Goal: Transaction & Acquisition: Purchase product/service

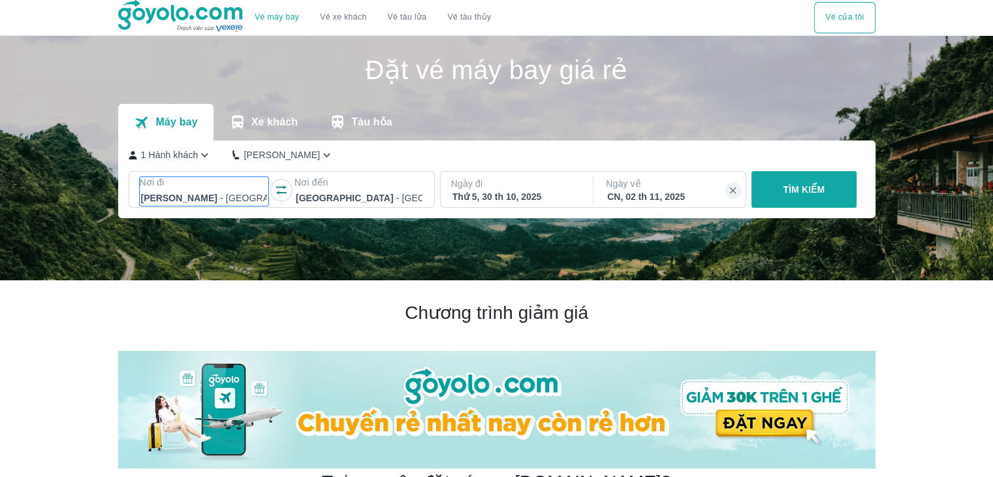
click at [228, 181] on p "Nơi đi" at bounding box center [204, 182] width 129 height 13
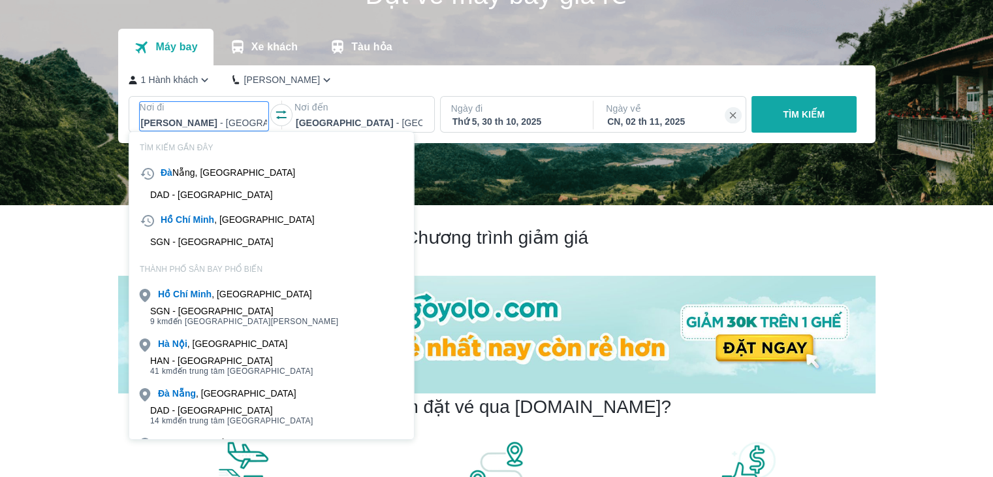
click at [381, 106] on p "Nơi đến" at bounding box center [358, 107] width 129 height 13
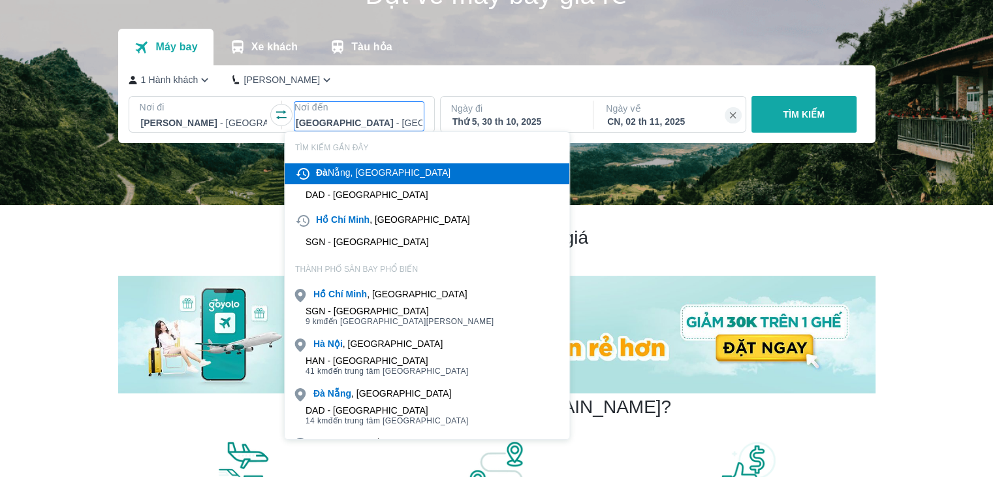
click at [366, 171] on div "Đà Nẵng, Việt Nam" at bounding box center [383, 172] width 134 height 13
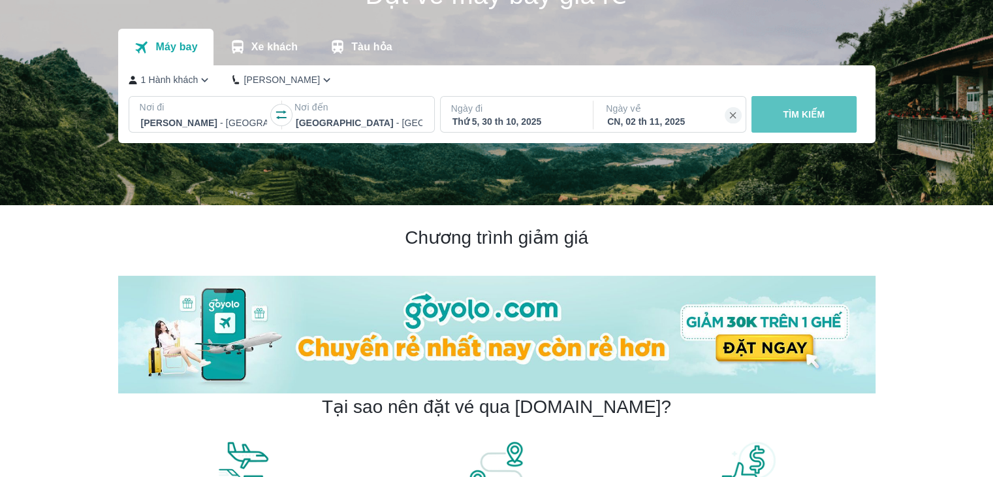
click at [843, 119] on button "TÌM KIẾM" at bounding box center [803, 114] width 105 height 37
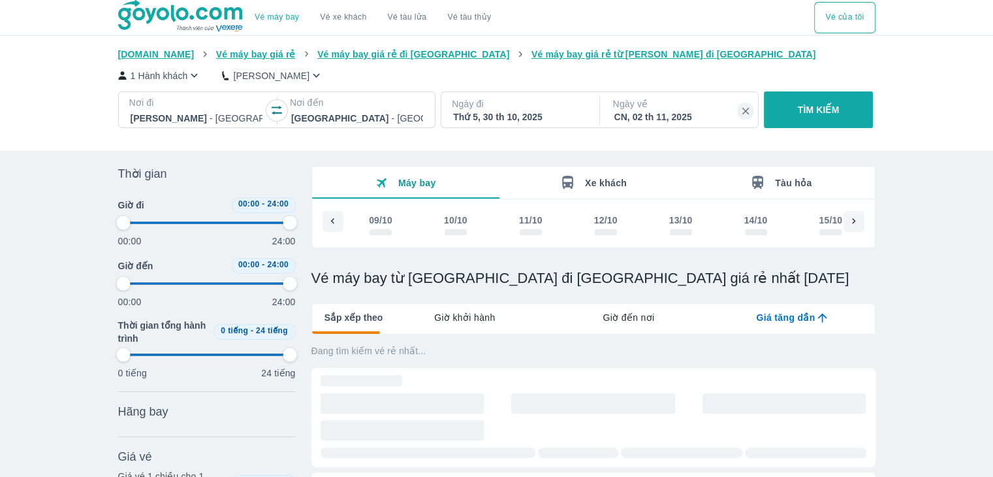
scroll to position [0, 1246]
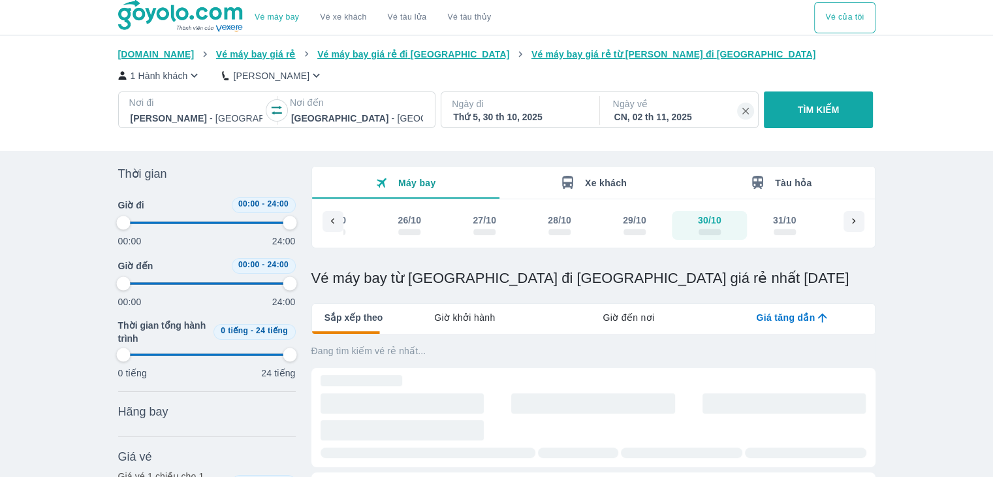
type input "97.9166666666667"
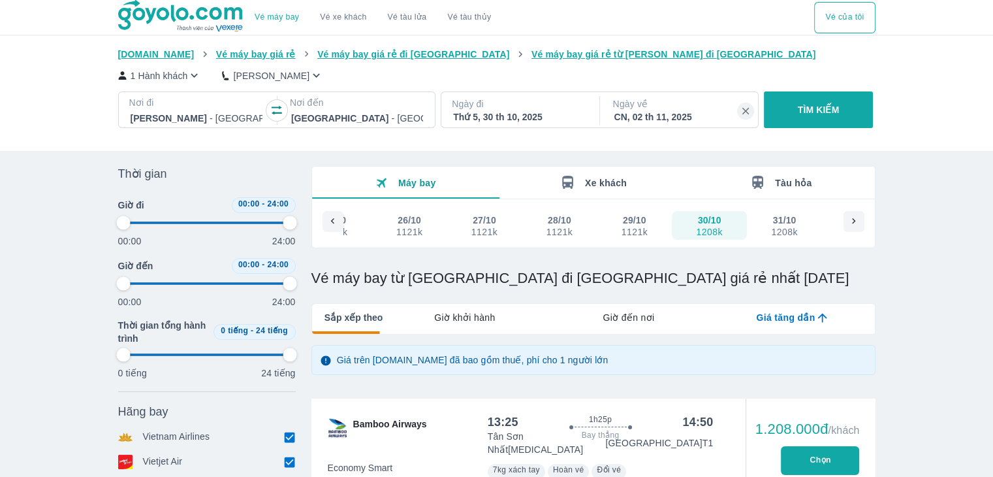
type input "97.9166666666667"
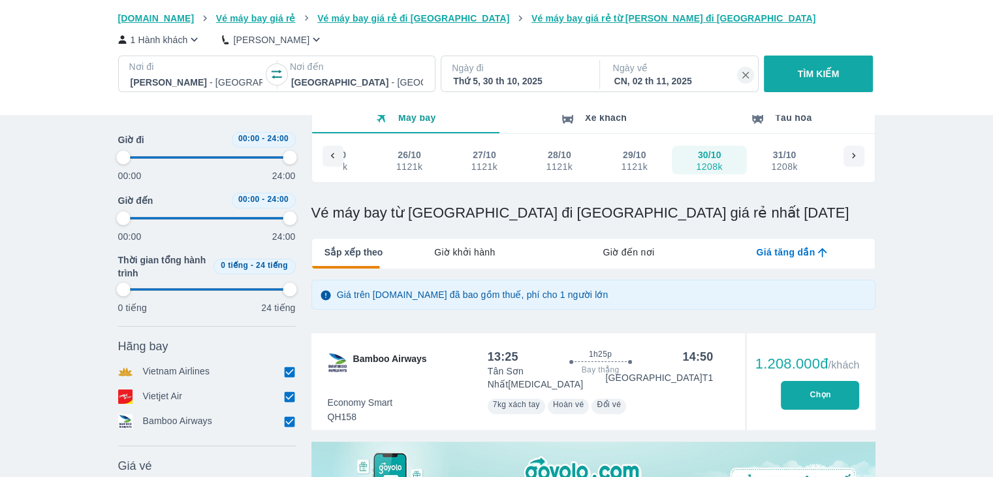
type input "97.9166666666667"
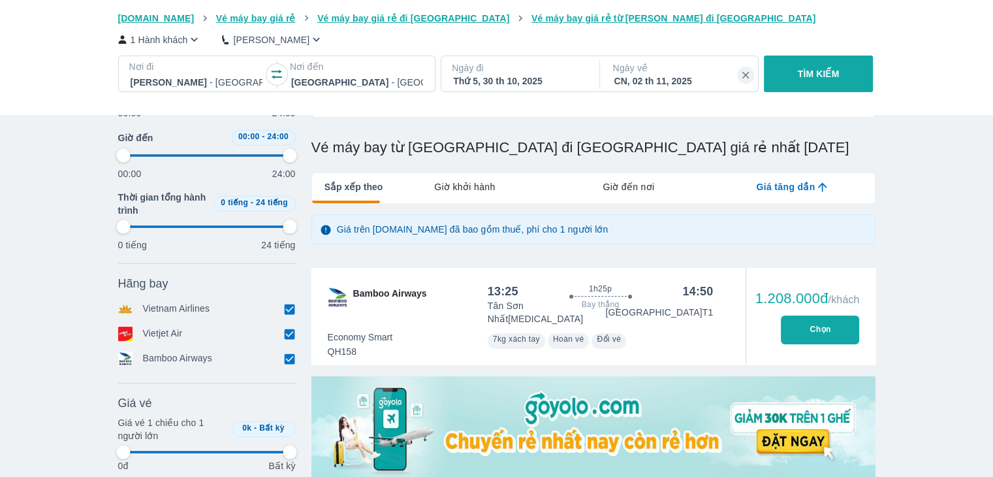
type input "97.9166666666667"
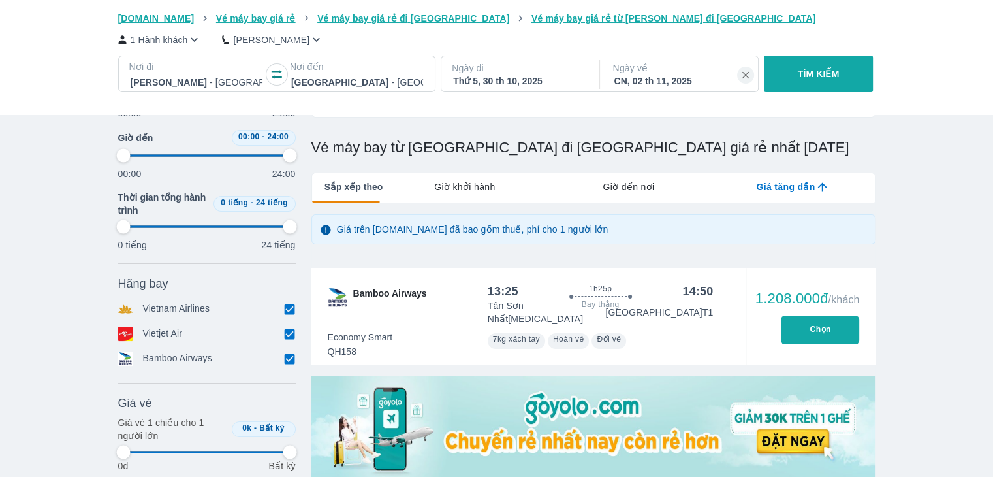
type input "97.9166666666667"
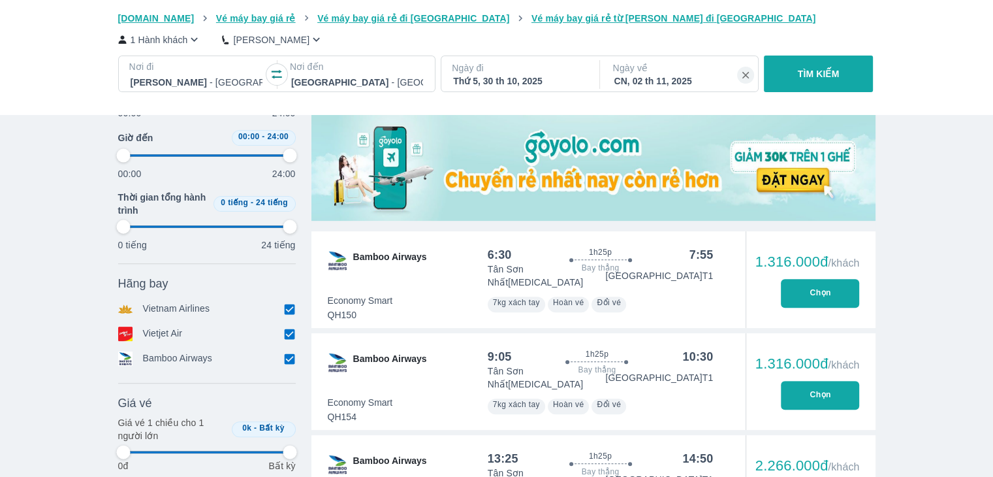
scroll to position [457, 0]
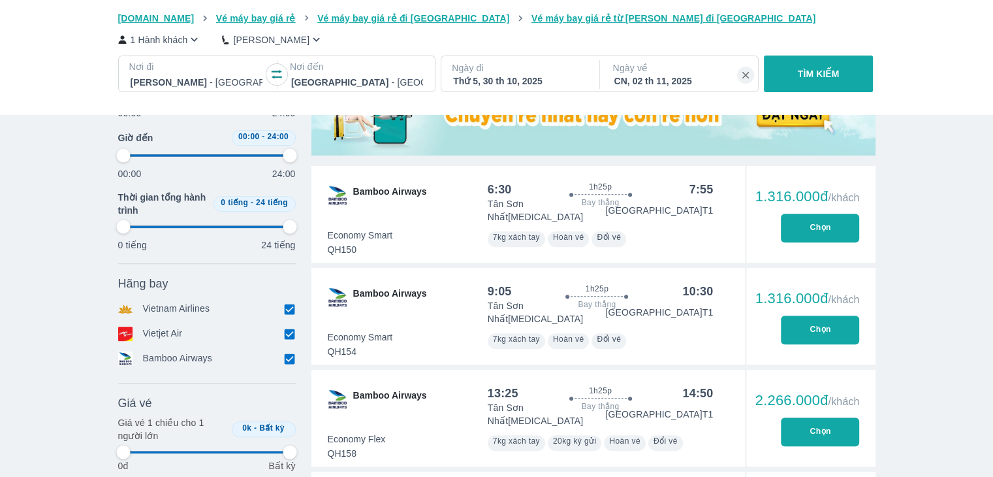
type input "97.9166666666667"
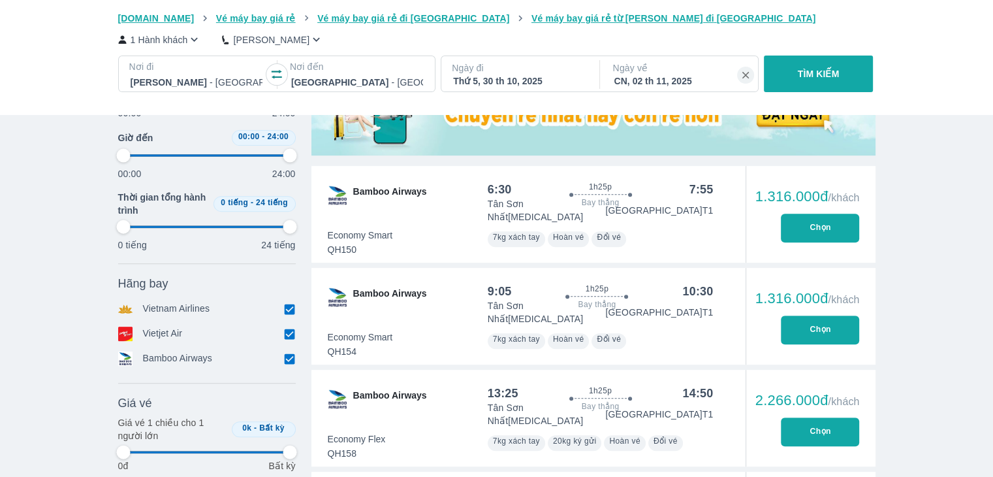
type input "97.9166666666667"
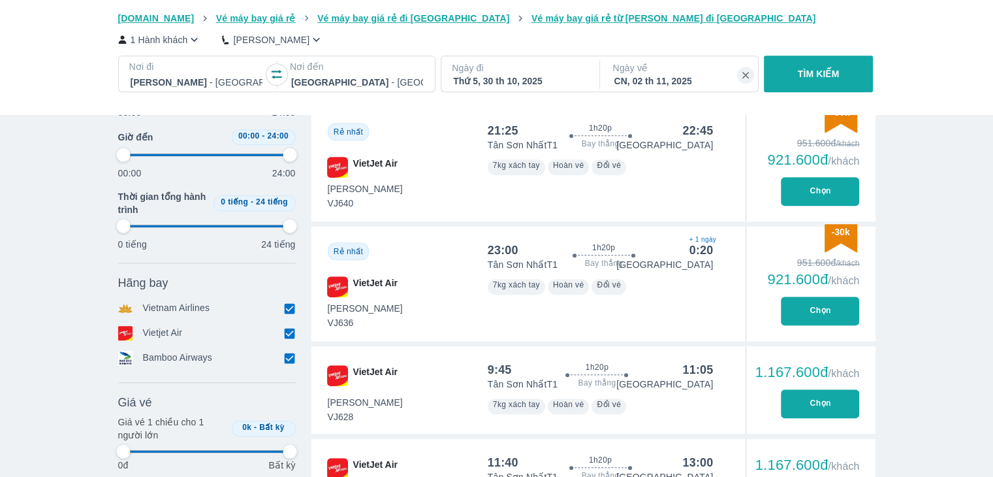
type input "97.9166666666667"
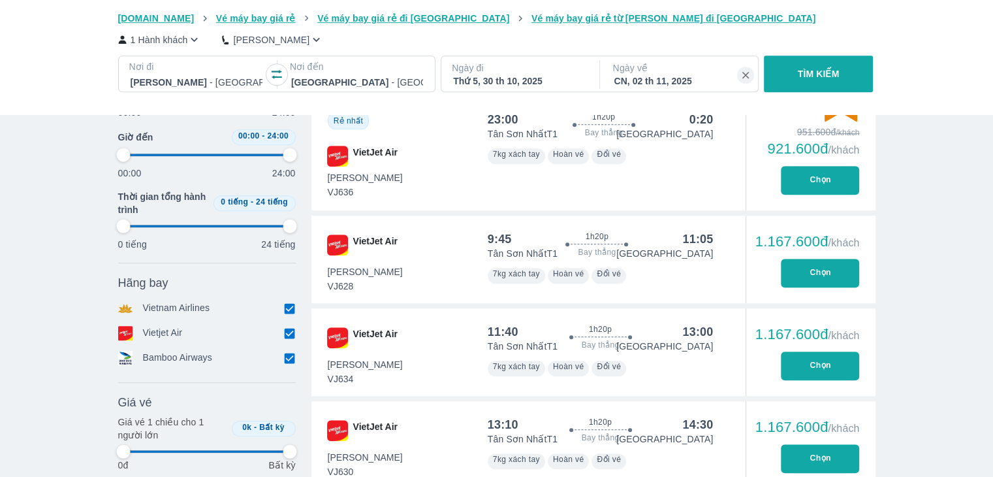
scroll to position [849, 0]
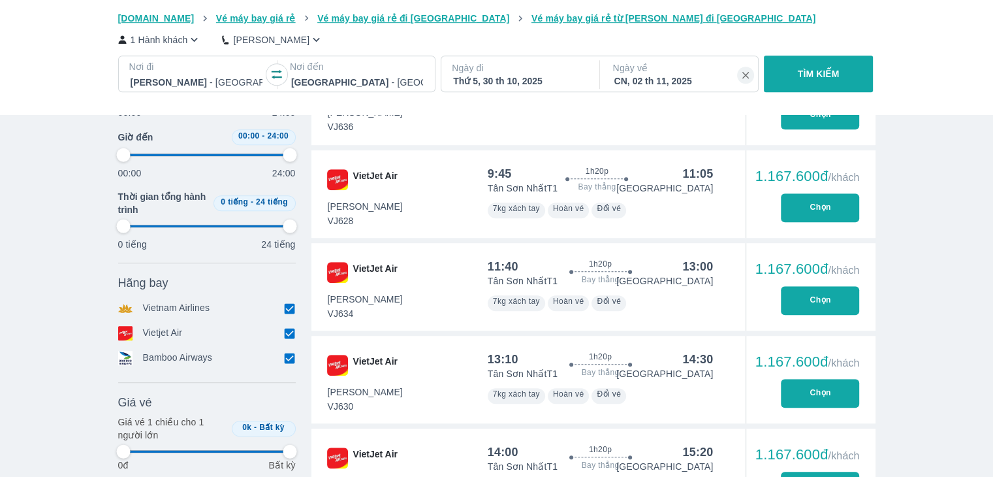
type input "97.9166666666667"
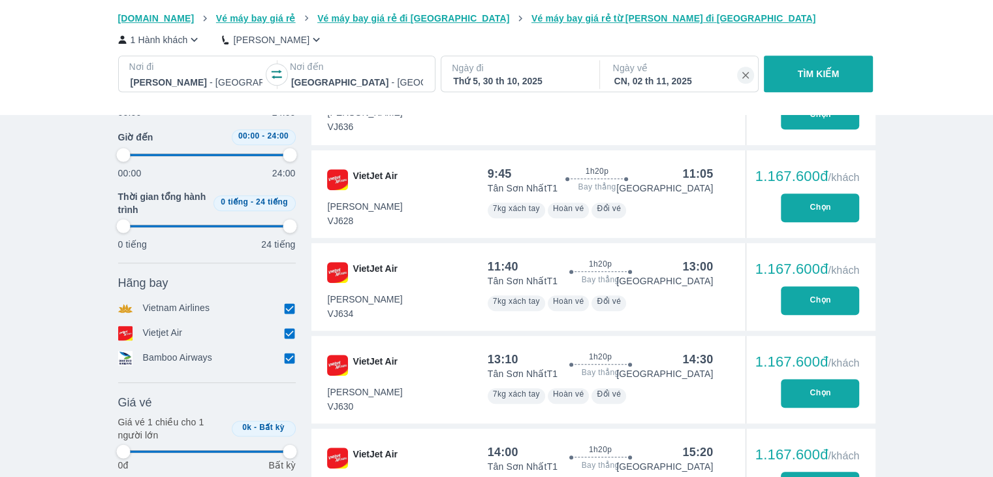
type input "97.9166666666667"
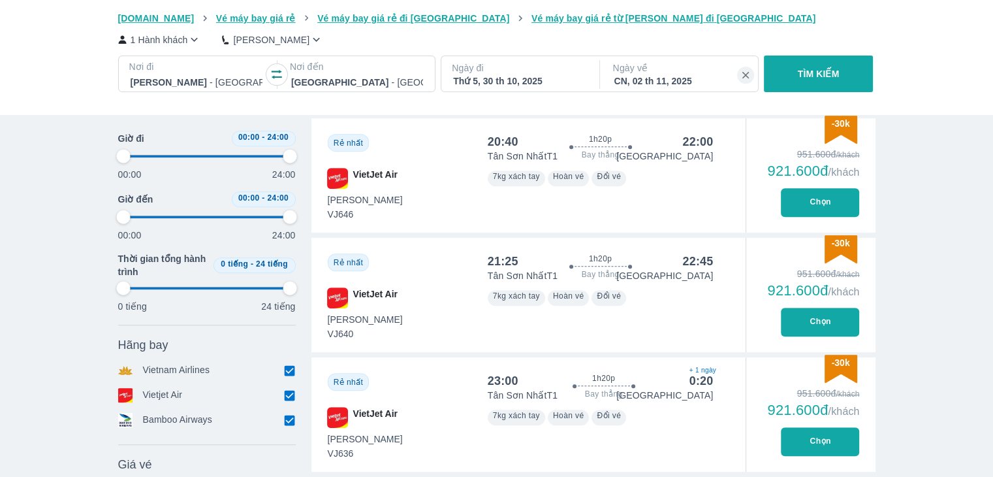
scroll to position [196, 0]
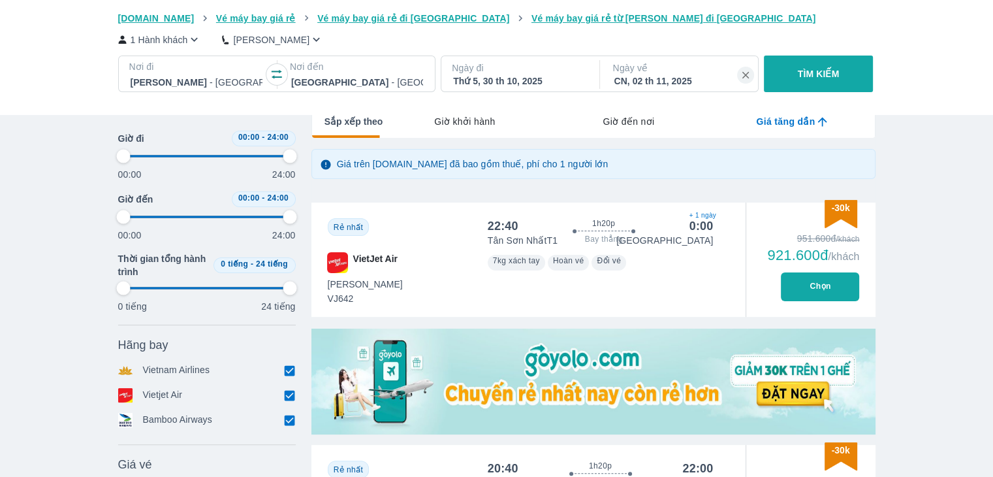
type input "97.9166666666667"
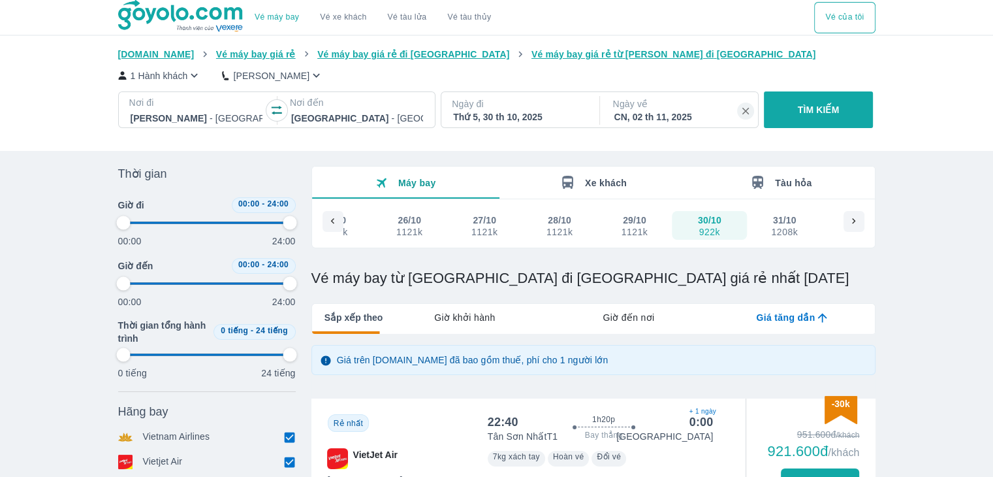
type input "97.9166666666667"
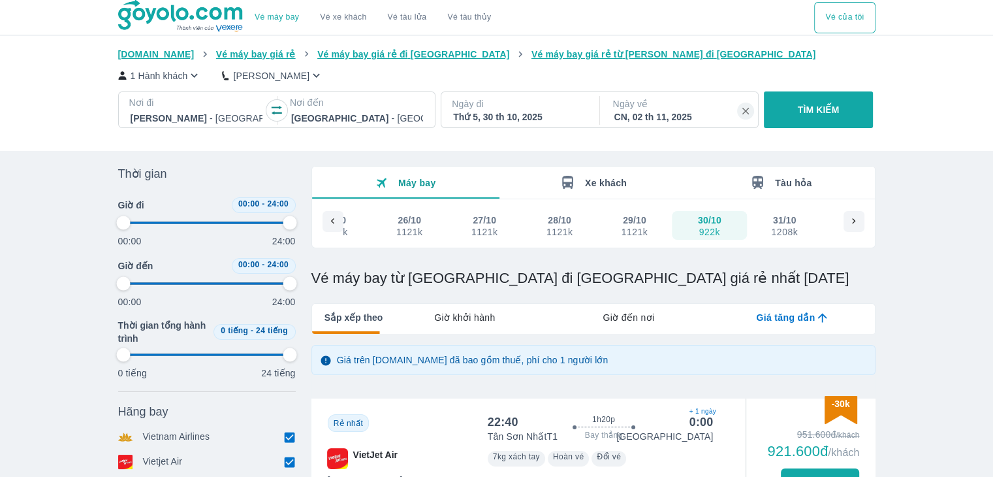
type input "97.9166666666667"
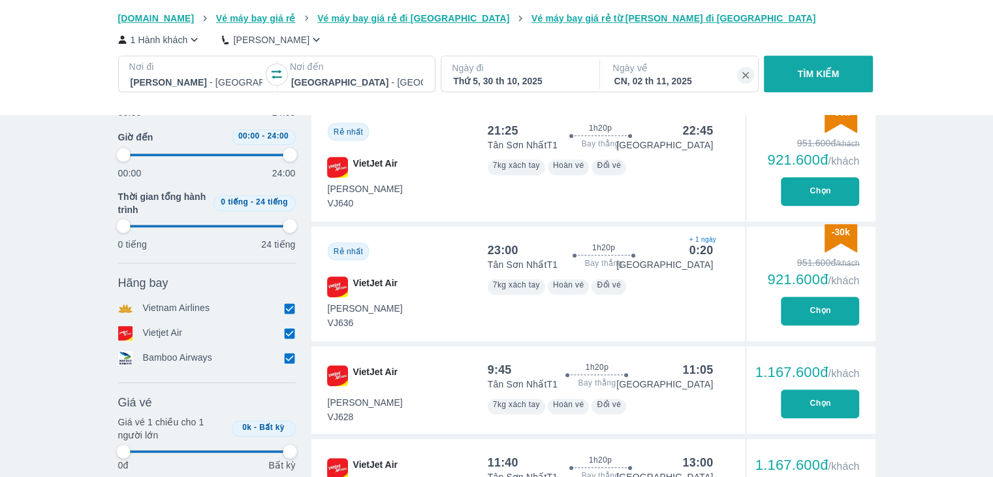
scroll to position [718, 0]
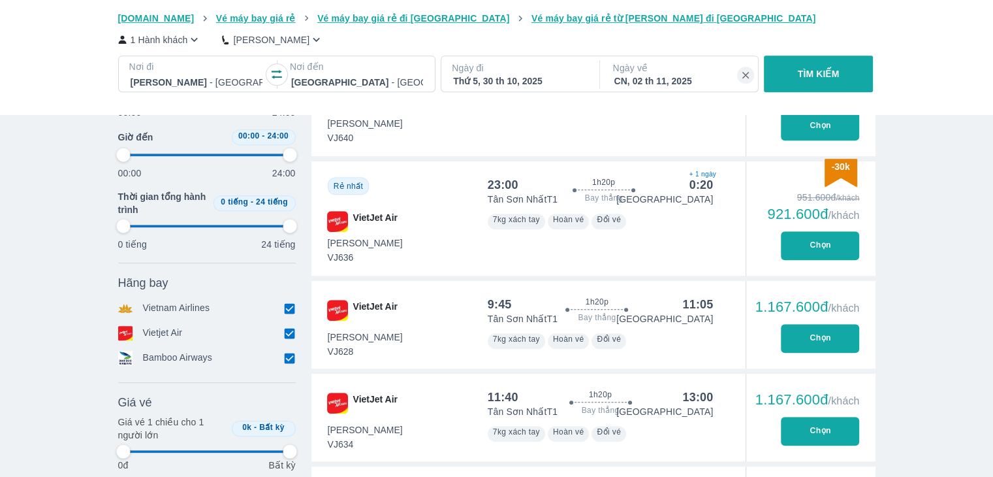
type input "97.9166666666667"
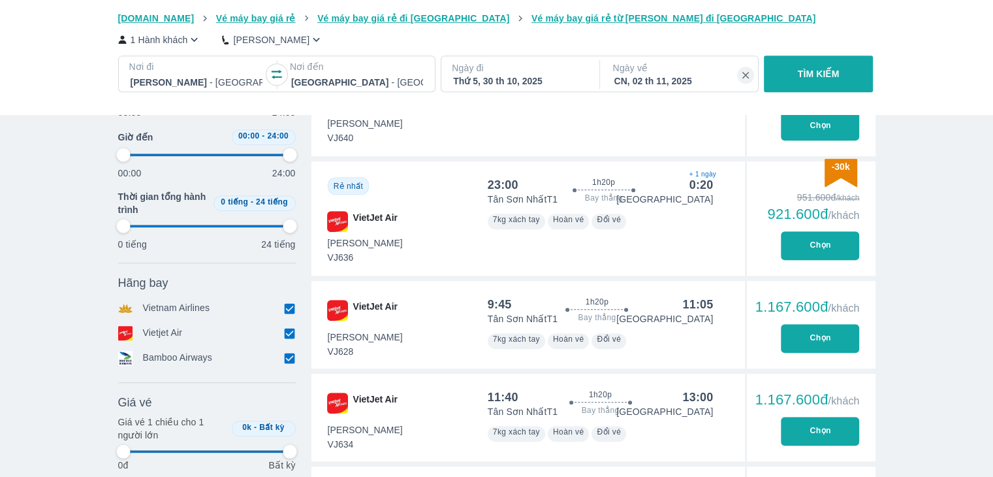
type input "97.9166666666667"
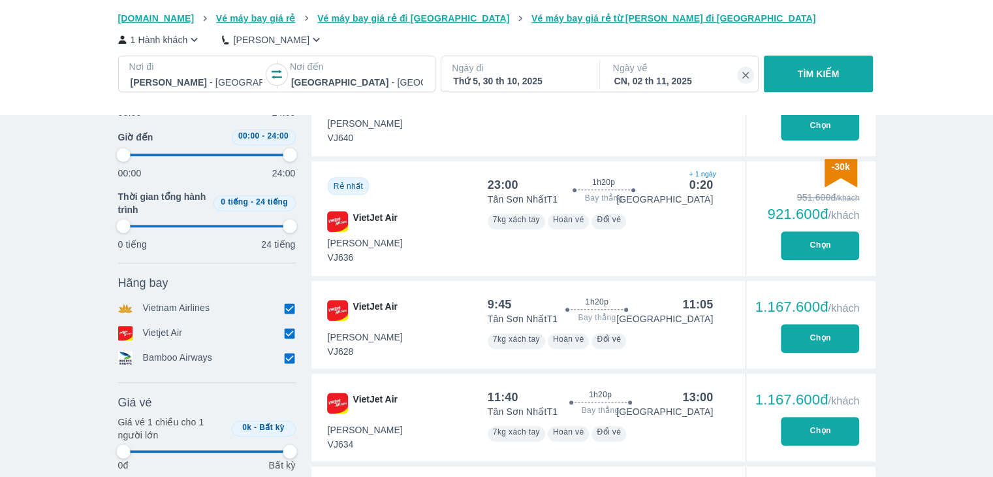
type input "97.9166666666667"
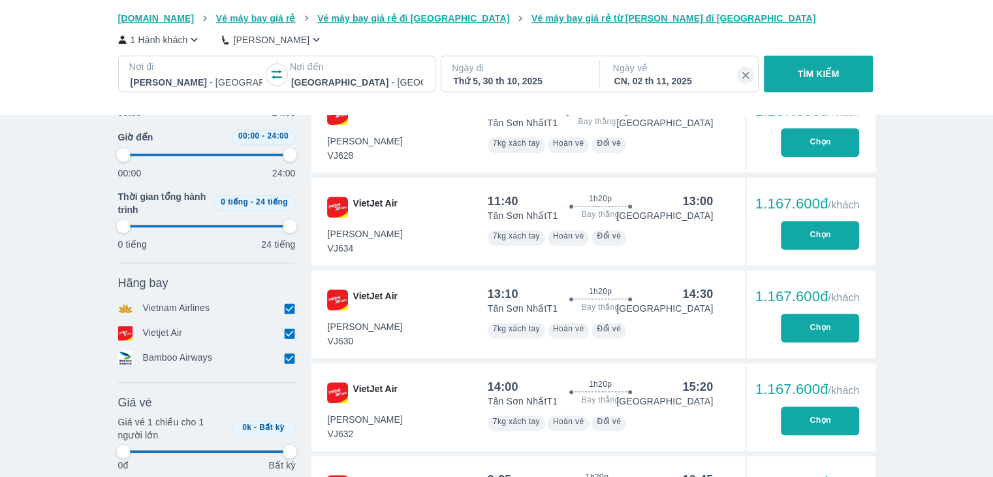
scroll to position [1044, 0]
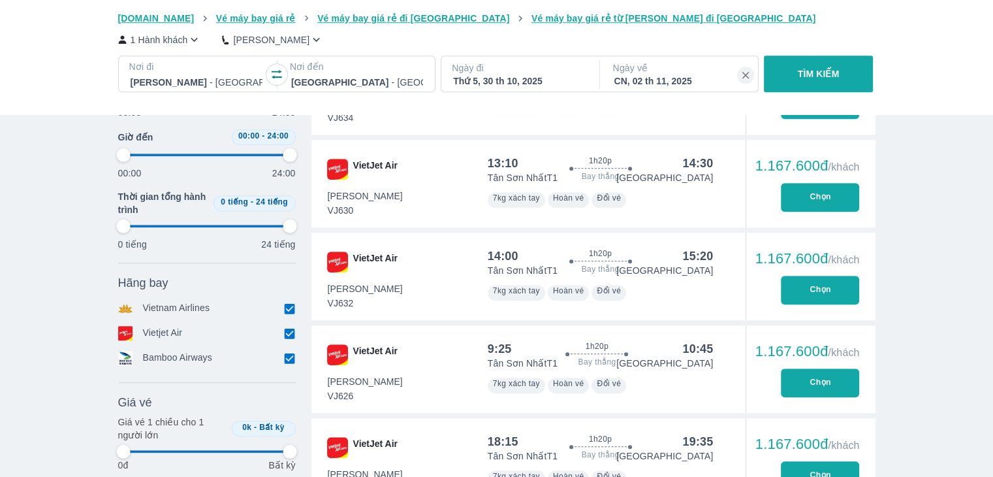
type input "97.9166666666667"
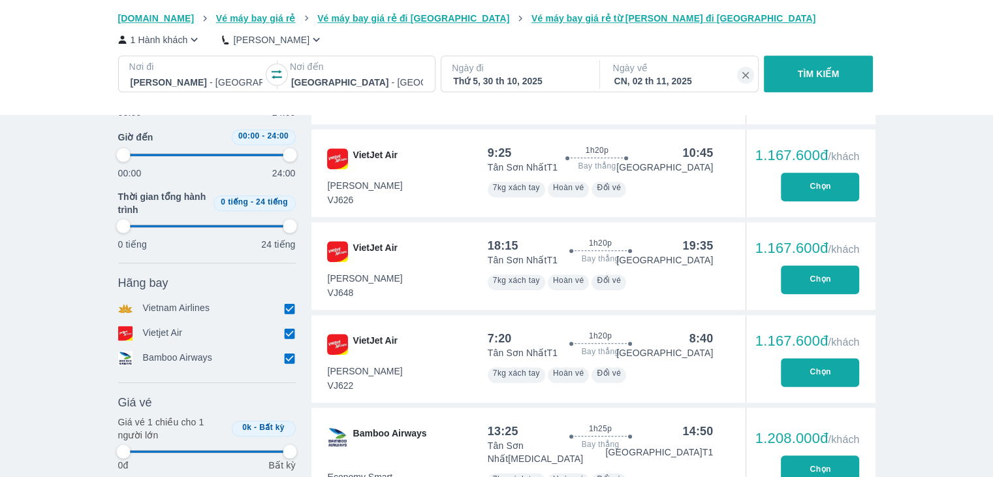
type input "97.9166666666667"
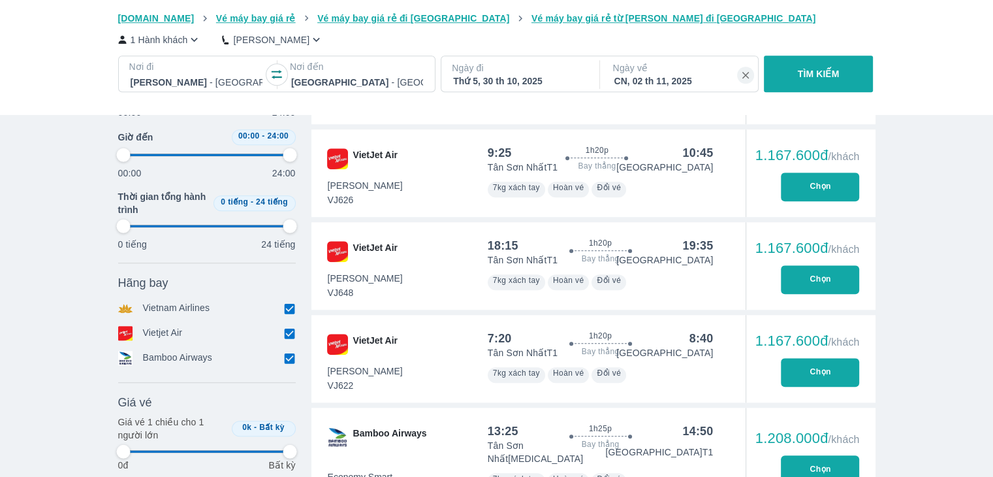
type input "97.9166666666667"
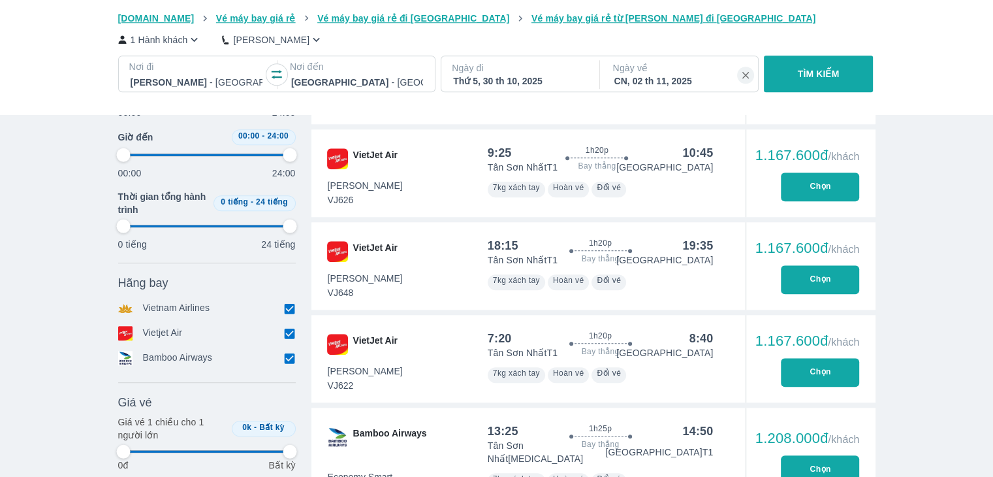
type input "97.9166666666667"
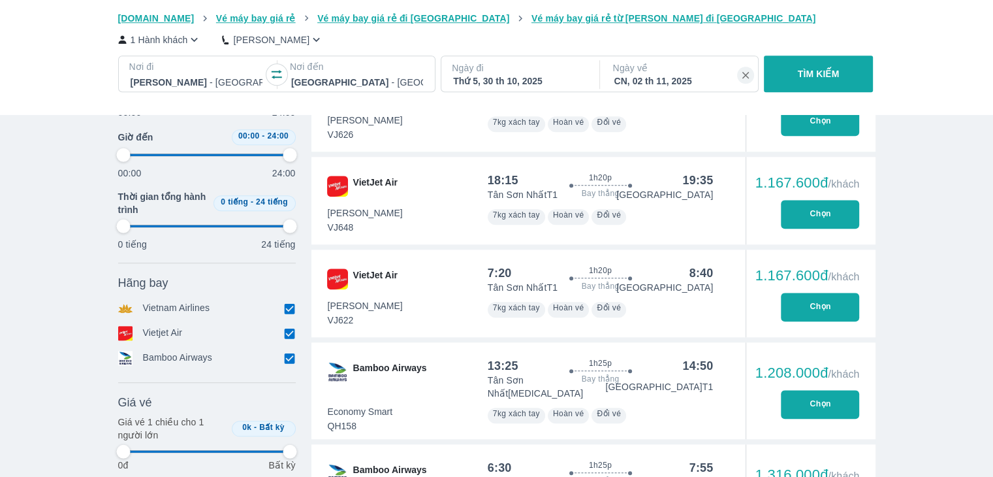
type input "97.9166666666667"
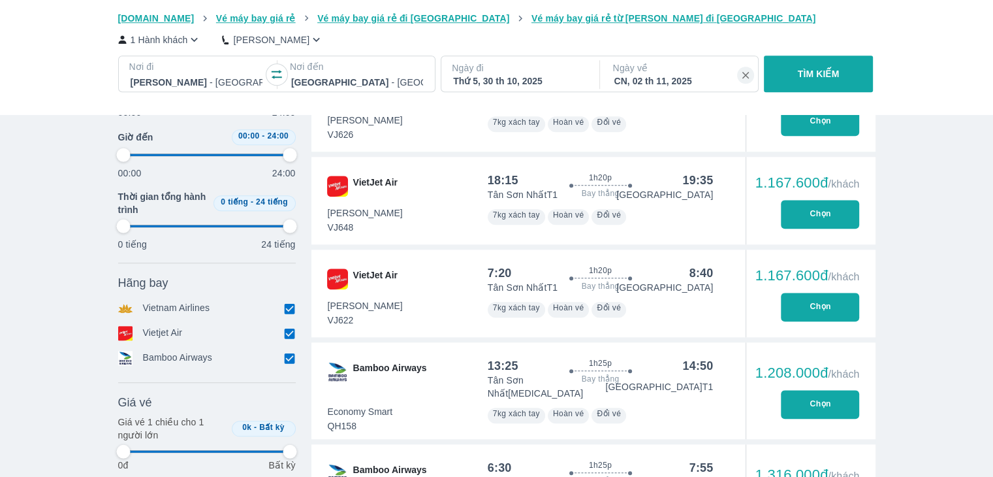
type input "97.9166666666667"
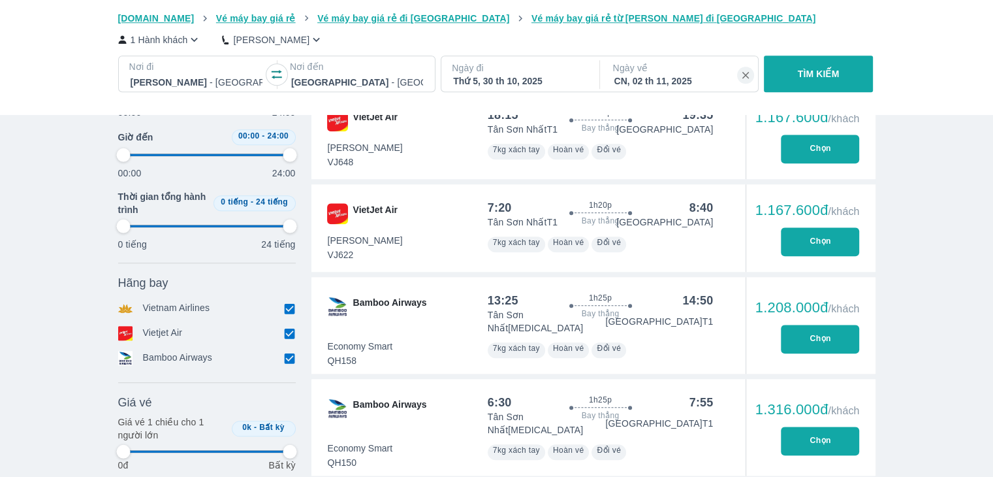
type input "97.9166666666667"
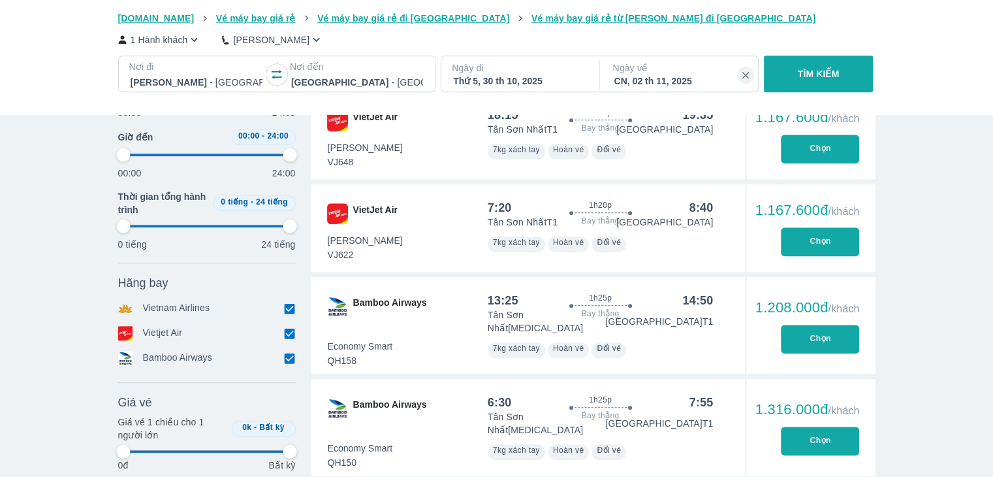
type input "97.9166666666667"
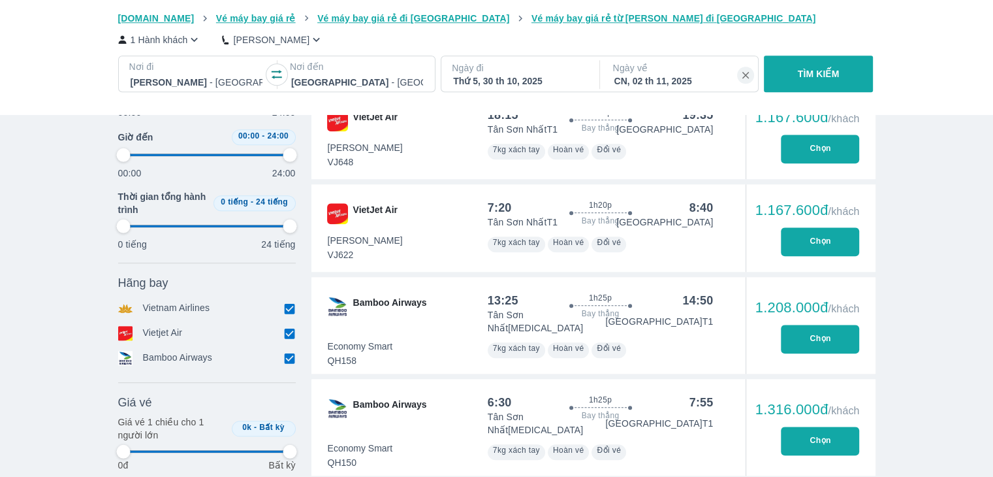
type input "97.9166666666667"
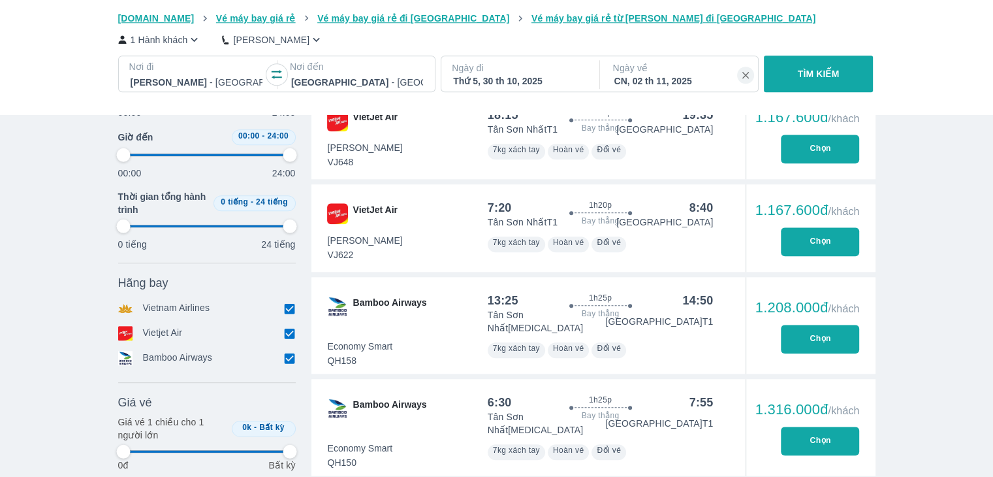
type input "97.9166666666667"
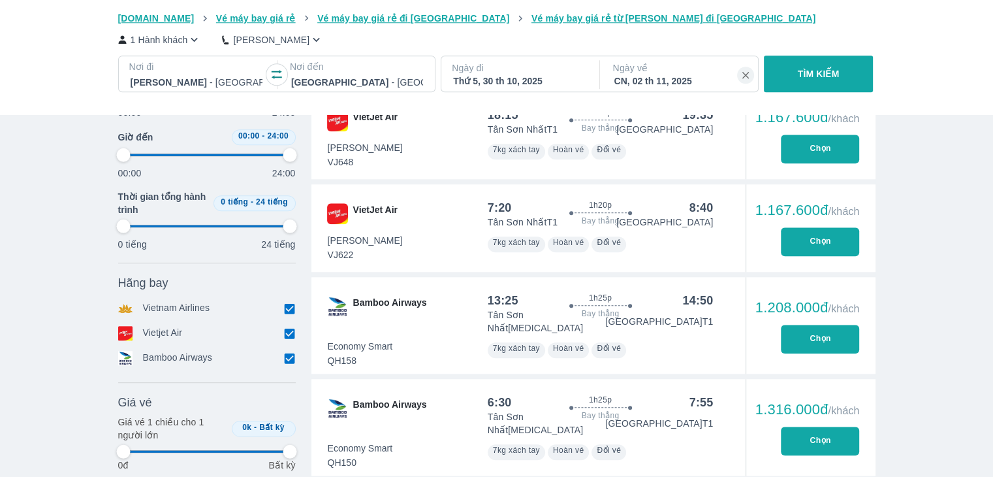
type input "97.9166666666667"
click at [820, 426] on button "Chọn" at bounding box center [820, 440] width 78 height 29
type input "97.9166666666667"
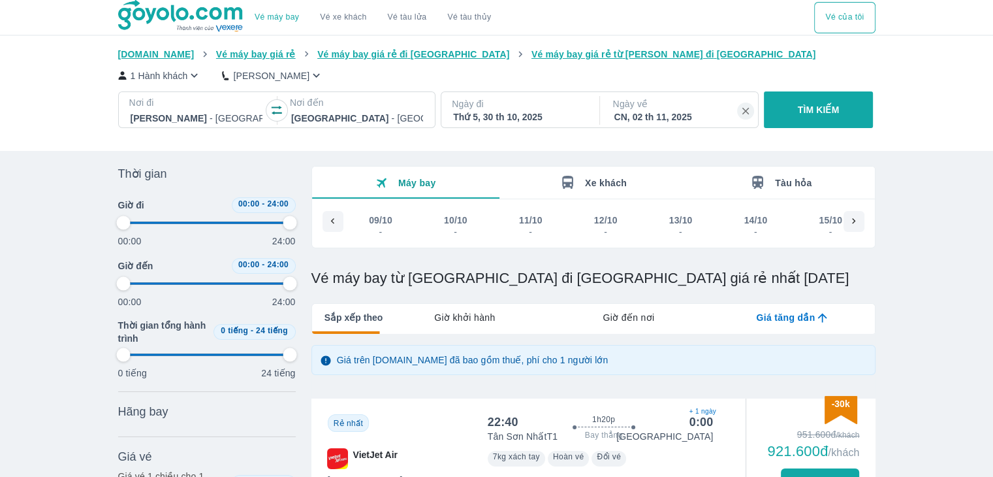
scroll to position [0, 1246]
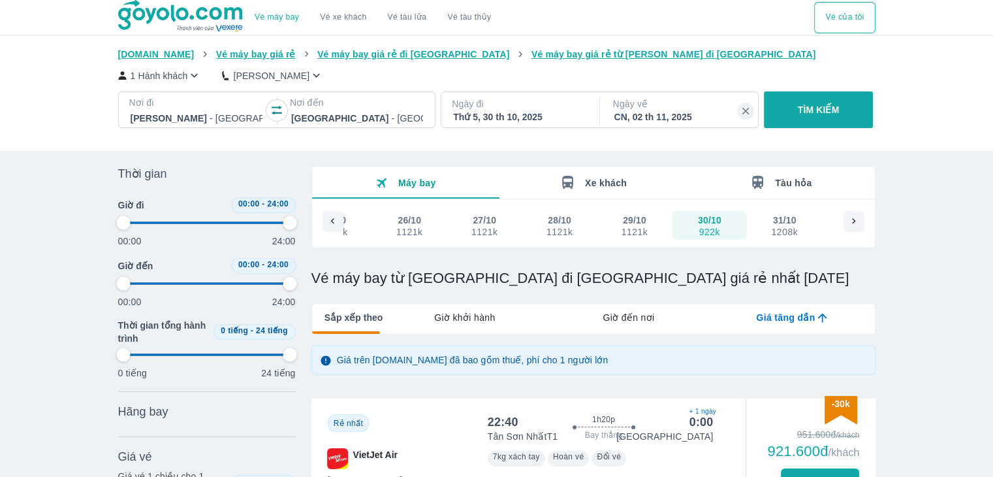
type input "97.9166666666667"
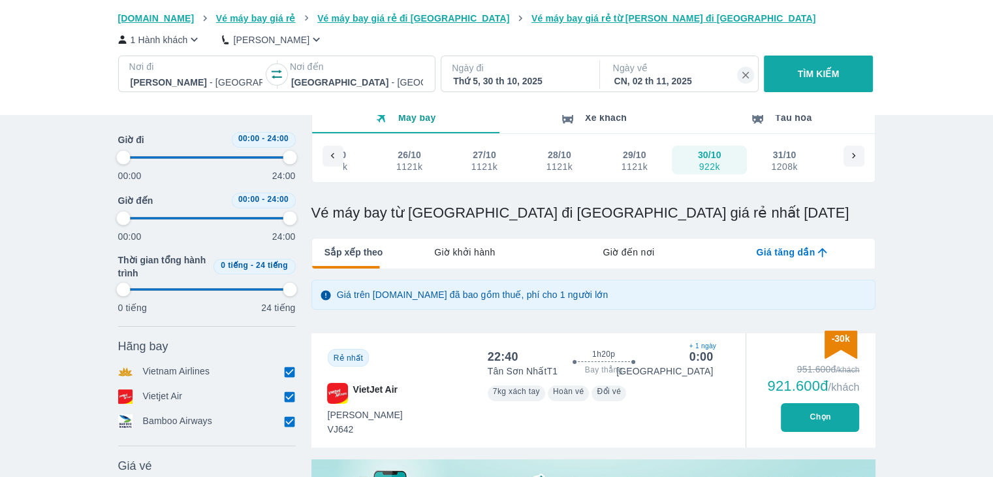
type input "97.9166666666667"
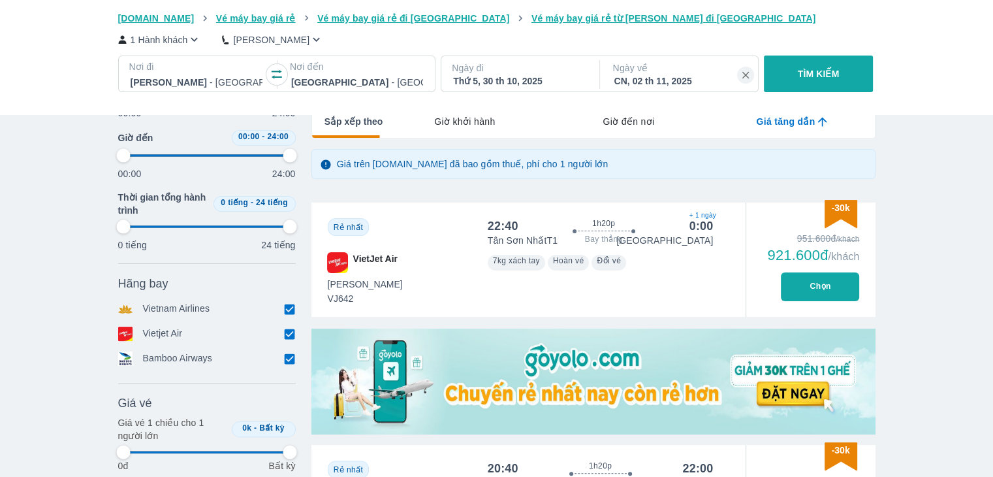
type input "97.9166666666667"
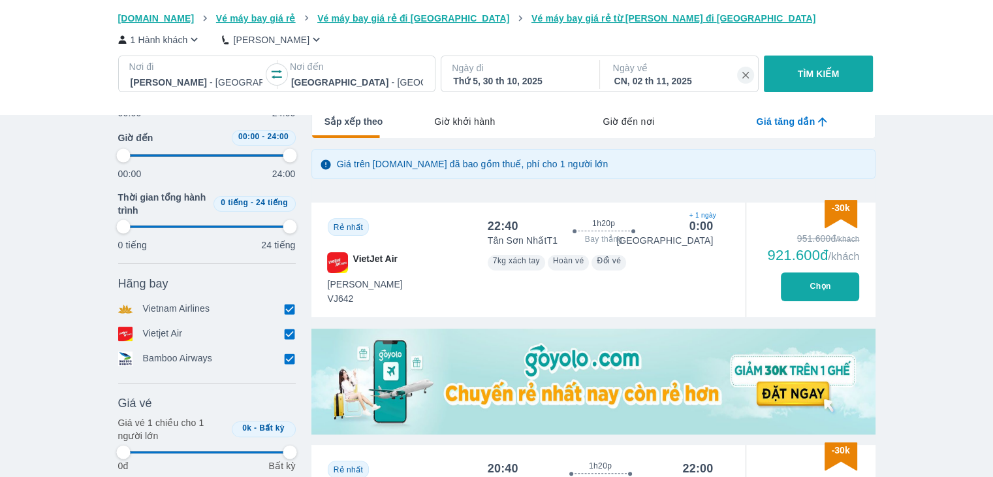
type input "97.9166666666667"
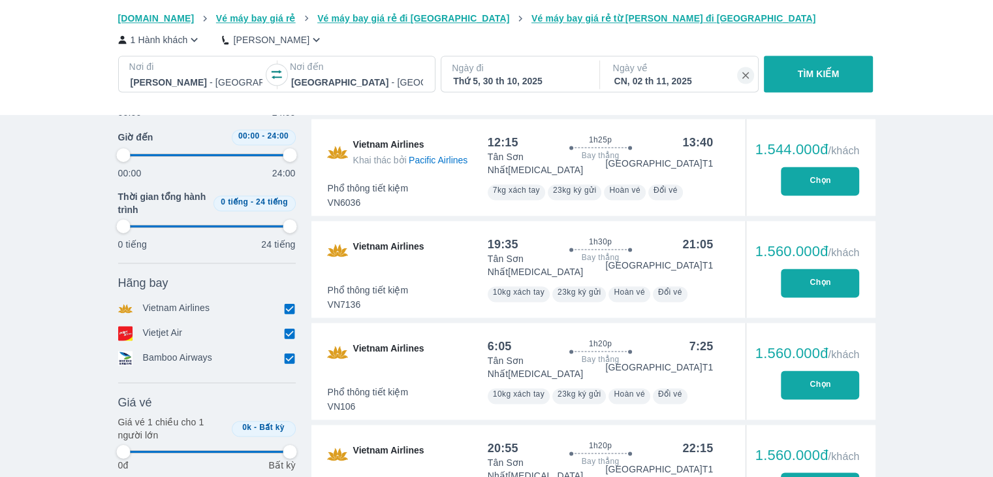
scroll to position [2001, 0]
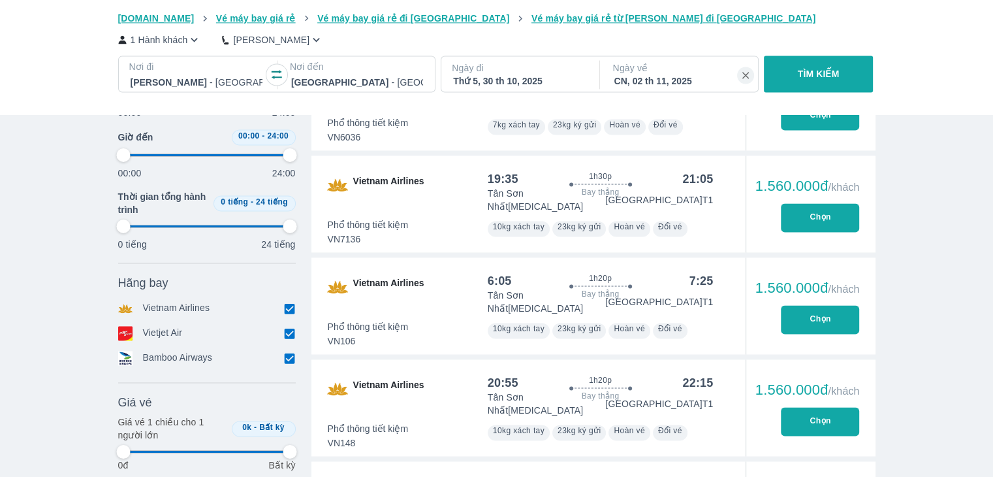
type input "97.9166666666667"
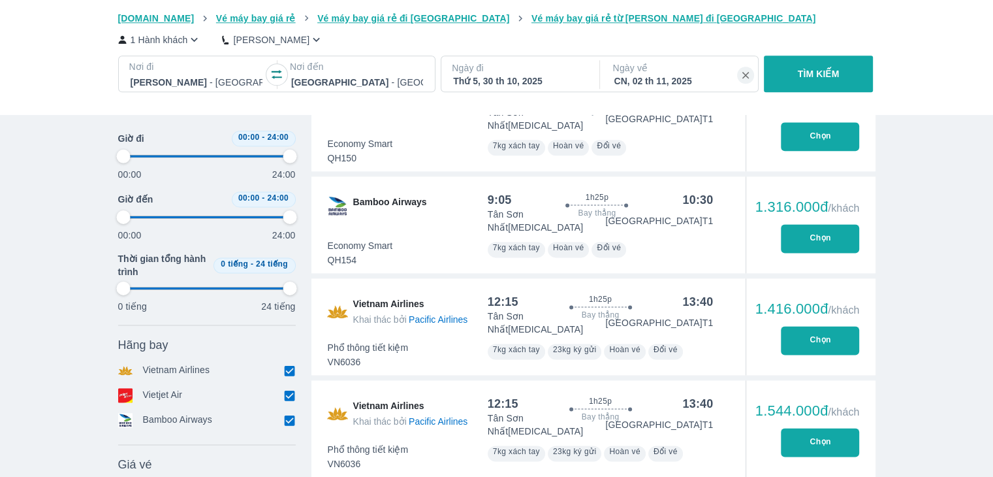
type input "97.9166666666667"
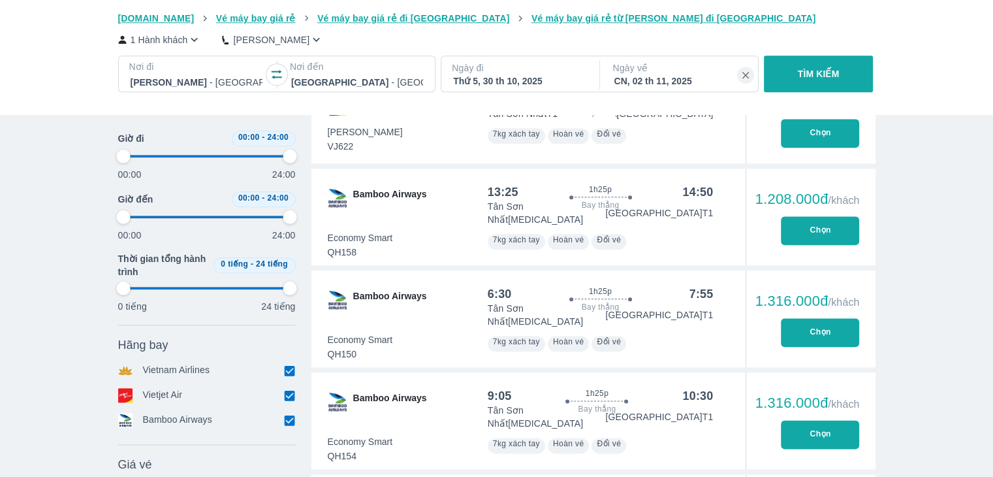
type input "97.9166666666667"
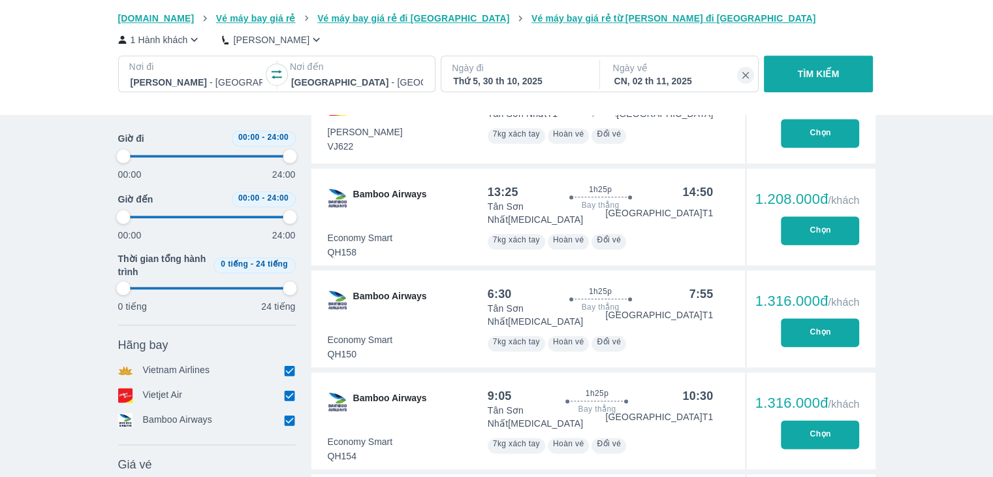
type input "97.9166666666667"
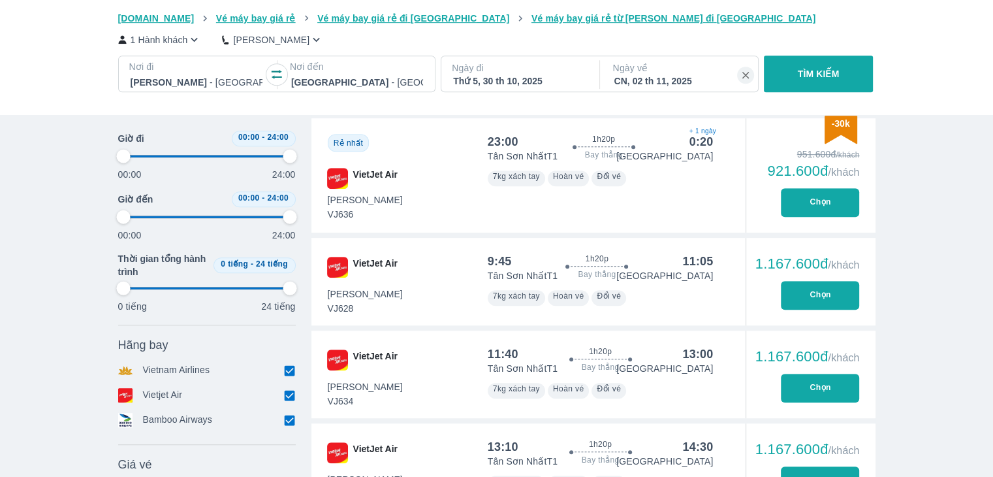
type input "97.9166666666667"
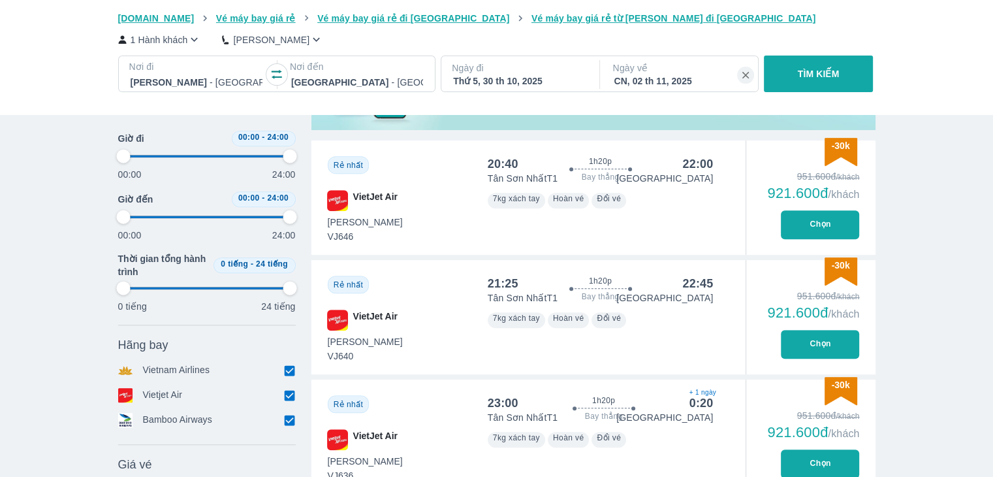
type input "97.9166666666667"
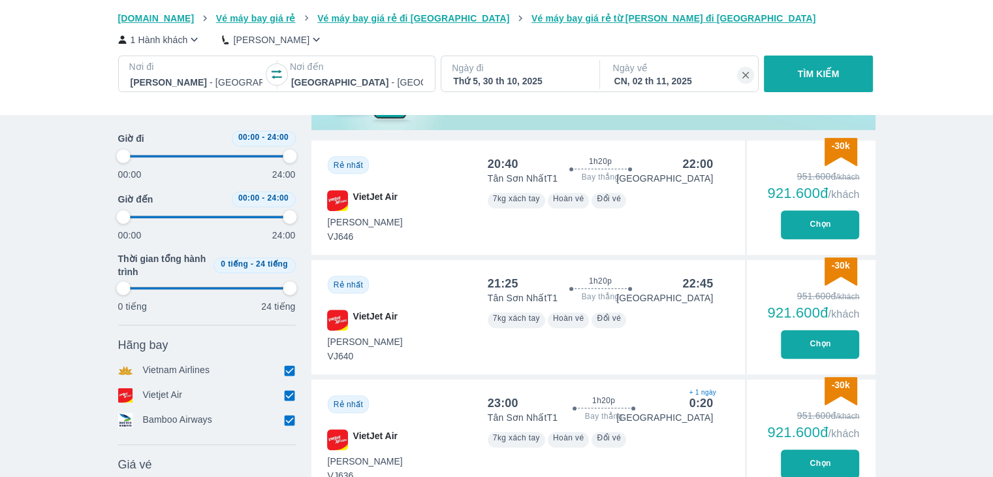
type input "97.9166666666667"
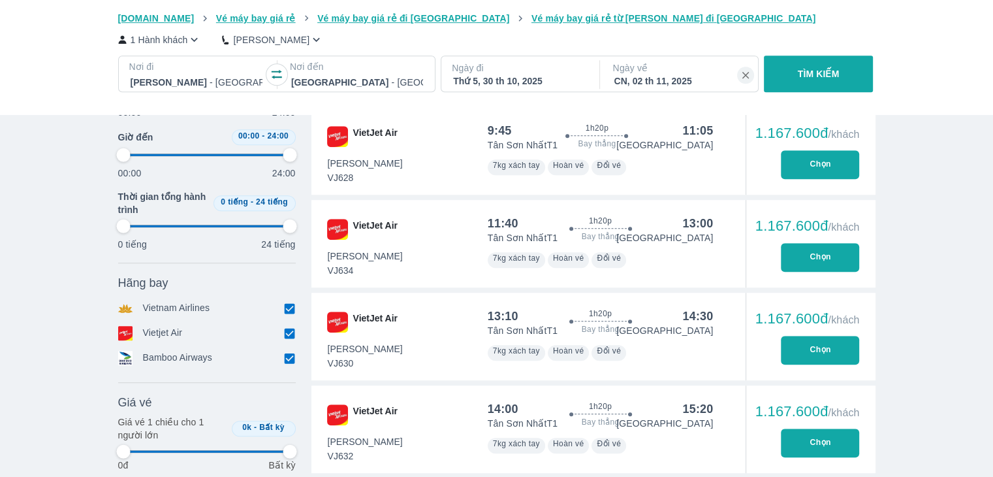
type input "97.9166666666667"
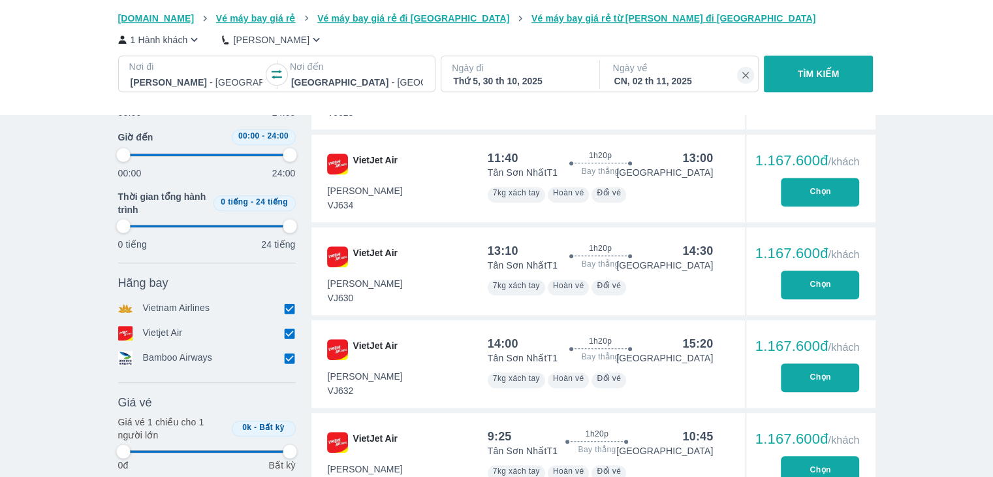
type input "97.9166666666667"
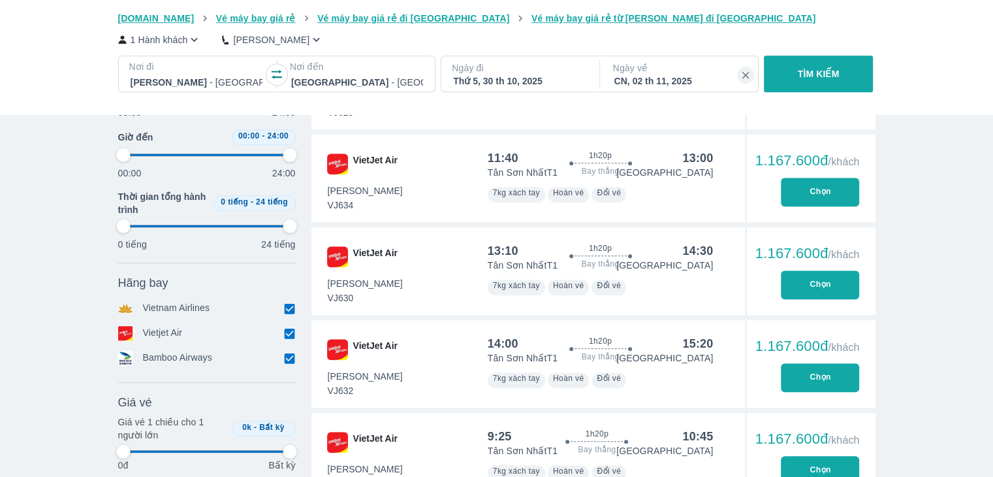
type input "97.9166666666667"
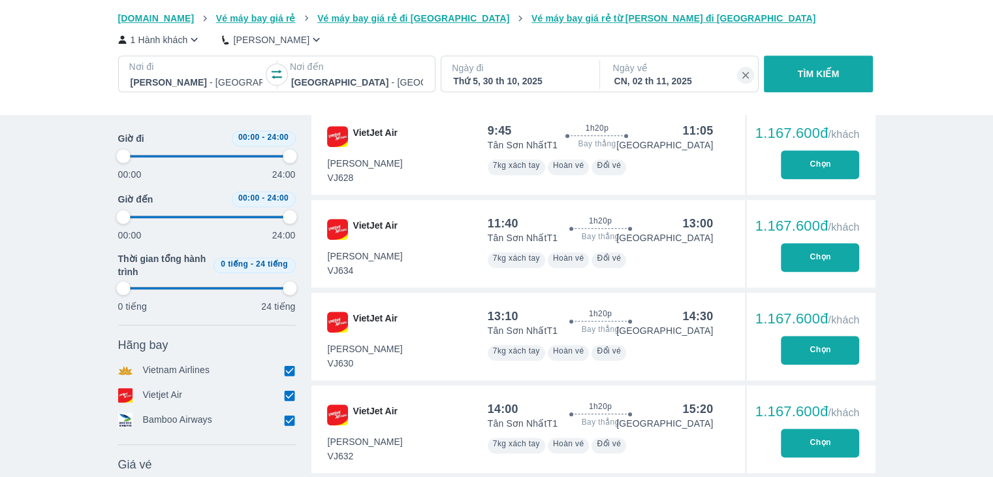
scroll to position [826, 0]
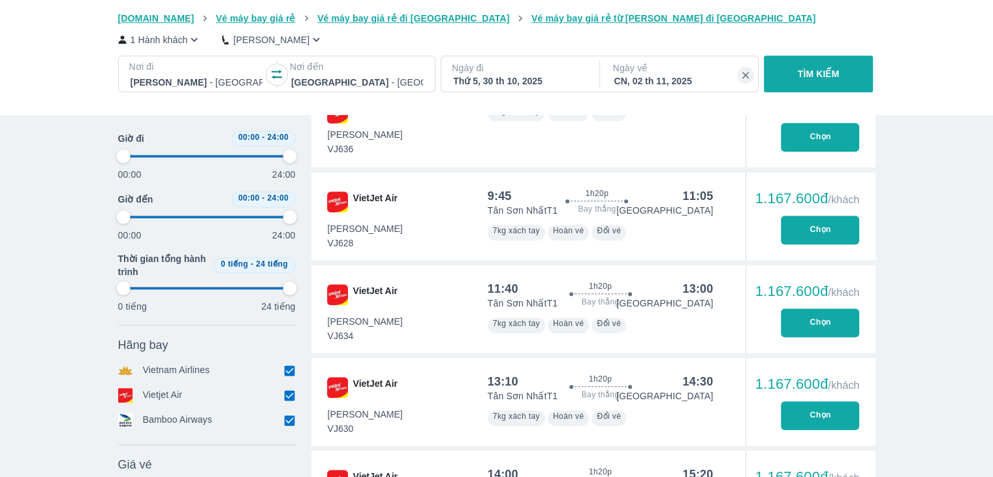
type input "97.9166666666667"
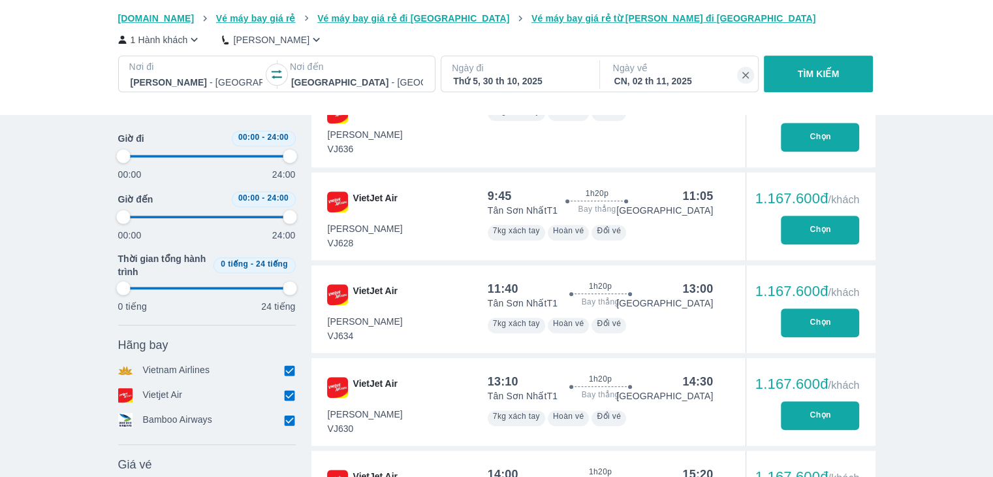
type input "97.9166666666667"
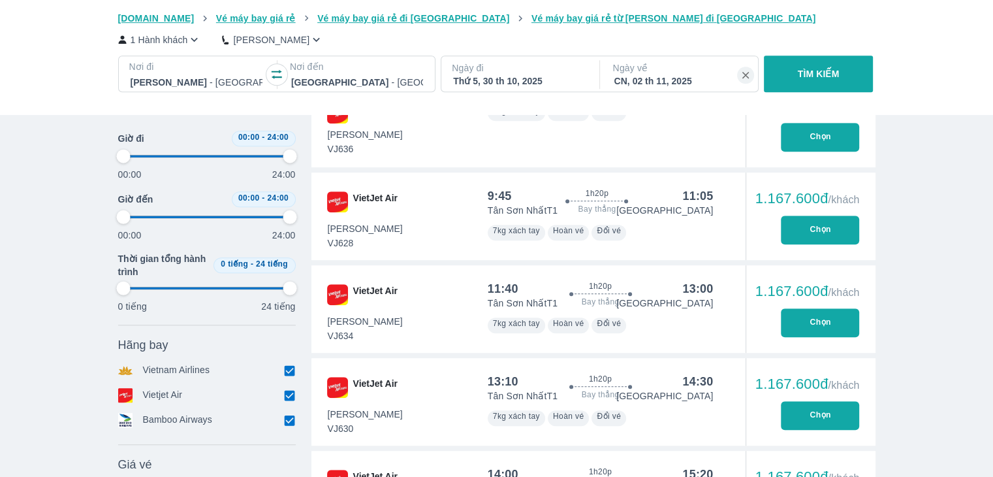
type input "97.9166666666667"
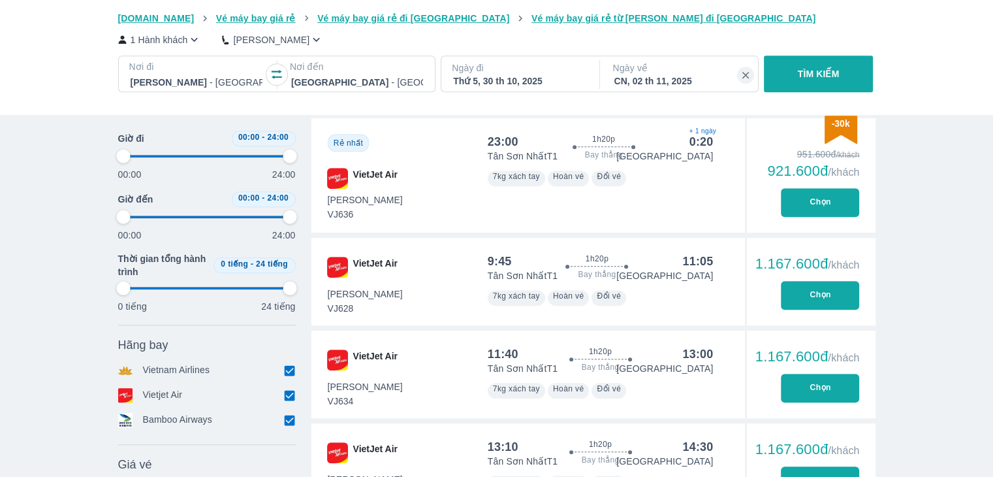
type input "97.9166666666667"
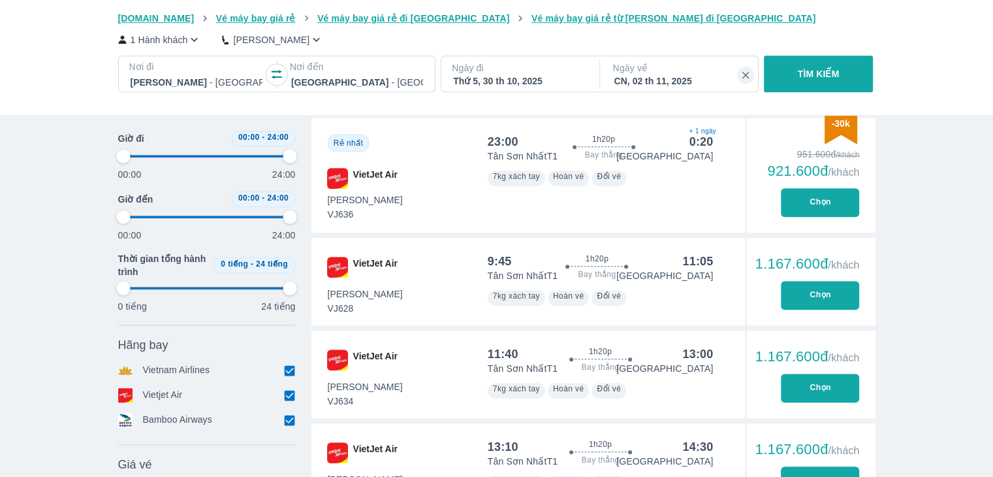
type input "97.9166666666667"
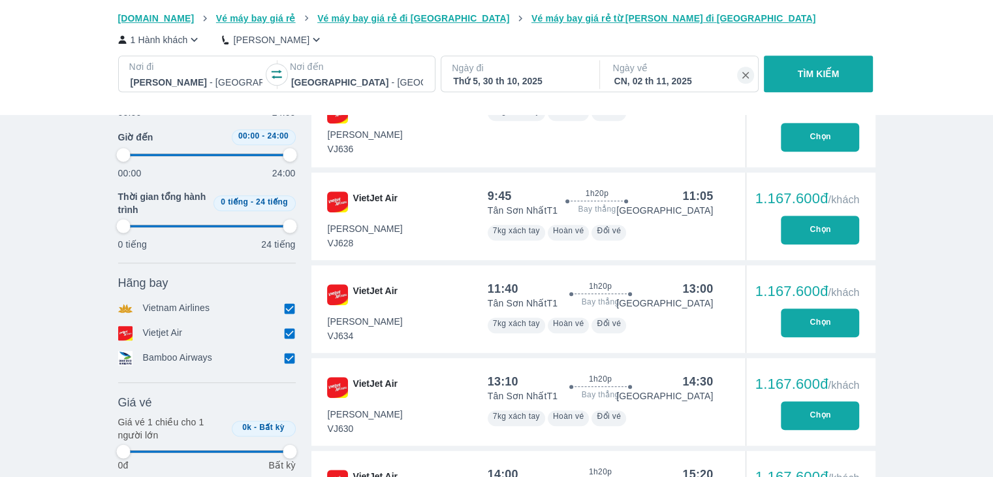
type input "97.9166666666667"
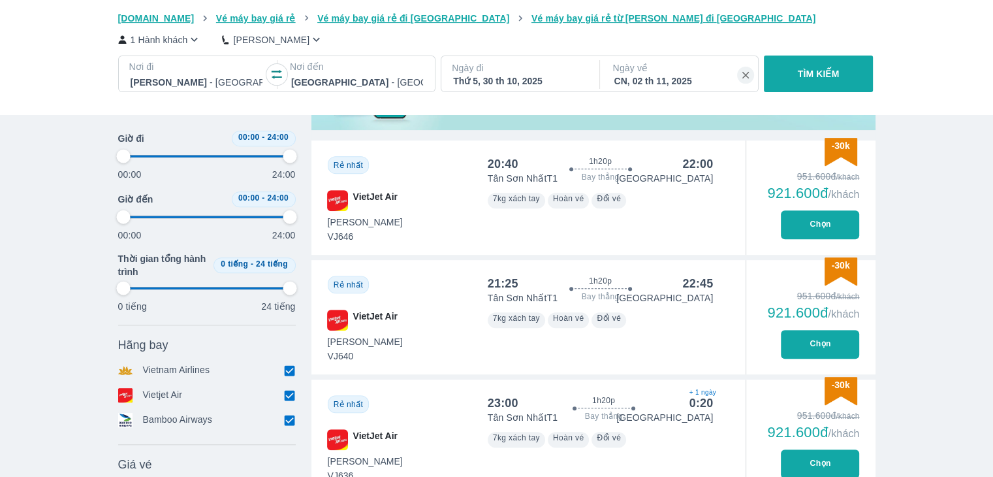
type input "97.9166666666667"
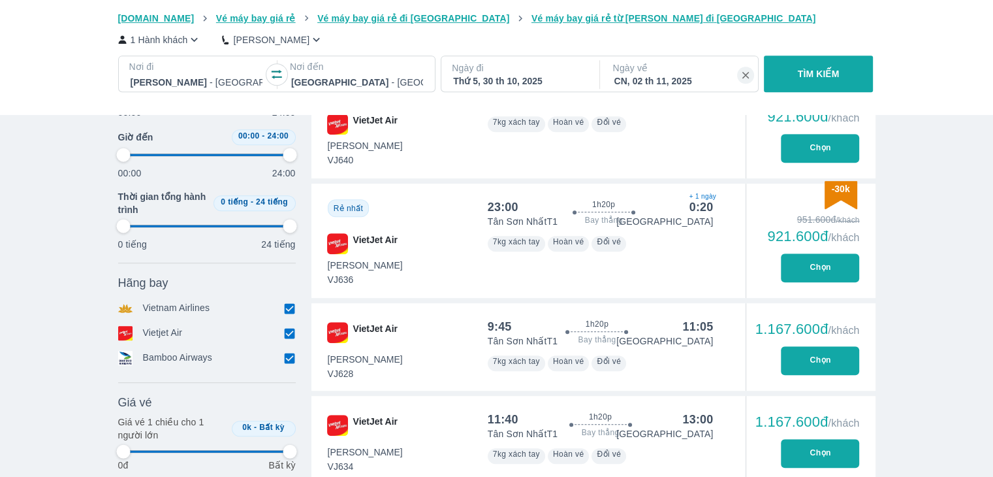
type input "97.9166666666667"
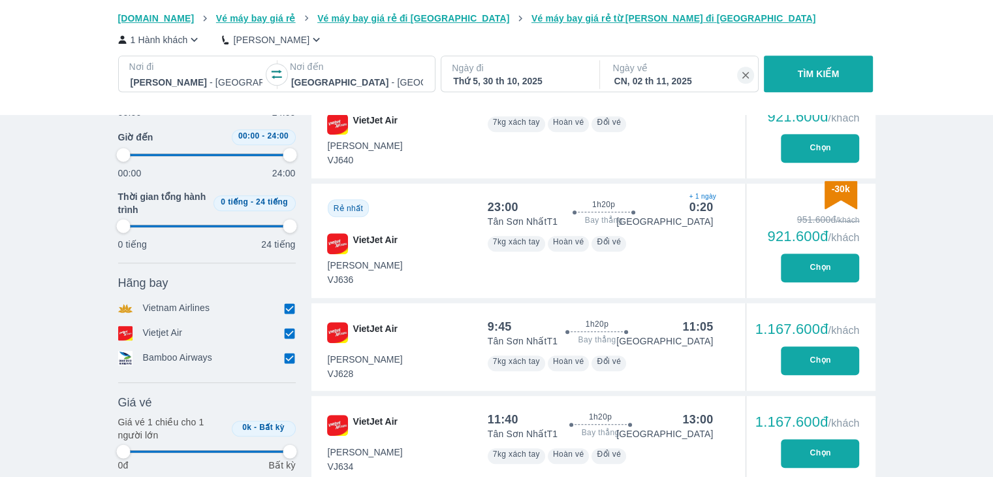
type input "97.9166666666667"
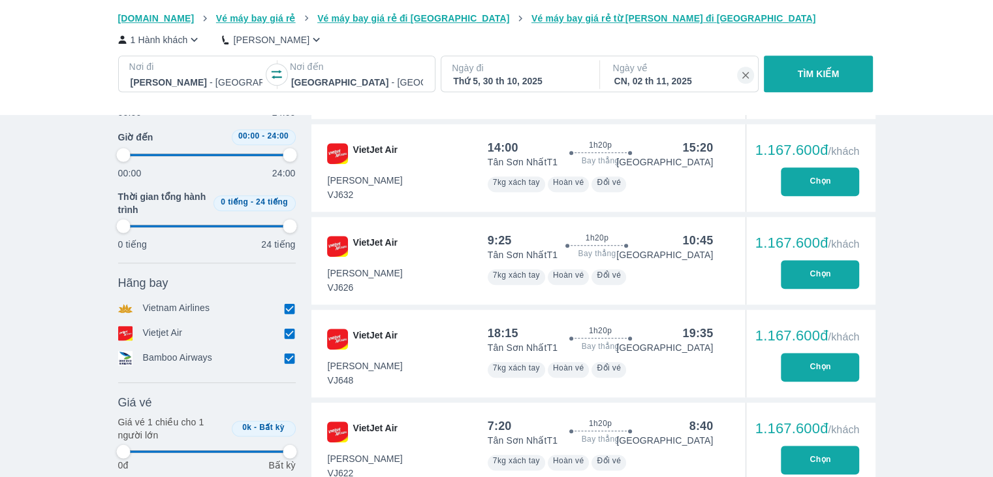
scroll to position [1218, 0]
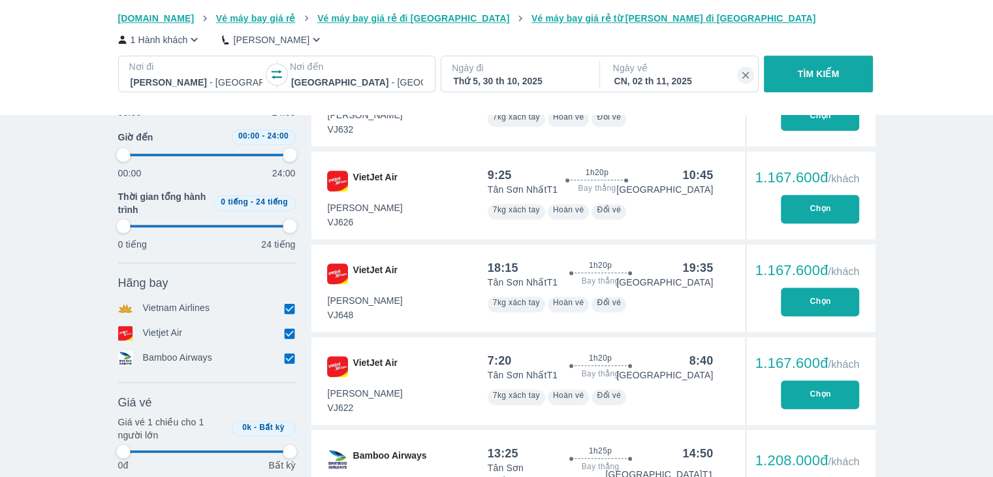
type input "97.9166666666667"
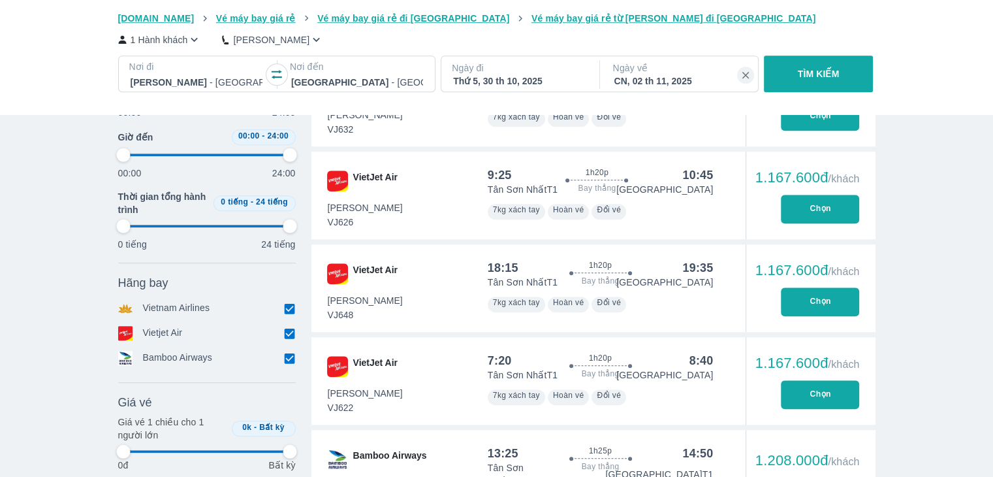
type input "97.9166666666667"
click at [799, 387] on button "Chọn" at bounding box center [820, 394] width 78 height 29
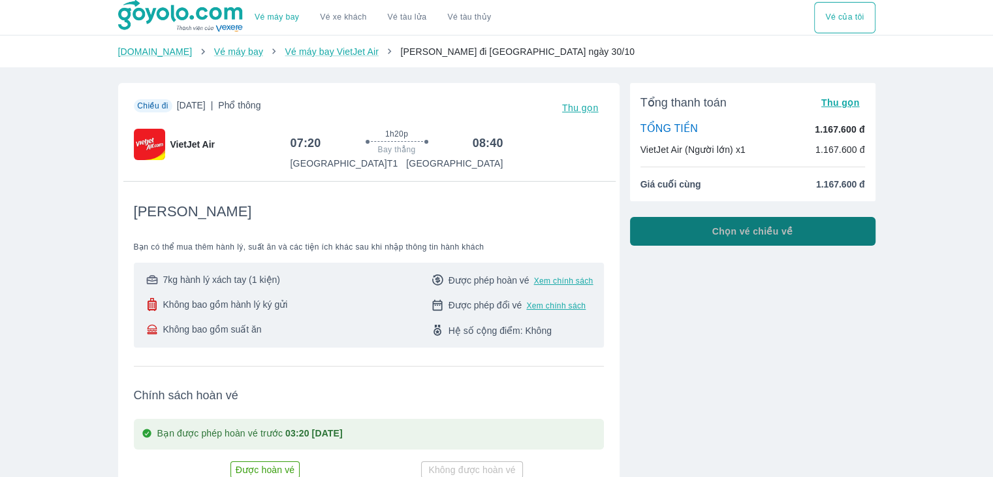
click at [745, 236] on span "Chọn vé chiều về" at bounding box center [752, 231] width 81 height 13
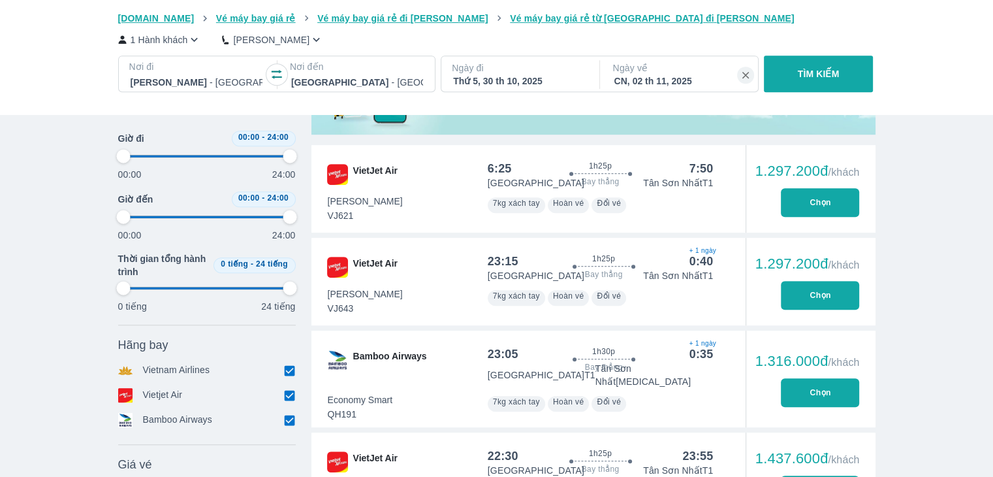
scroll to position [29, 0]
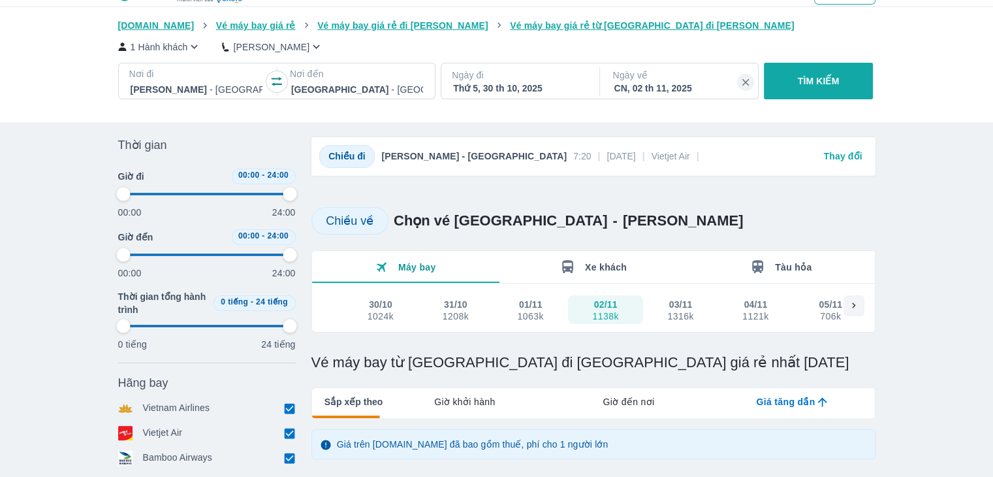
click at [353, 160] on span "Chiều đi" at bounding box center [346, 156] width 37 height 10
click at [843, 161] on p "Thay đổi" at bounding box center [842, 155] width 39 height 13
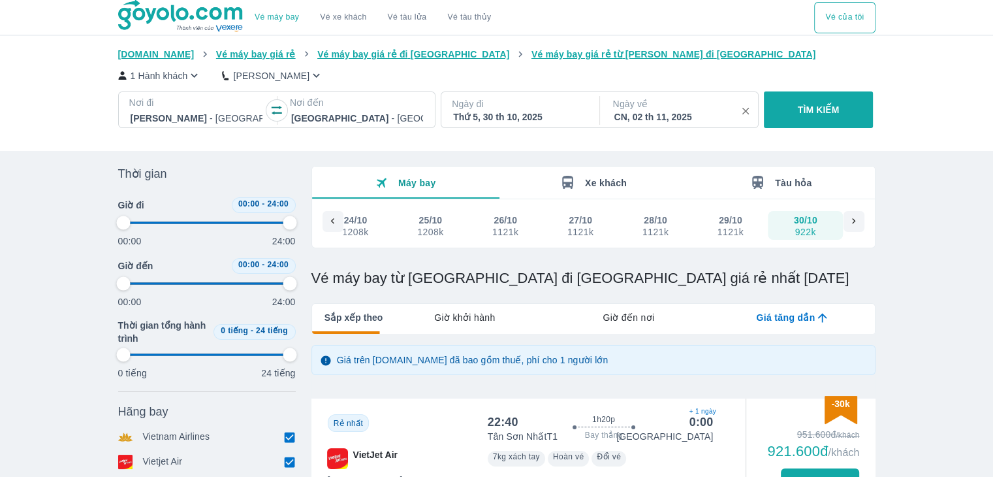
click at [744, 112] on icon "button" at bounding box center [746, 111] width 12 height 12
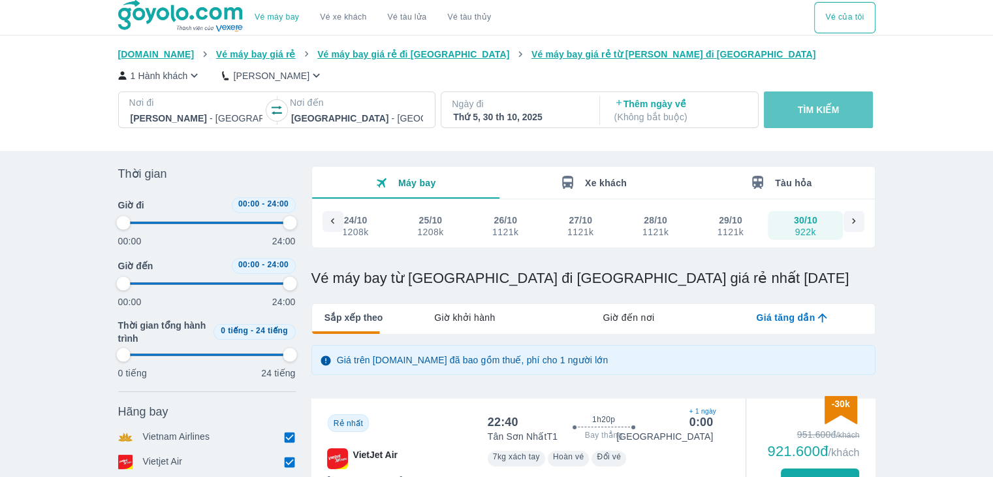
click at [817, 112] on p "TÌM KIẾM" at bounding box center [819, 109] width 42 height 13
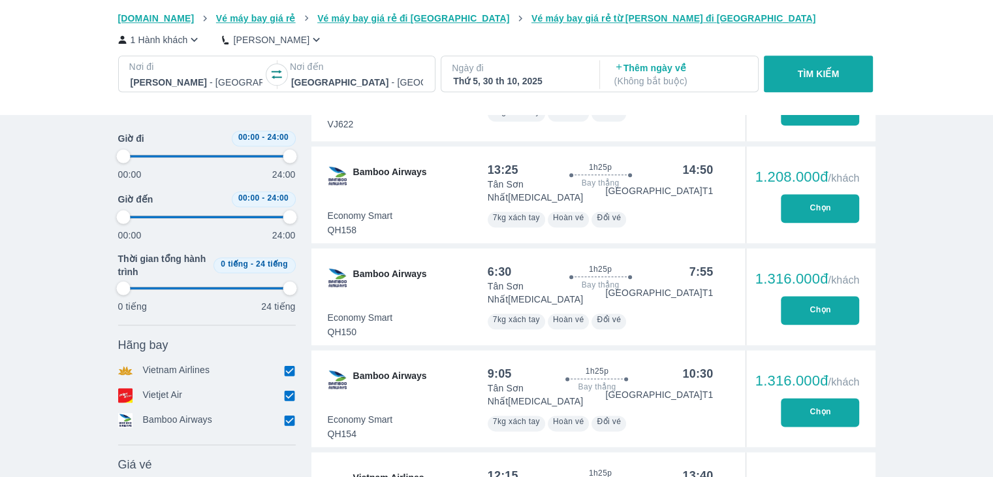
scroll to position [1371, 0]
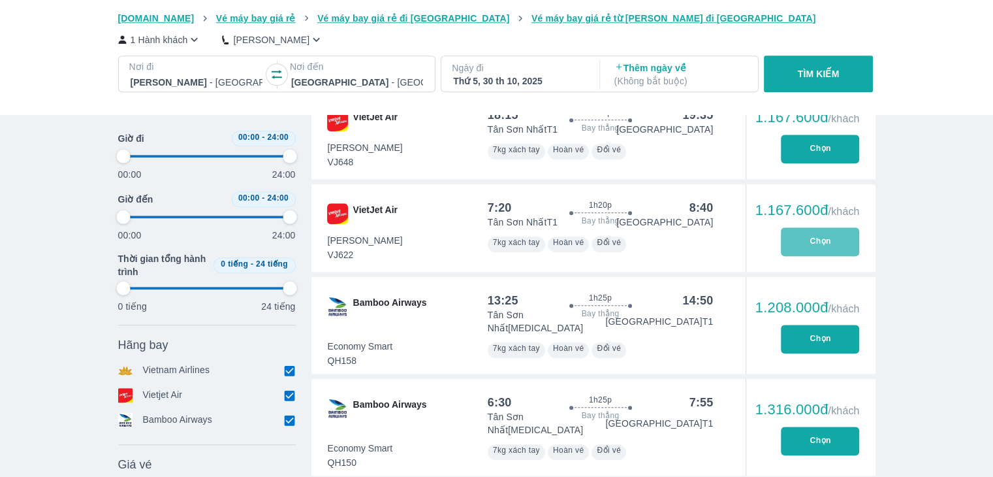
click at [806, 242] on button "Chọn" at bounding box center [820, 241] width 78 height 29
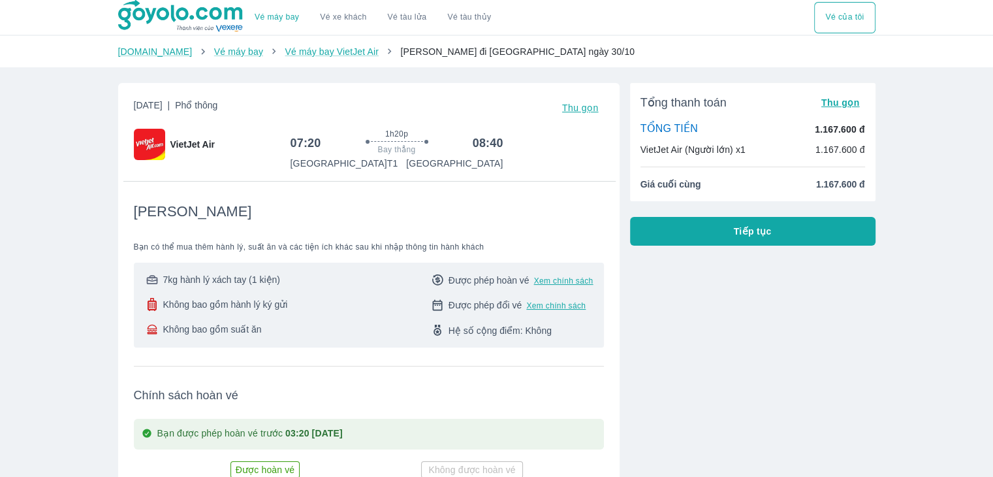
click at [783, 232] on button "Tiếp tục" at bounding box center [752, 231] width 245 height 29
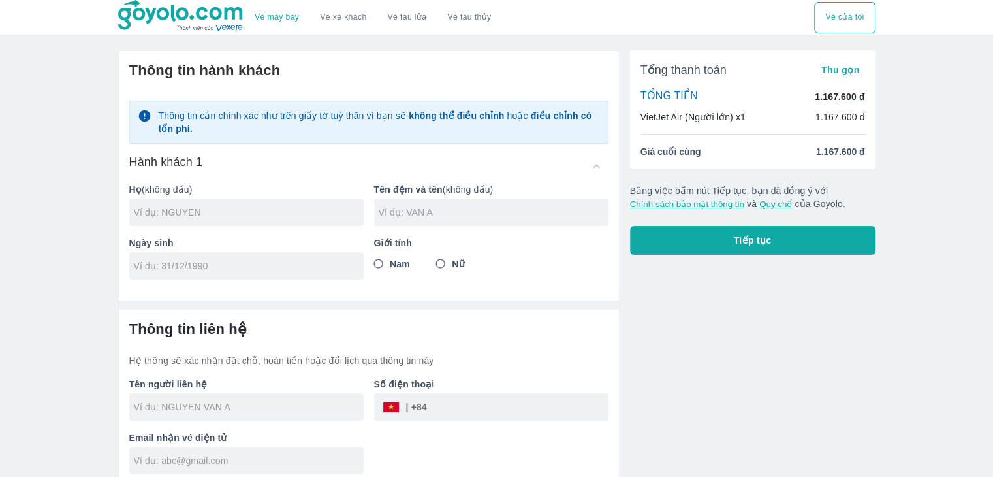
click at [415, 212] on input "text" at bounding box center [494, 212] width 230 height 13
click at [153, 213] on input "text" at bounding box center [249, 212] width 230 height 13
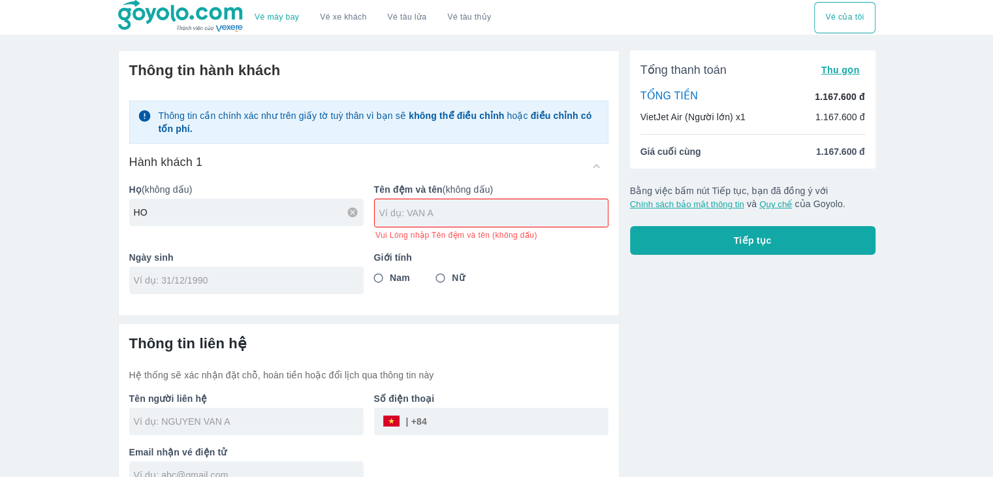
click at [458, 206] on input "text" at bounding box center [493, 212] width 228 height 13
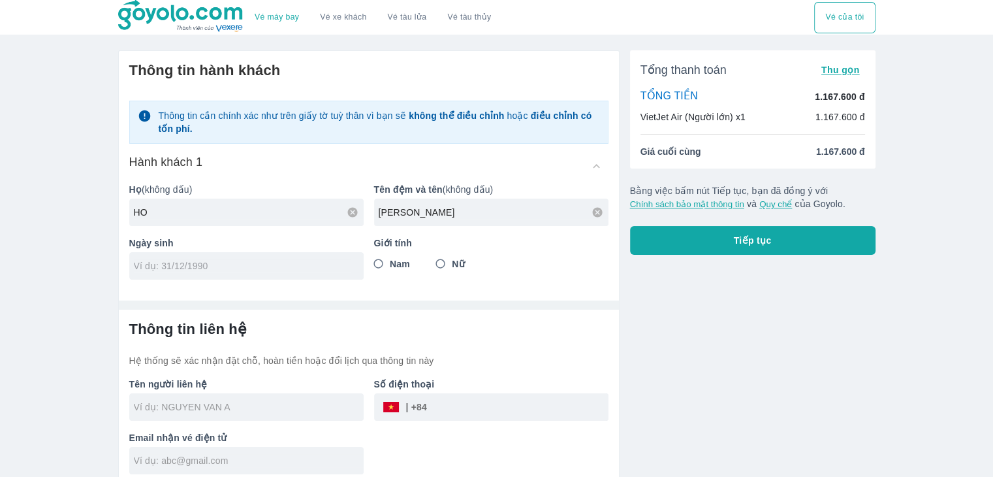
click at [210, 283] on div "Thông tin hành khách Thông tin cần chính xác như trên giấy tờ tuỳ thân vì bạn s…" at bounding box center [369, 170] width 500 height 239
click at [382, 260] on input "Nam" at bounding box center [379, 264] width 24 height 24
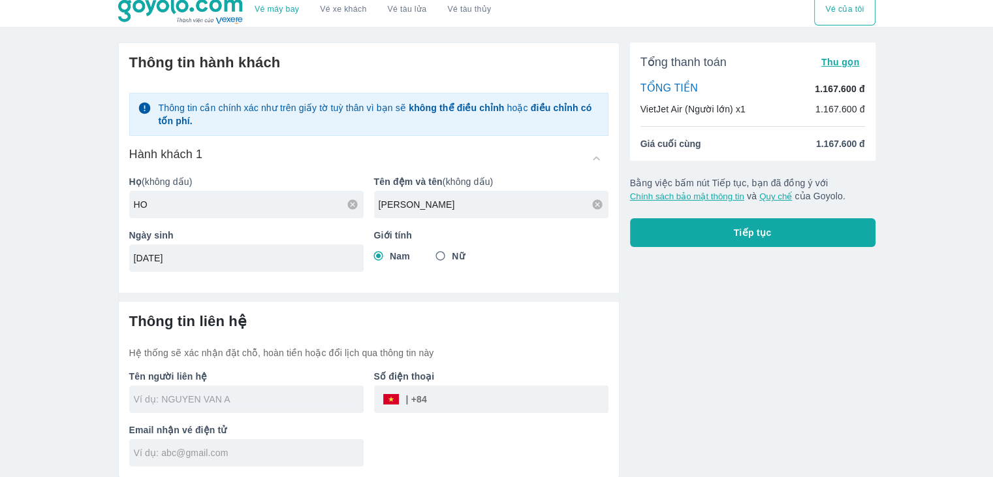
click at [217, 394] on input "text" at bounding box center [249, 398] width 230 height 13
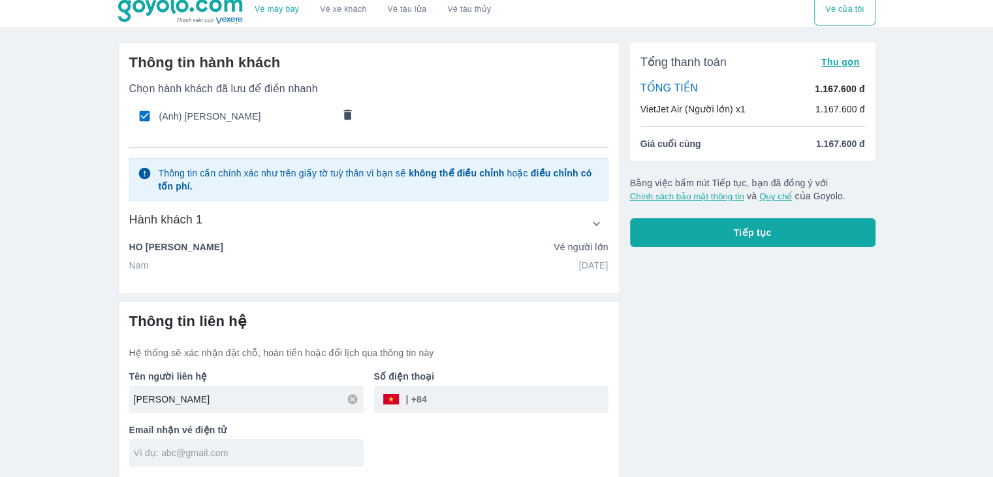
click at [482, 401] on input "tel" at bounding box center [517, 398] width 181 height 31
click at [182, 450] on input "text" at bounding box center [249, 452] width 230 height 13
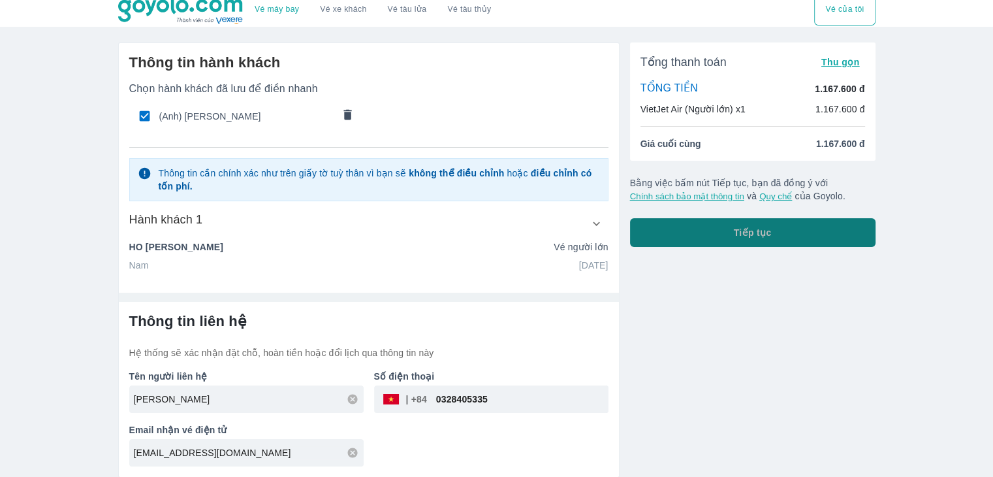
click at [668, 242] on button "Tiếp tục" at bounding box center [752, 232] width 245 height 29
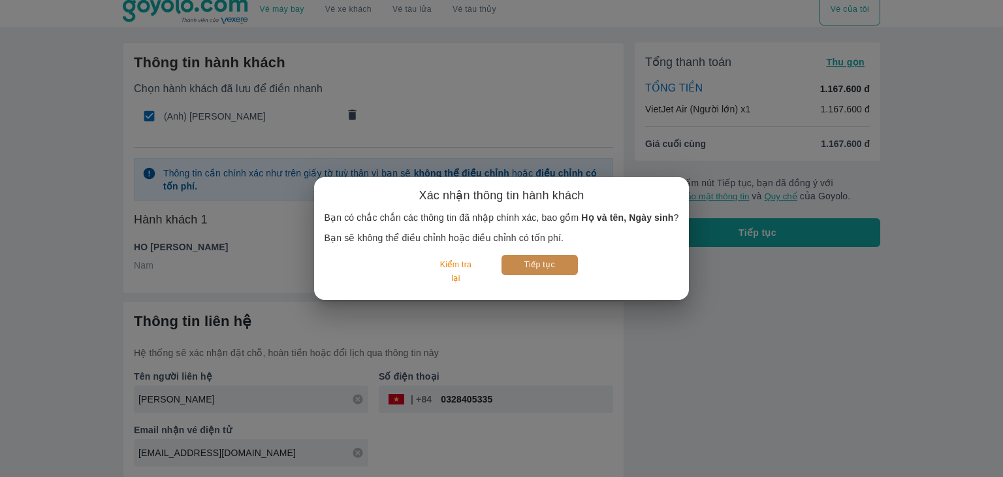
click at [558, 259] on button "Tiếp tục" at bounding box center [539, 265] width 76 height 20
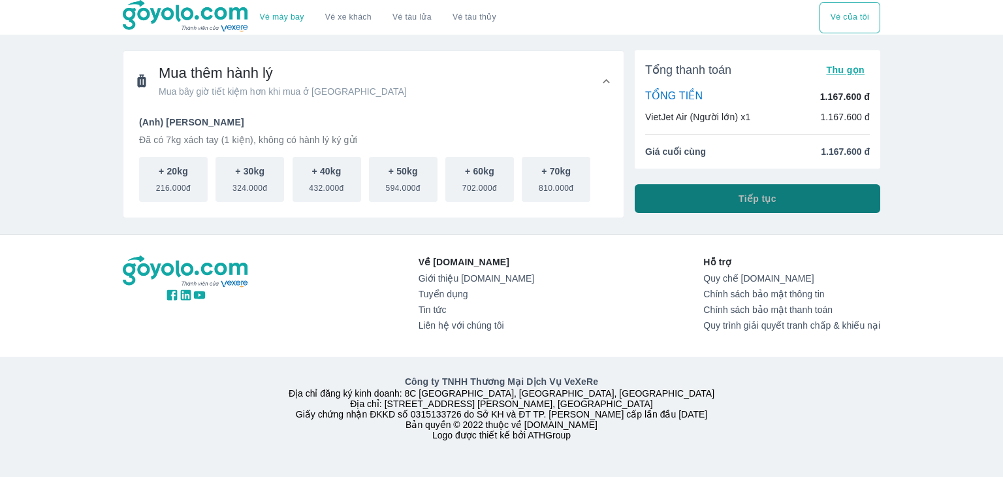
click at [692, 198] on button "Tiếp tục" at bounding box center [757, 198] width 245 height 29
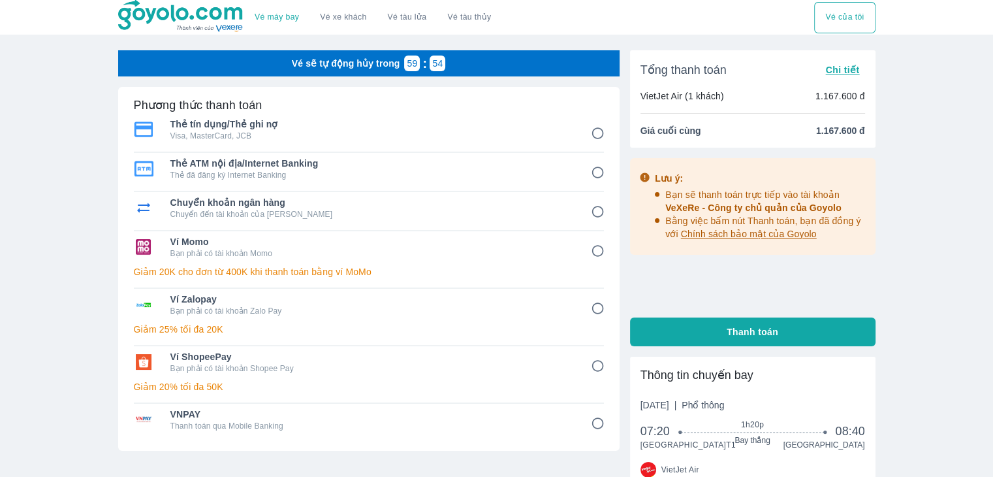
click at [599, 364] on input "6" at bounding box center [597, 365] width 25 height 25
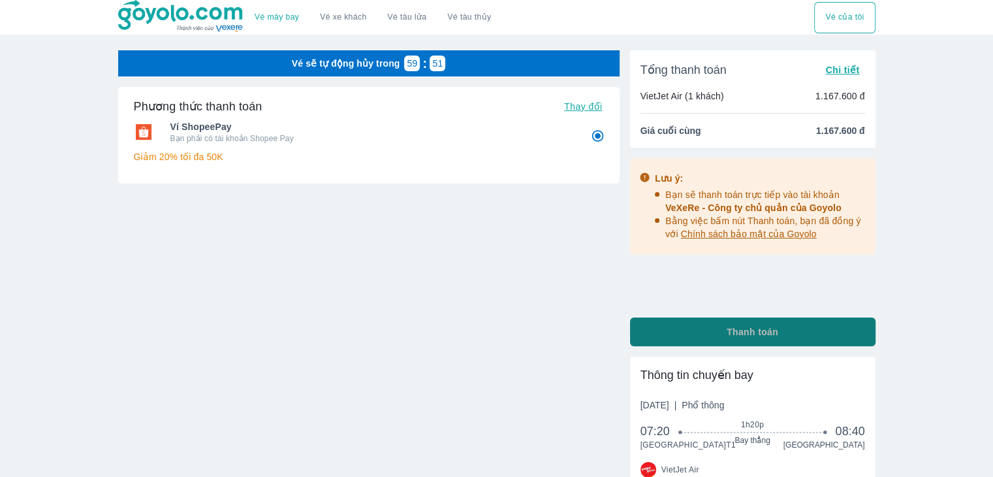
click at [715, 325] on button "Thanh toán" at bounding box center [752, 331] width 245 height 29
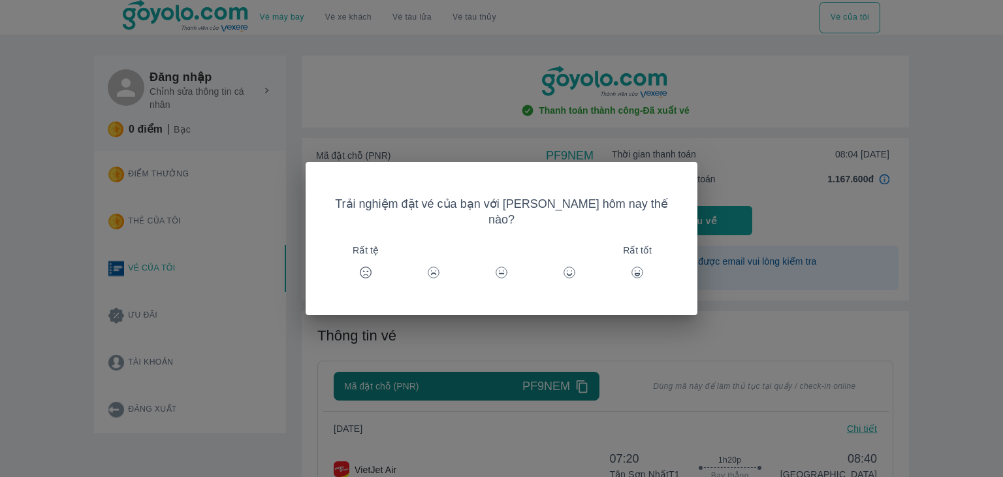
click at [658, 308] on div "Trải nghiệm đặt vé của bạn với [PERSON_NAME] hôm nay thế nào? Rất tệ Rất tốt" at bounding box center [501, 238] width 1003 height 477
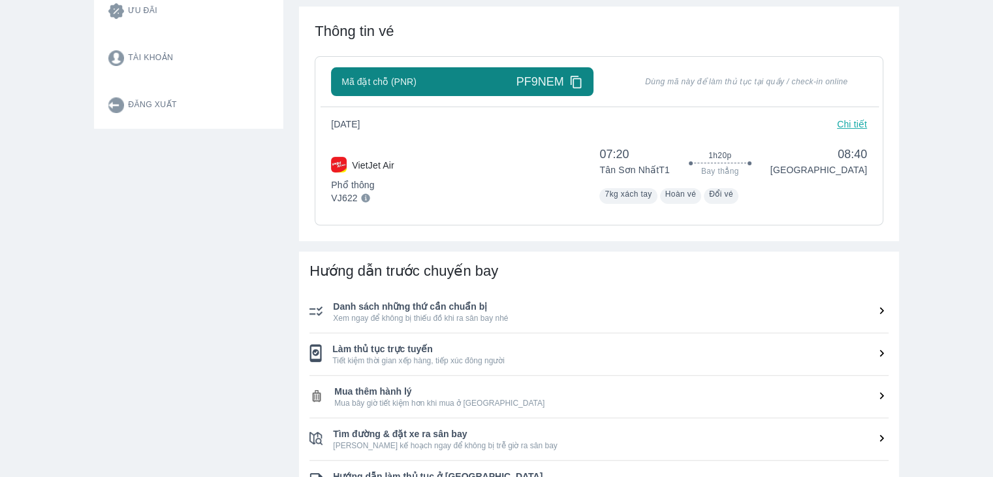
scroll to position [239, 0]
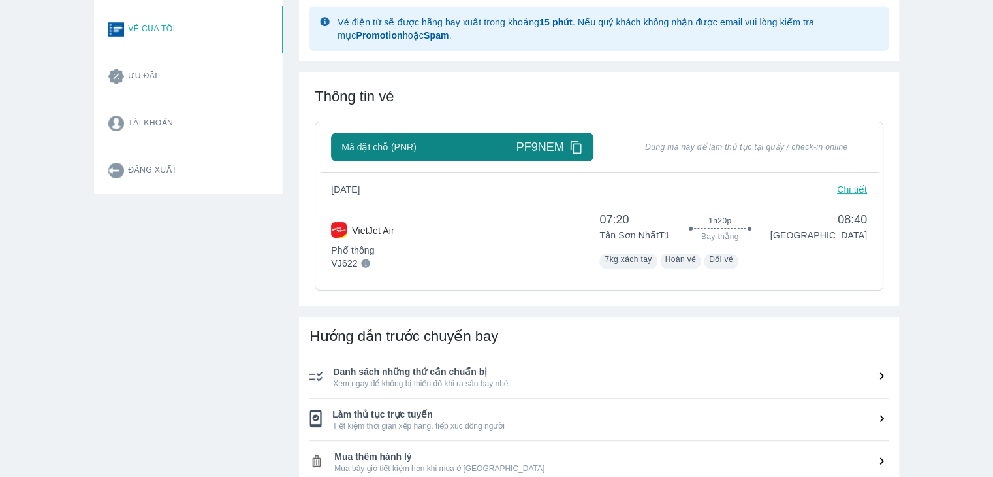
click at [576, 144] on icon at bounding box center [575, 147] width 11 height 12
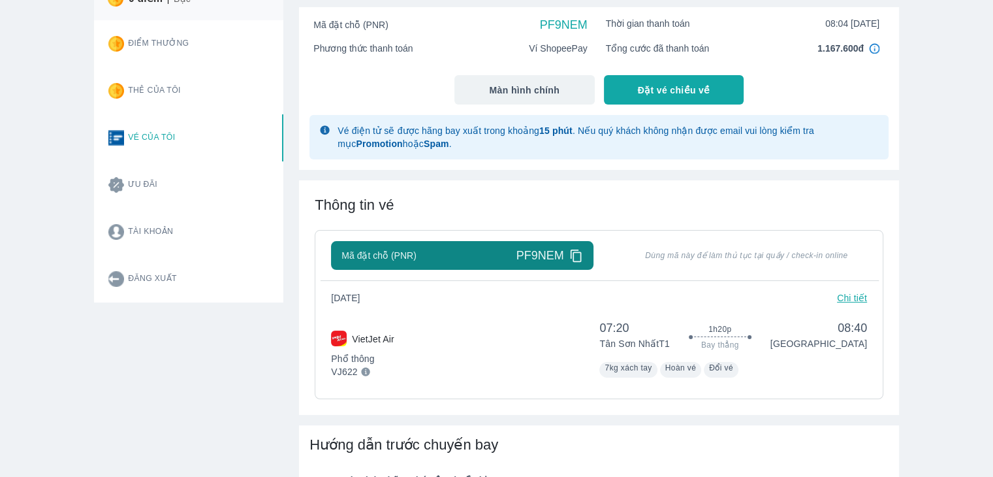
scroll to position [196, 0]
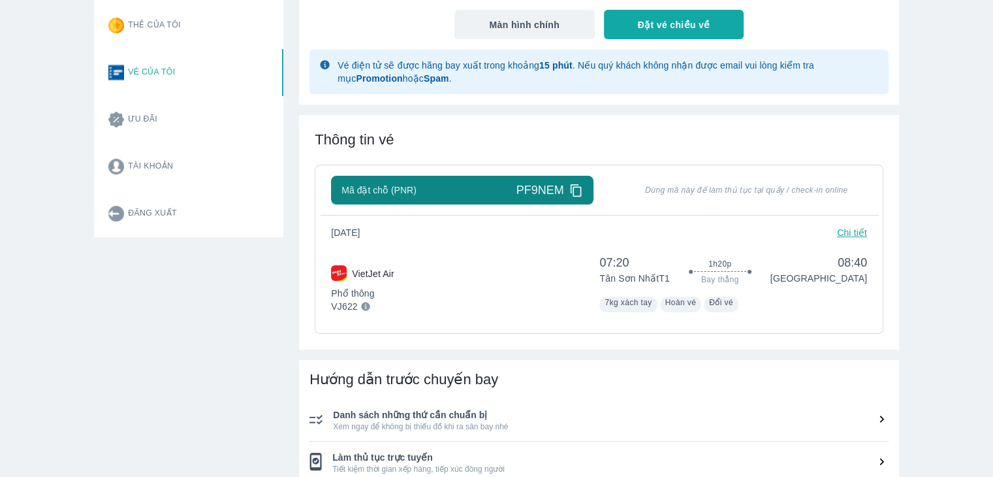
click at [843, 236] on p "Chi tiết" at bounding box center [852, 232] width 30 height 13
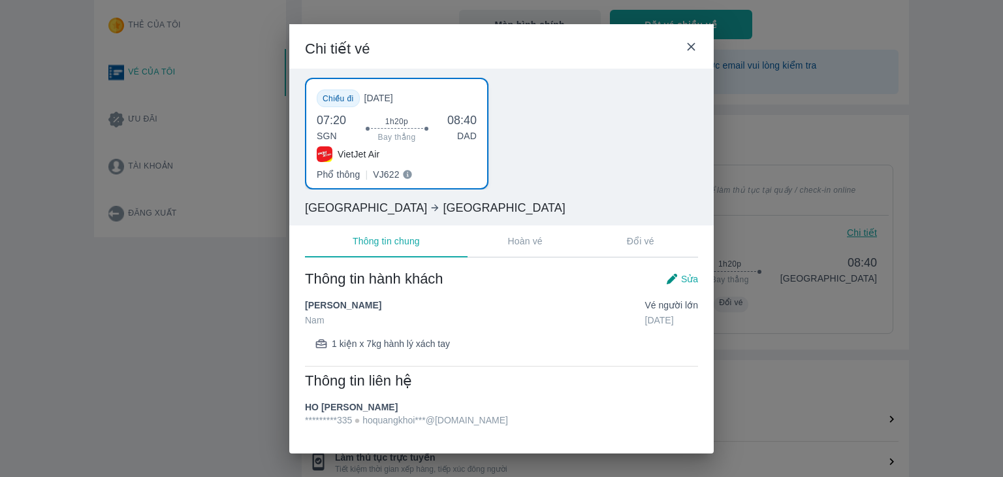
click at [945, 330] on div "Chi tiết vé Chiều đi [DATE] 07:20 SGN 1h20p Bay thẳng 08:40 DAD VietJet Air Phổ…" at bounding box center [501, 238] width 1003 height 477
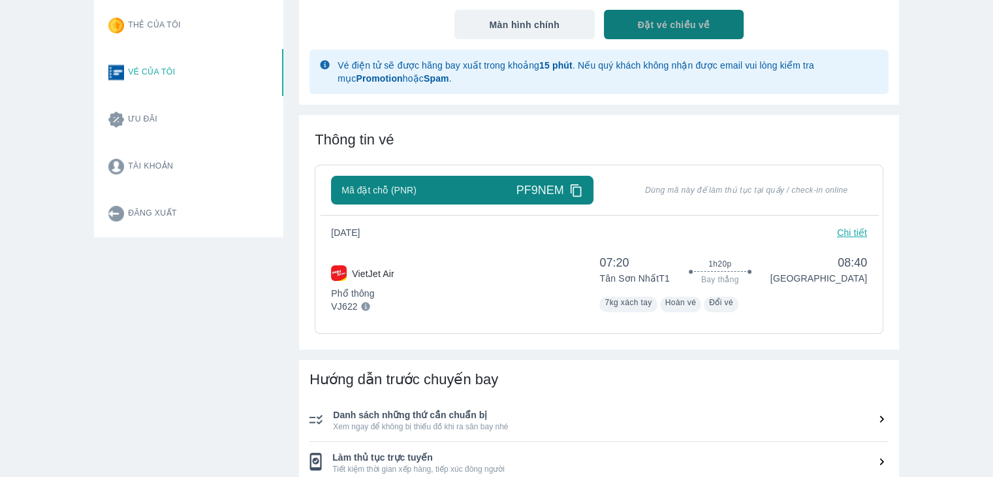
click at [689, 24] on span "Đặt vé chiều về" at bounding box center [674, 24] width 72 height 13
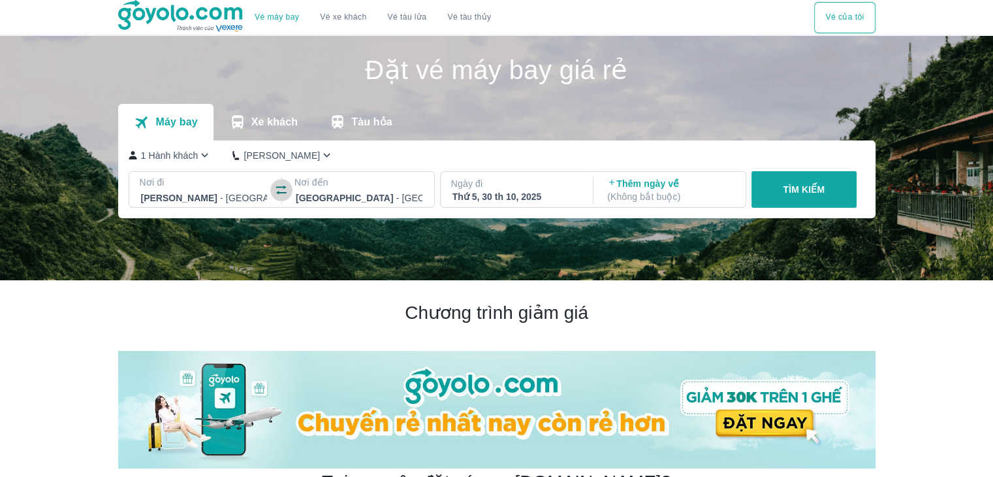
click at [277, 193] on icon "button" at bounding box center [281, 189] width 10 height 9
click at [547, 191] on div "Thứ 5, 30 th 10, 2025" at bounding box center [515, 196] width 127 height 13
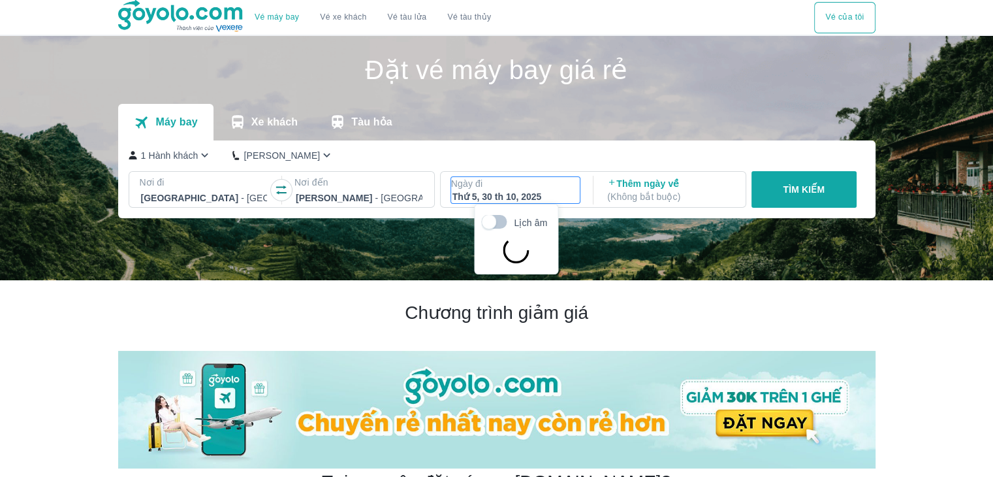
scroll to position [75, 0]
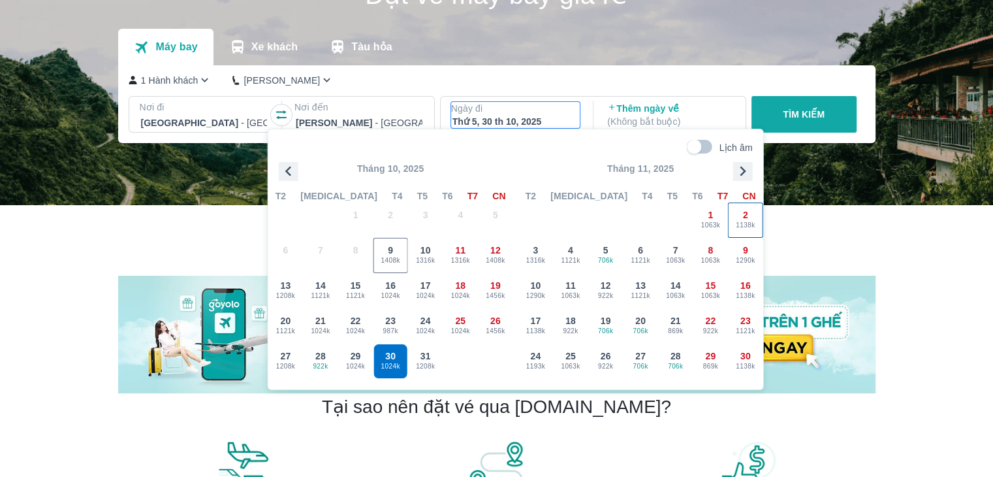
click at [744, 223] on span "1138k" at bounding box center [746, 225] width 34 height 10
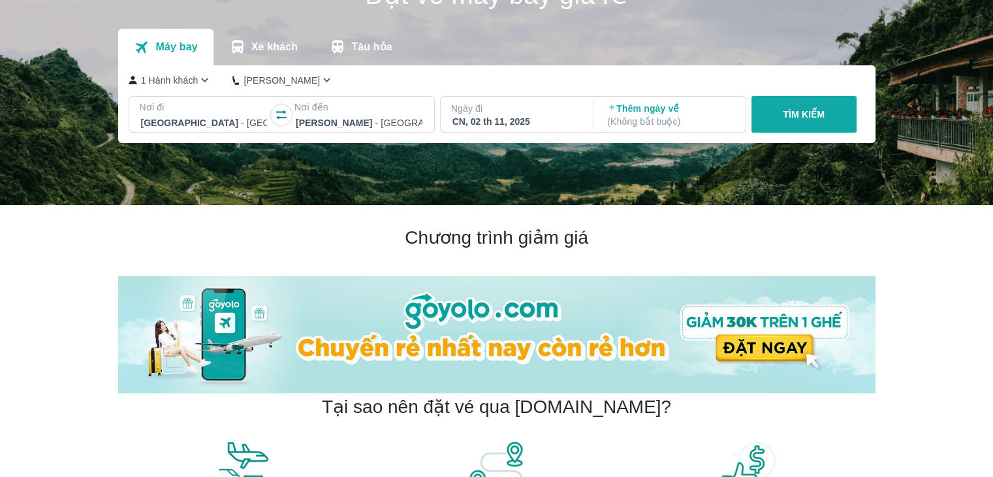
click at [809, 113] on p "TÌM KIẾM" at bounding box center [804, 114] width 42 height 13
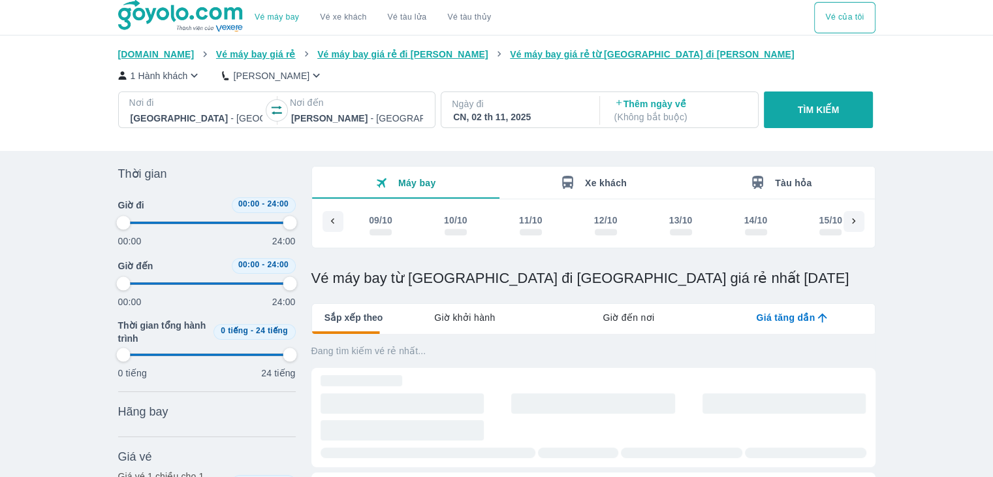
scroll to position [0, 1490]
type input "97.9166666666667"
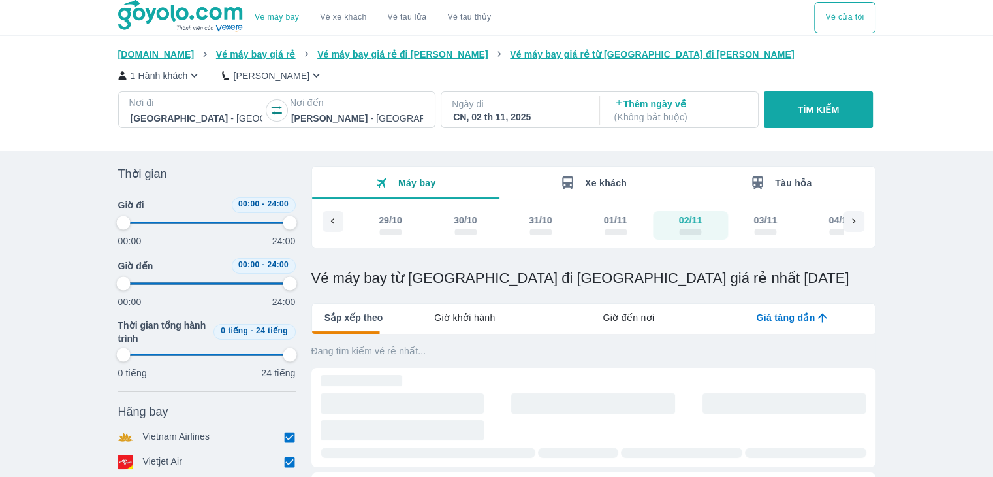
type input "97.9166666666667"
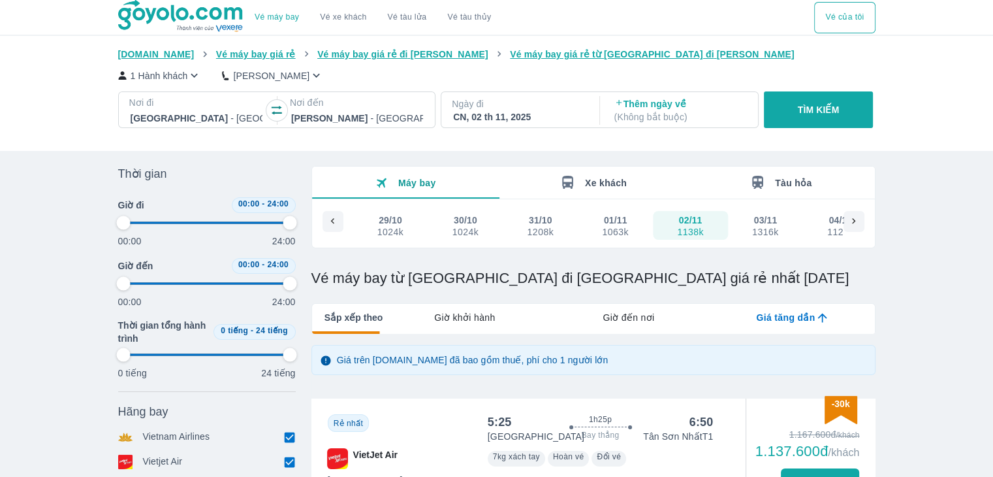
type input "97.9166666666667"
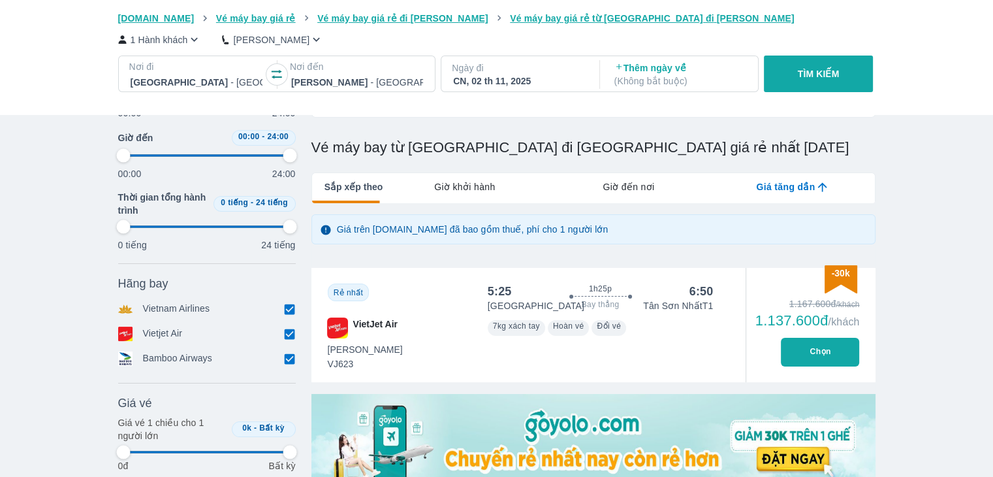
type input "97.9166666666667"
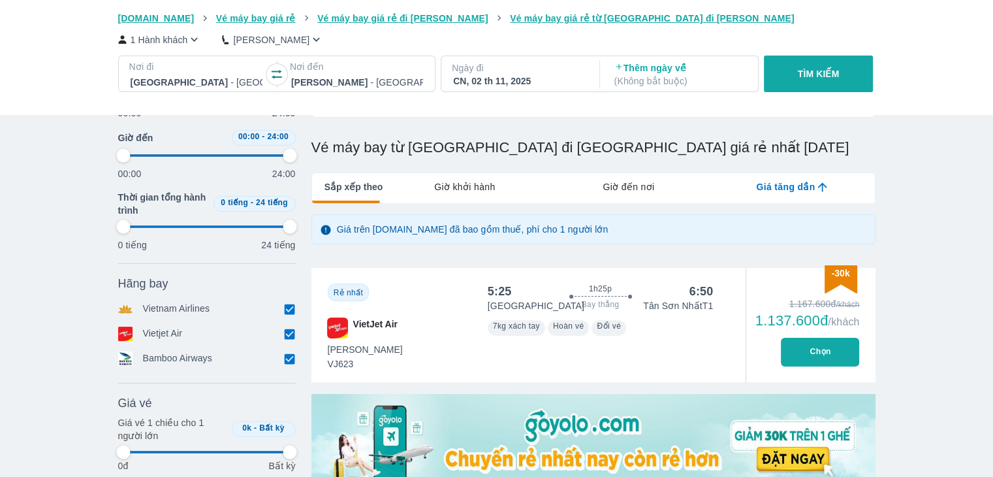
type input "97.9166666666667"
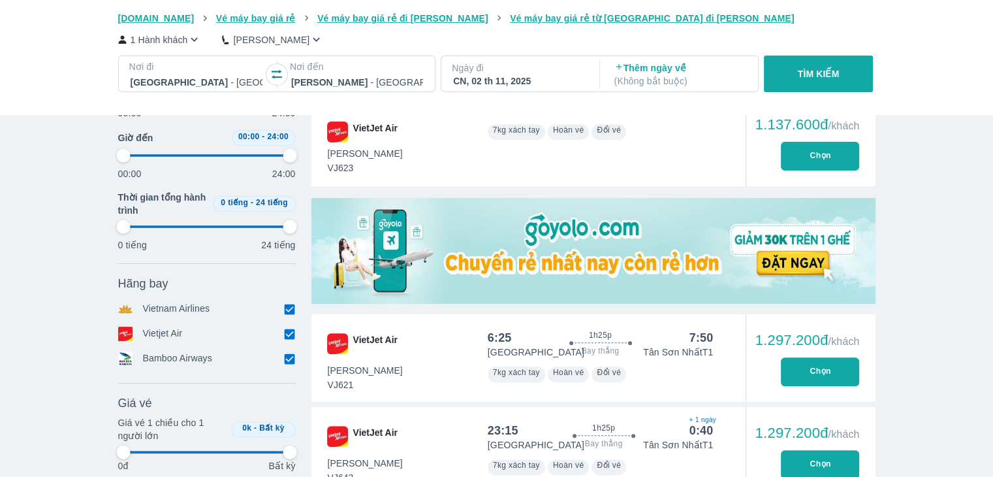
scroll to position [457, 0]
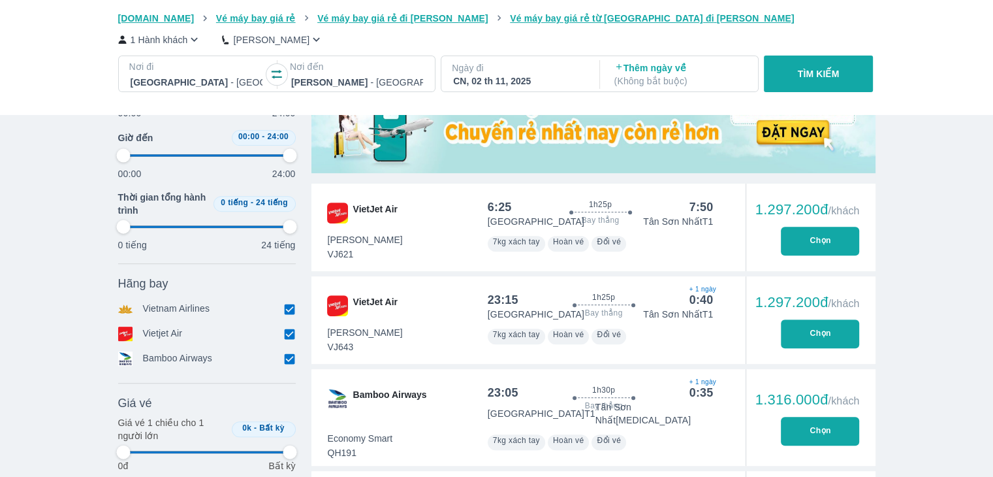
type input "97.9166666666667"
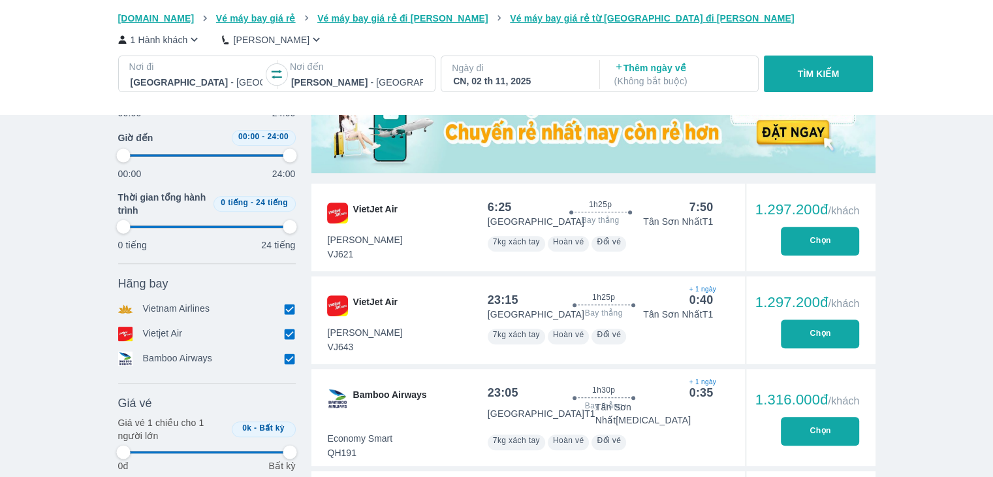
type input "97.9166666666667"
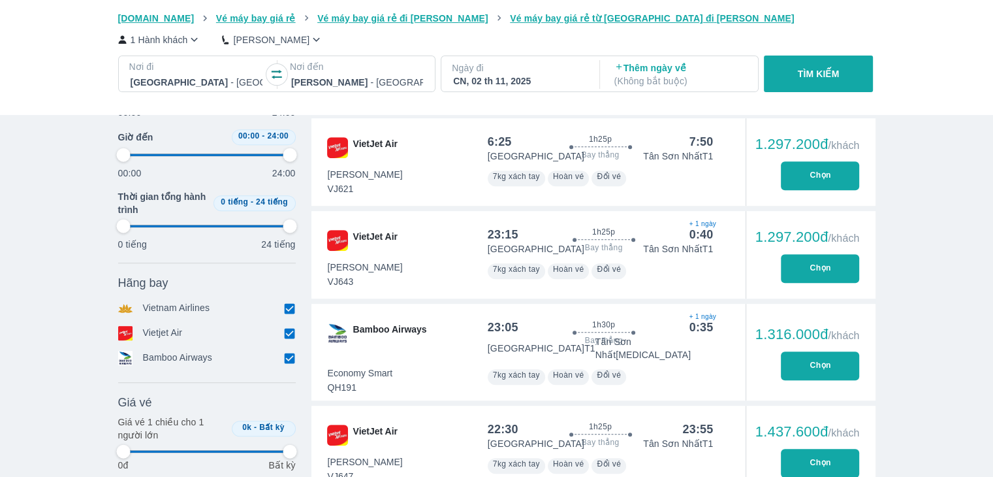
type input "97.9166666666667"
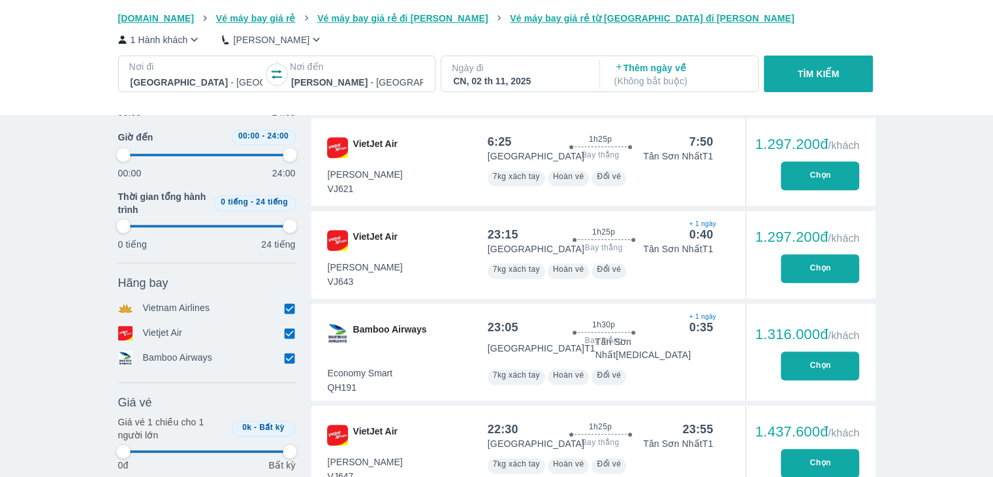
type input "97.9166666666667"
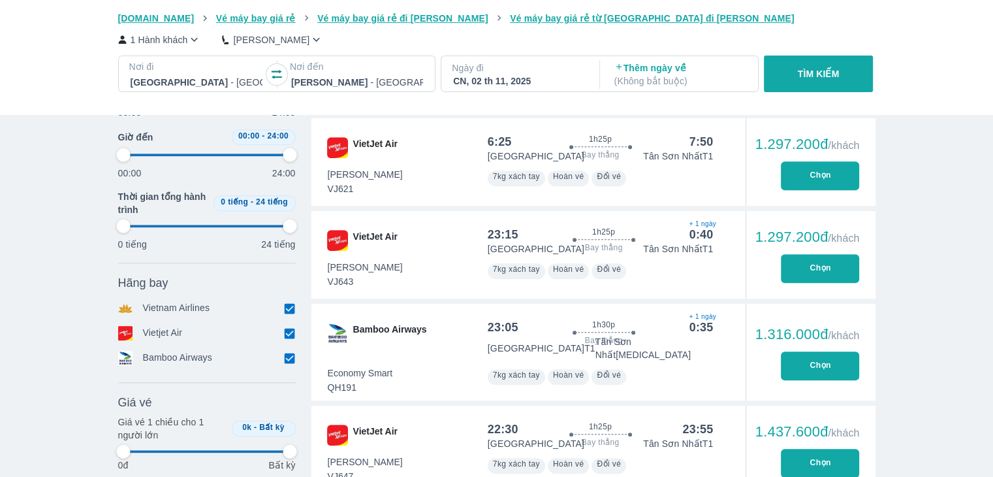
type input "97.9166666666667"
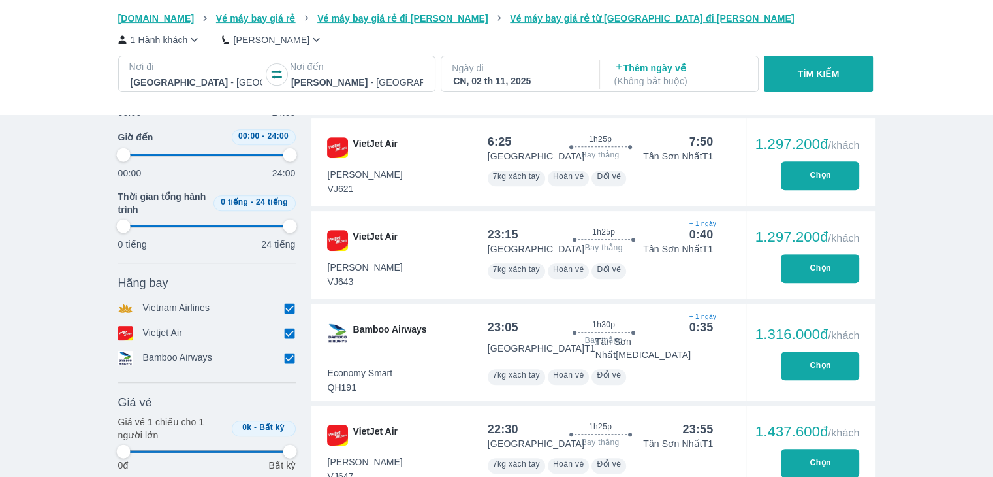
scroll to position [588, 0]
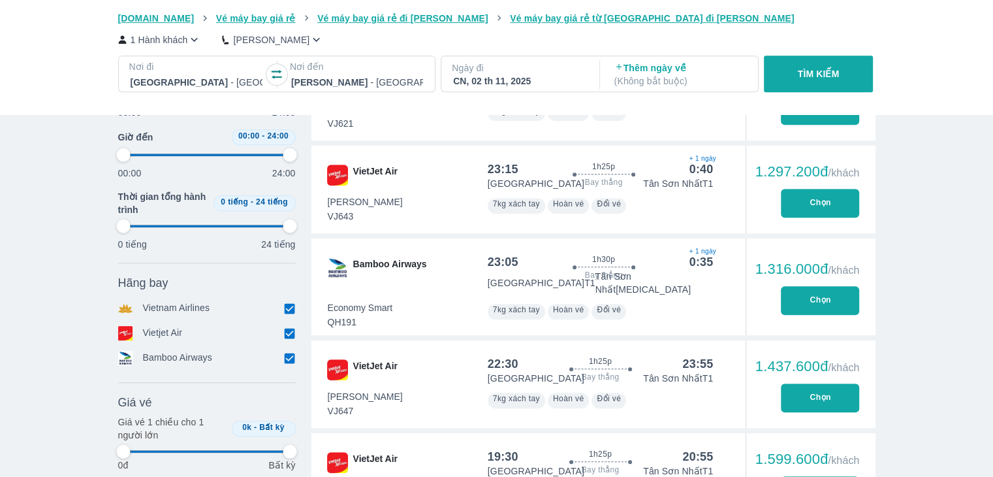
type input "97.9166666666667"
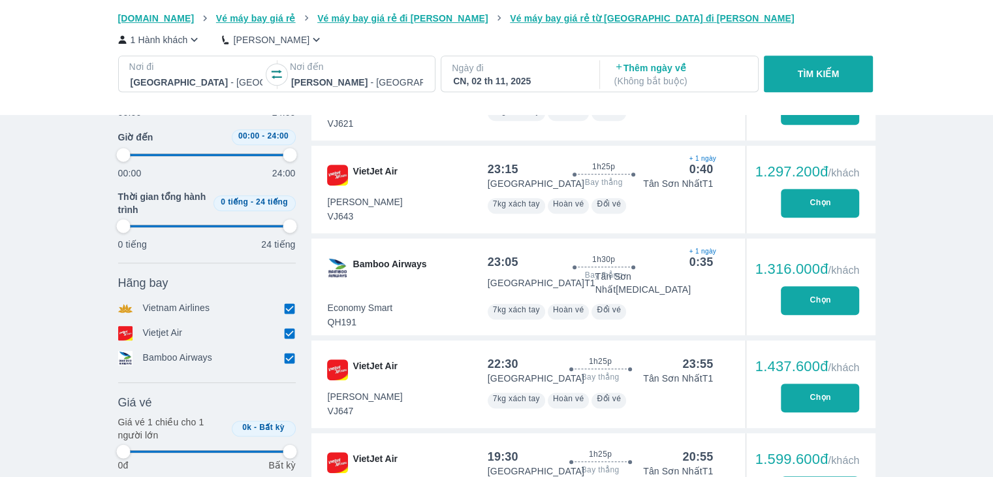
type input "97.9166666666667"
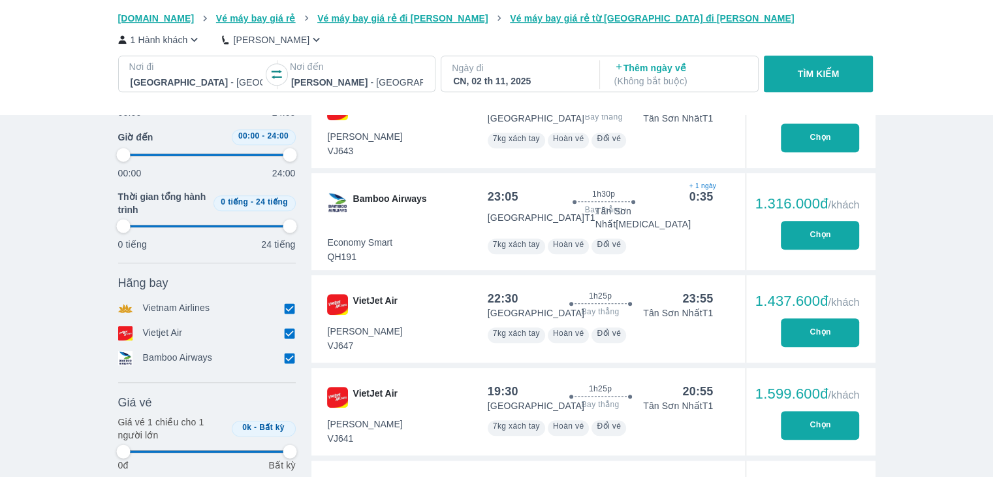
scroll to position [718, 0]
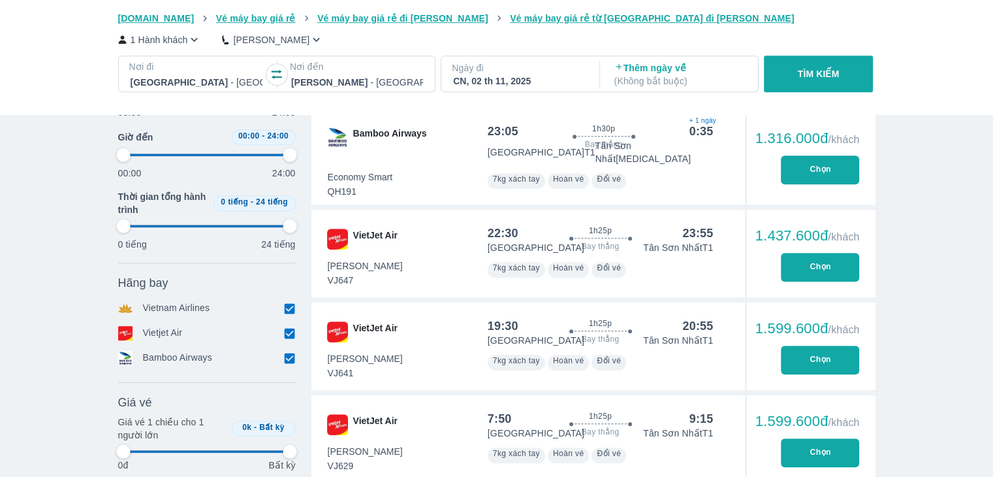
type input "97.9166666666667"
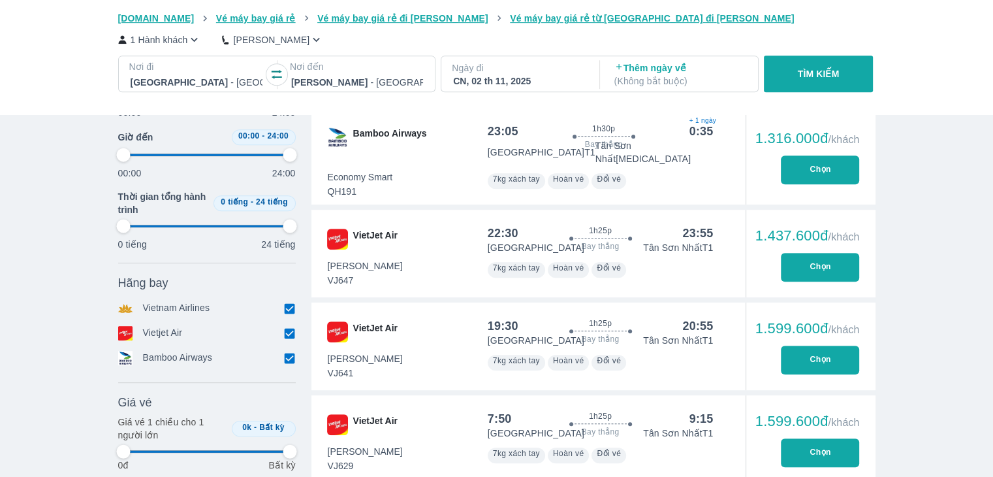
type input "97.9166666666667"
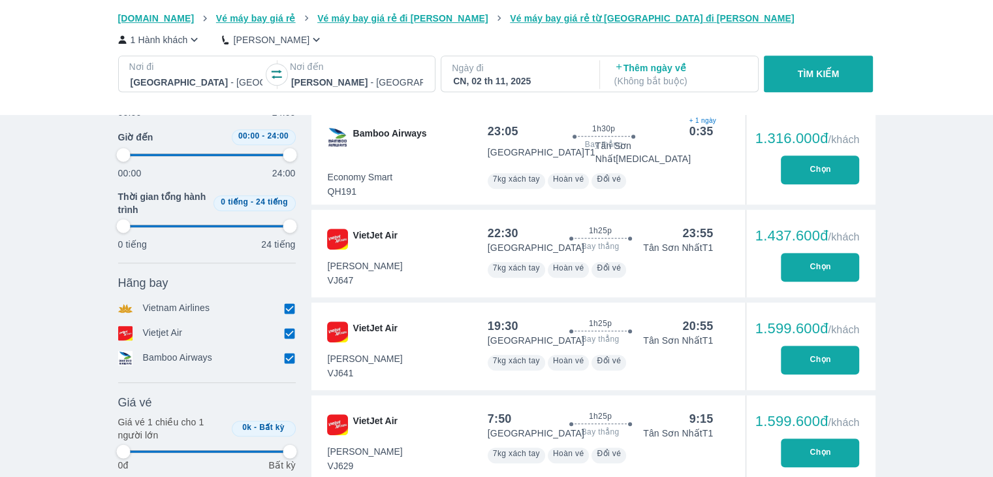
type input "97.9166666666667"
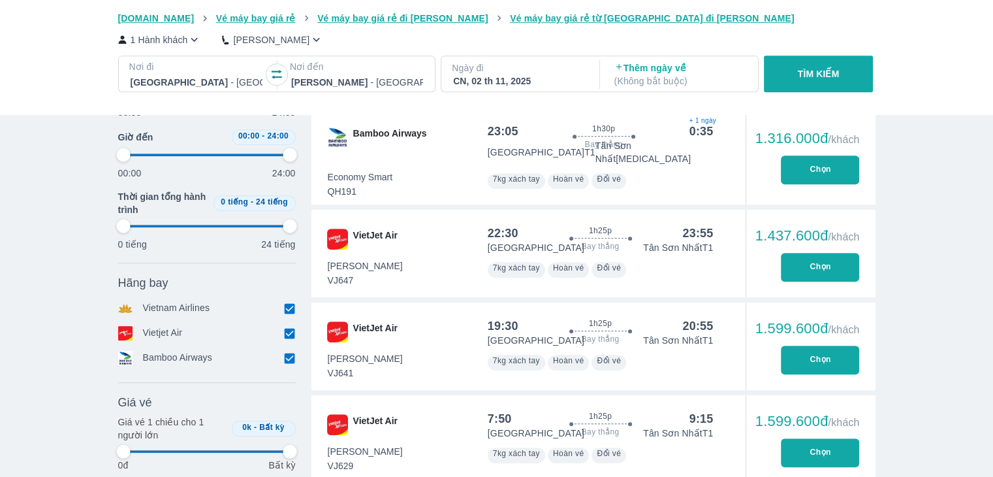
type input "97.9166666666667"
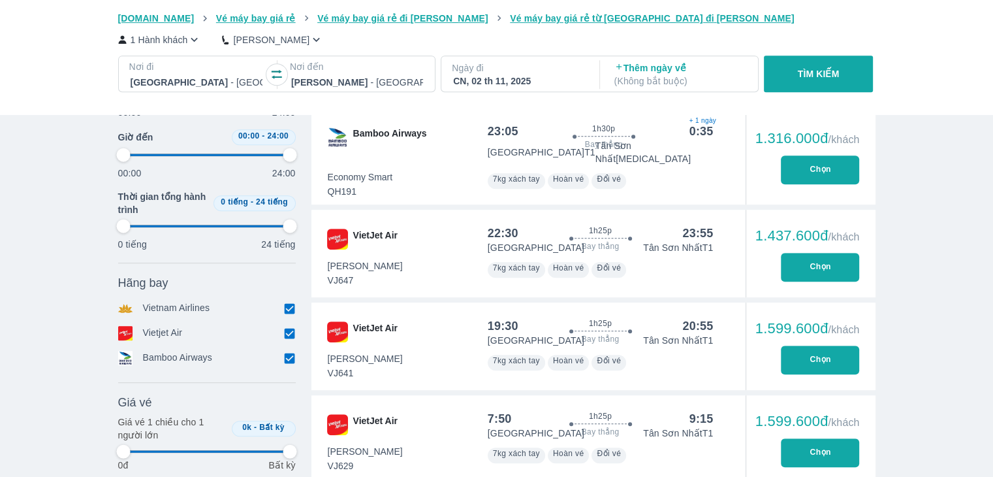
type input "97.9166666666667"
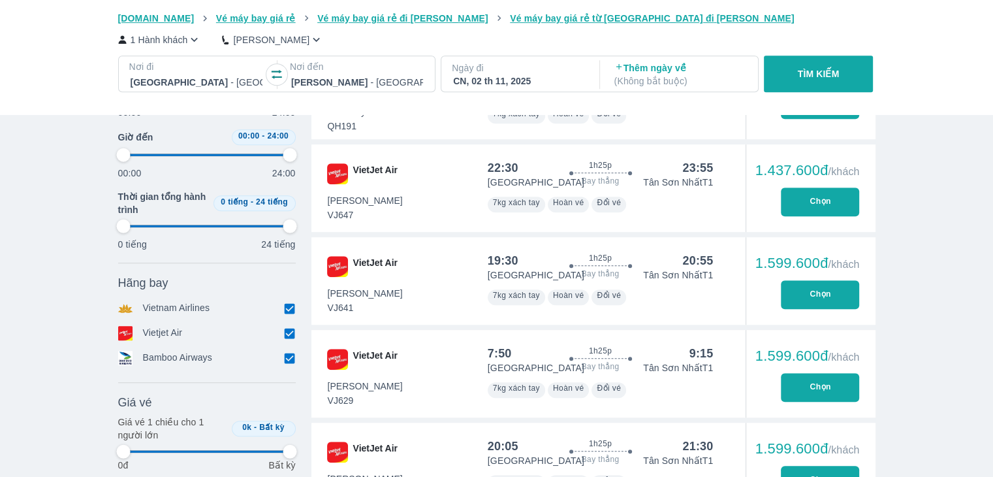
type input "97.9166666666667"
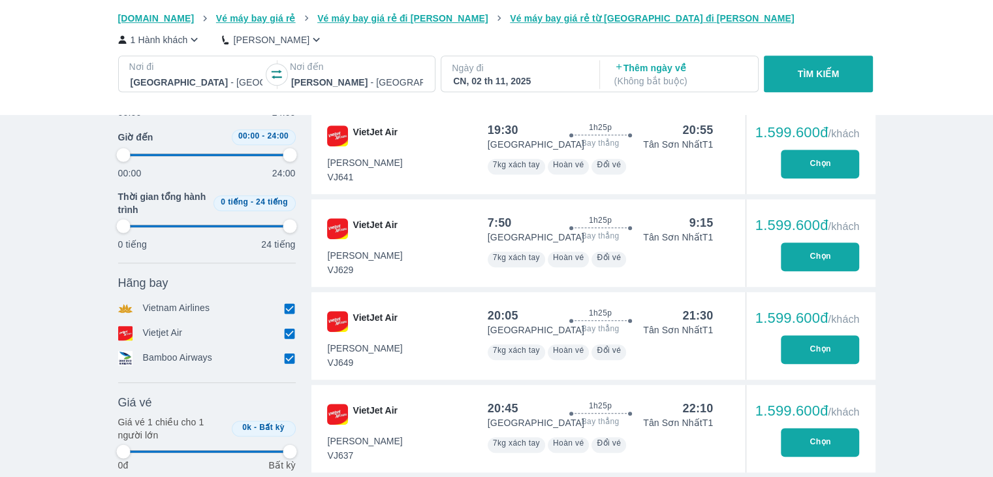
type input "97.9166666666667"
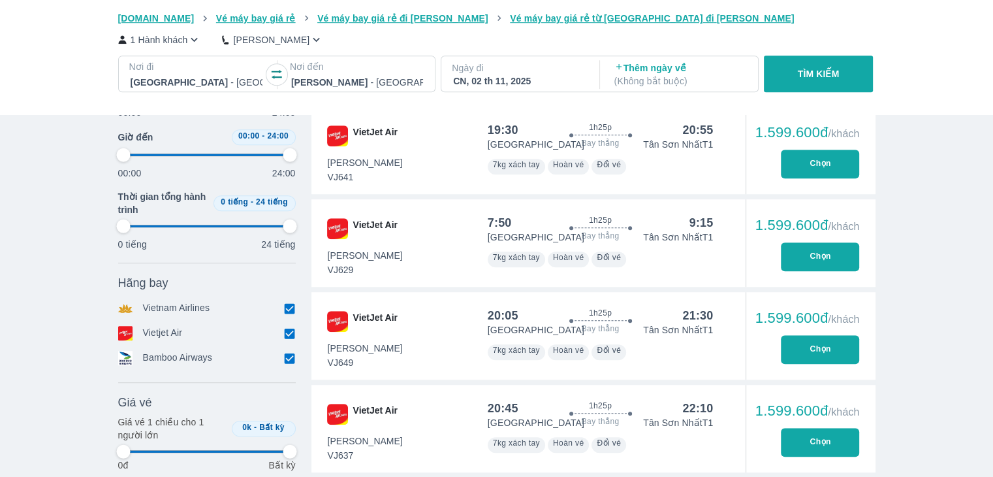
type input "97.9166666666667"
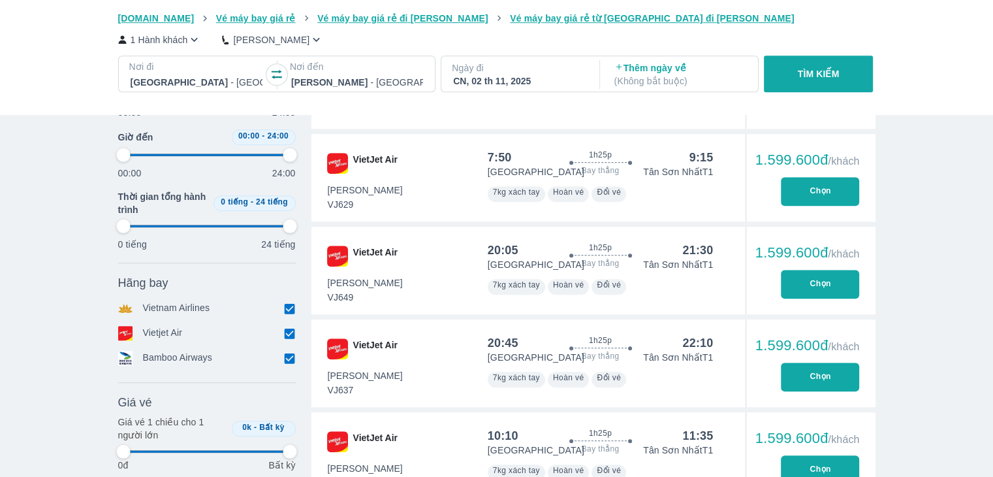
scroll to position [1110, 0]
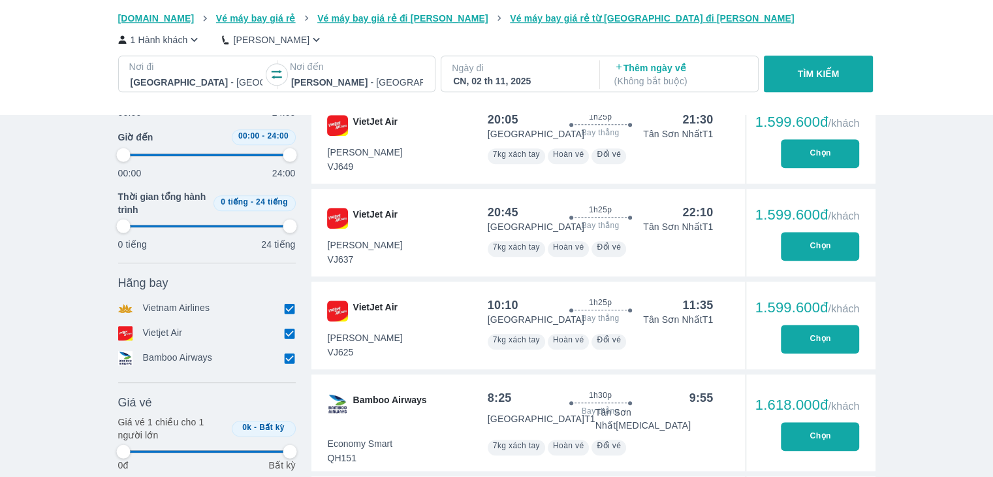
type input "97.9166666666667"
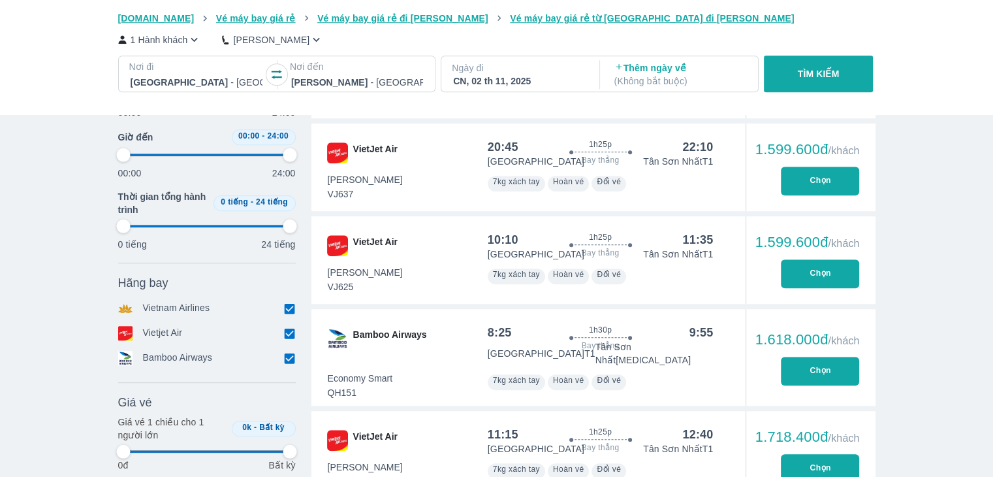
type input "97.9166666666667"
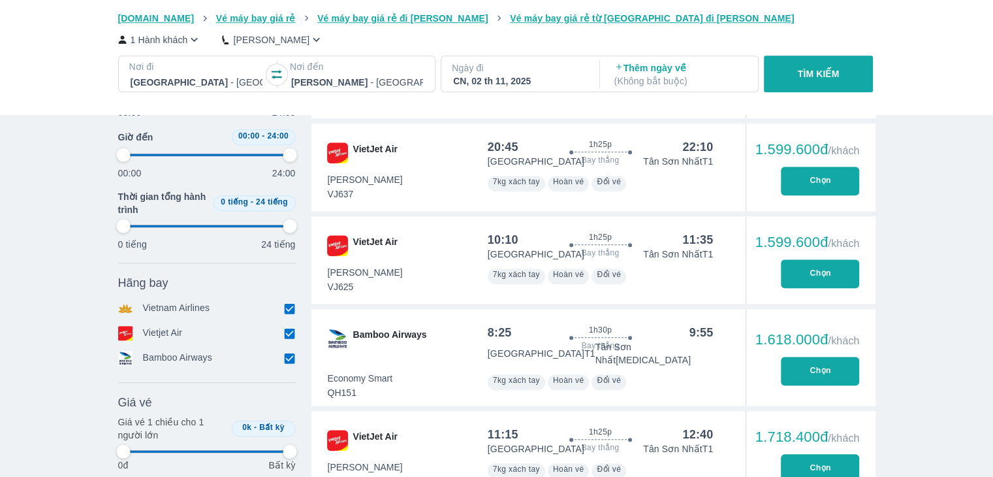
type input "97.9166666666667"
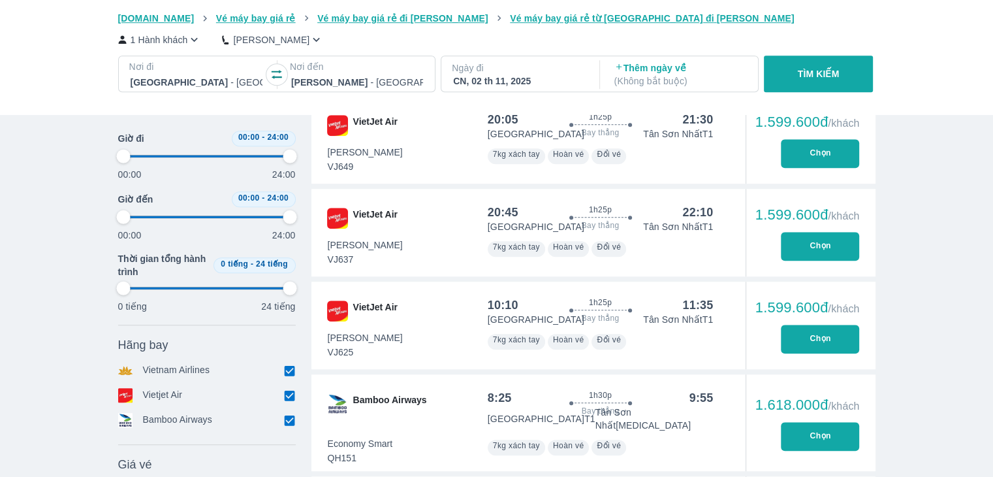
type input "97.9166666666667"
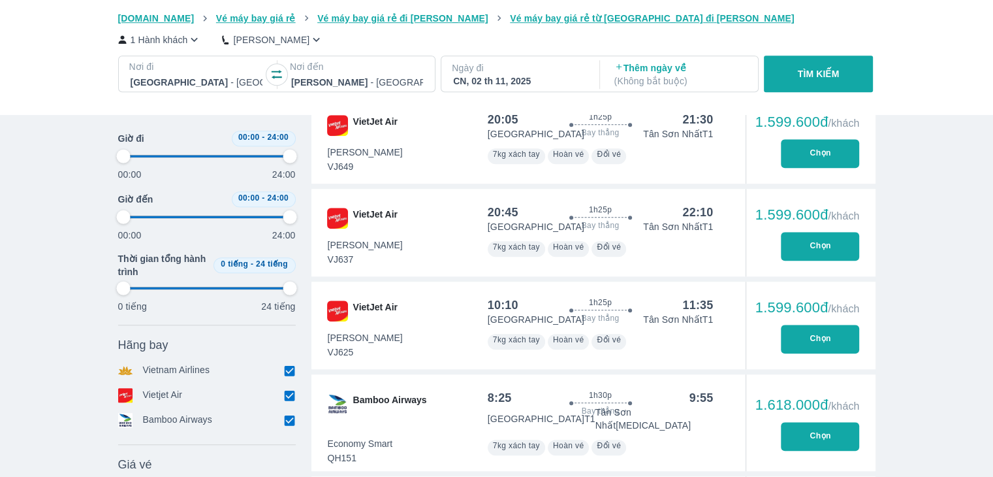
type input "97.9166666666667"
type input "2.08333333333333"
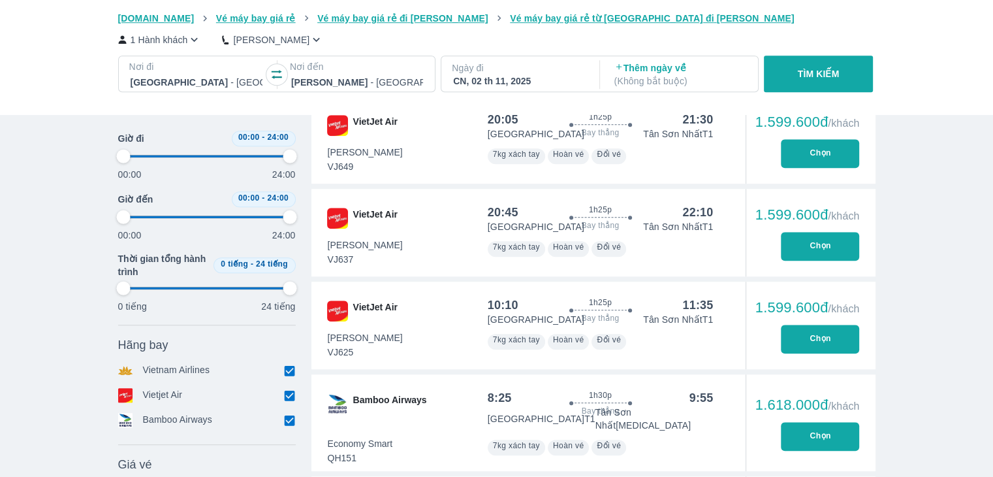
type input "97.9166666666667"
type input "2.08333333333333"
type input "97.9166666666667"
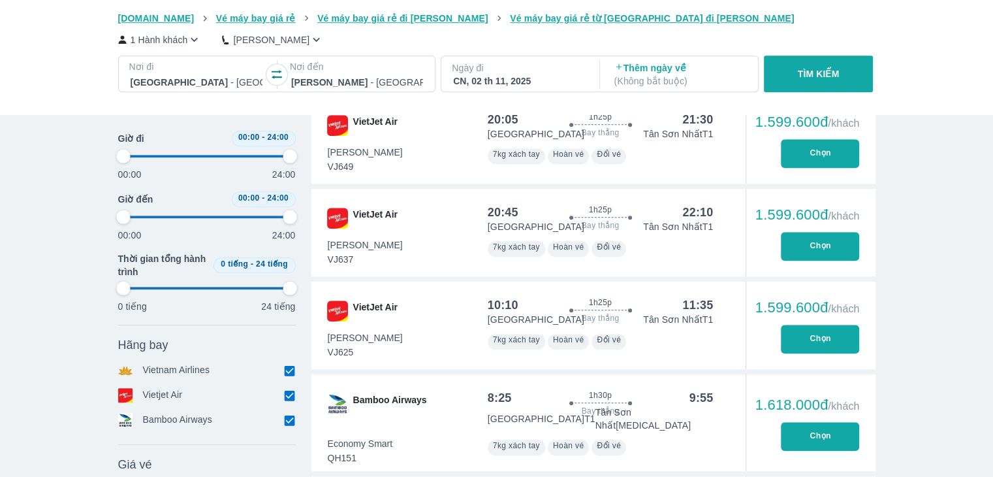
type input "97.9166666666667"
type input "4.16666666666667"
type input "97.9166666666667"
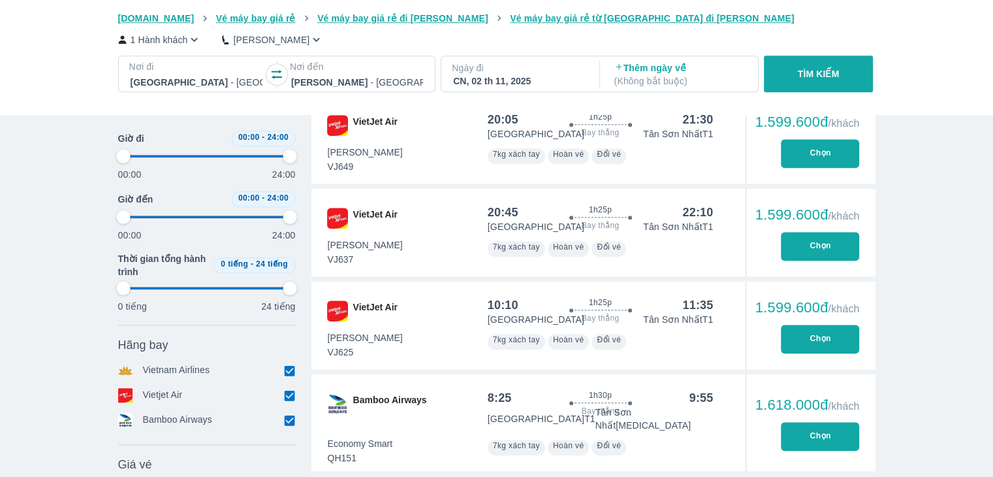
type input "97.9166666666667"
type input "4.16666666666667"
type input "97.9166666666667"
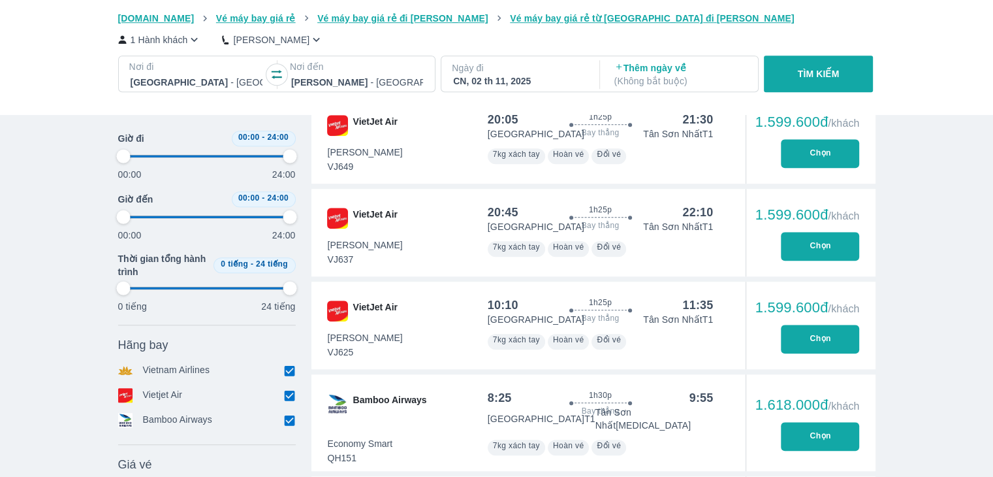
type input "6.25"
type input "97.9166666666667"
type input "8.33333333333333"
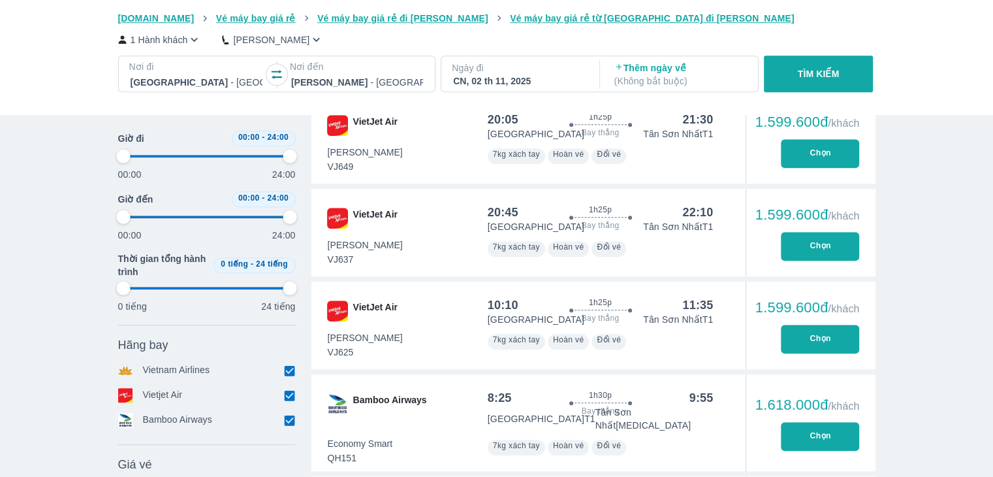
type input "97.9166666666667"
type input "10.4166666666667"
type input "97.9166666666667"
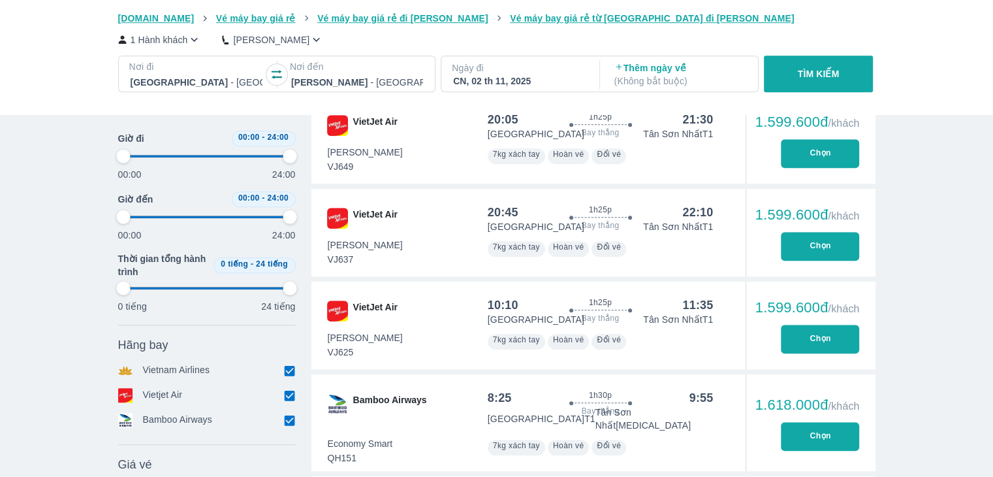
type input "97.9166666666667"
type input "10.4166666666667"
type input "97.9166666666667"
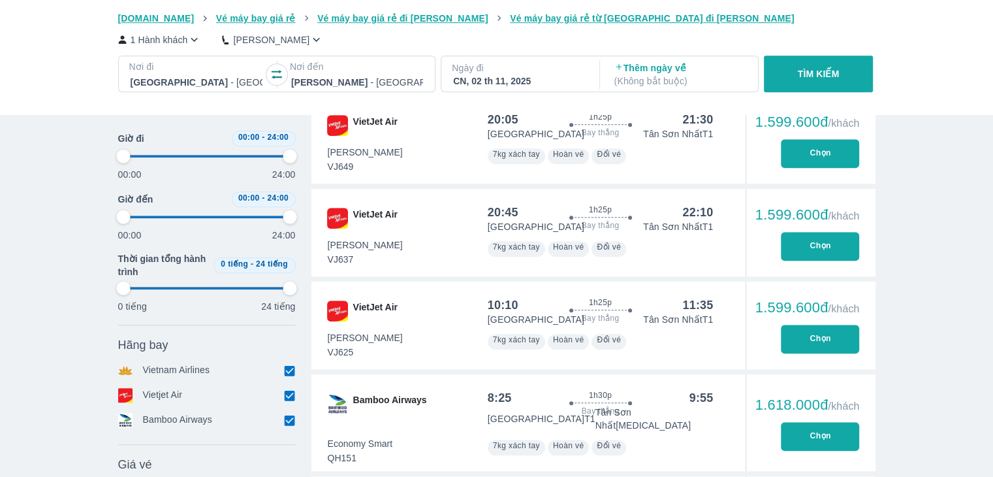
type input "97.9166666666667"
type input "12.5"
type input "97.9166666666667"
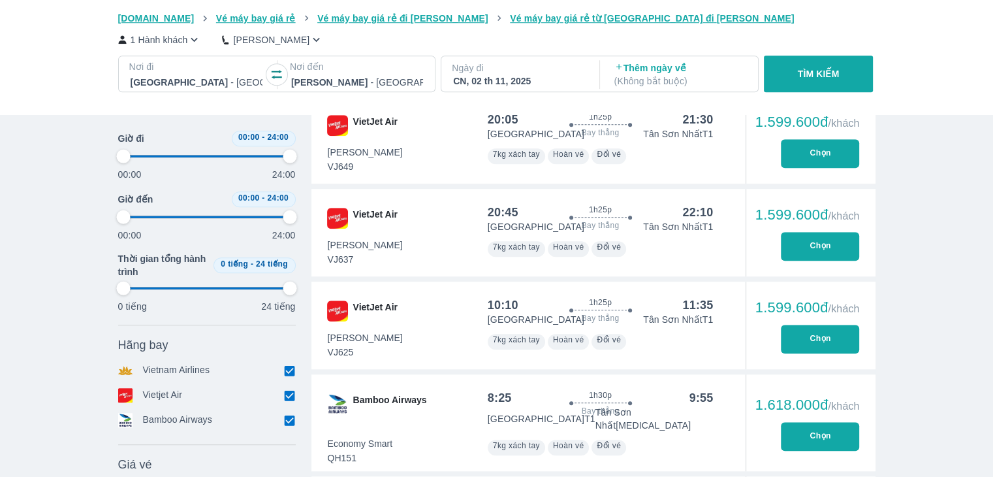
type input "14.5833333333333"
type input "97.9166666666667"
type input "20.8333333333333"
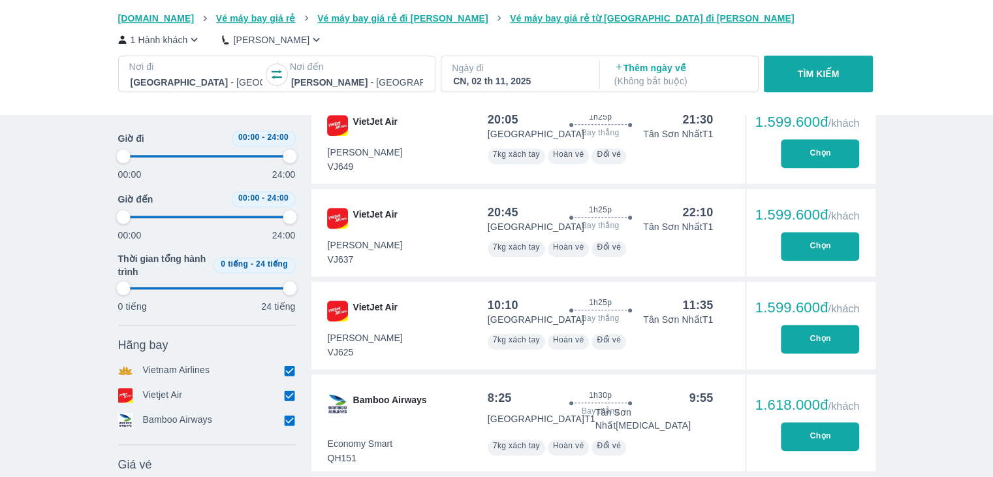
type input "97.9166666666667"
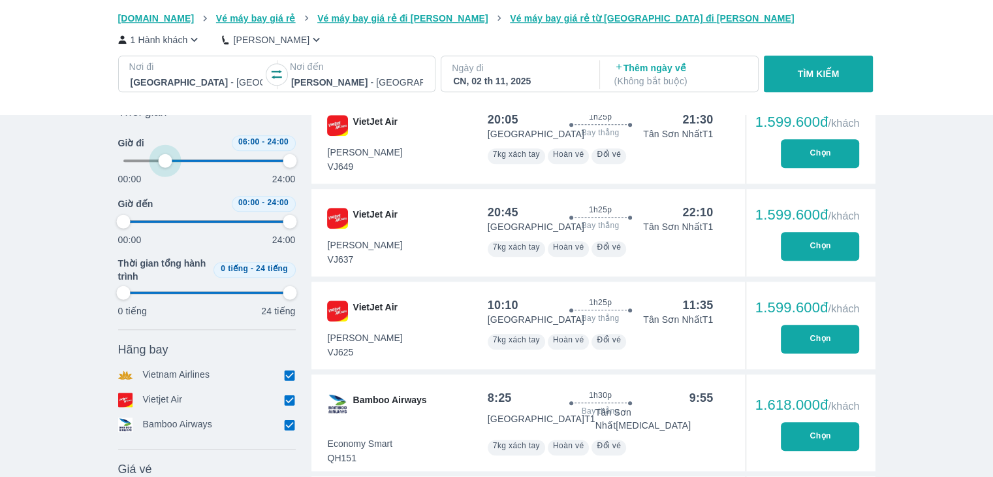
type input "25"
type input "97.9166666666667"
type input "29.1666666666667"
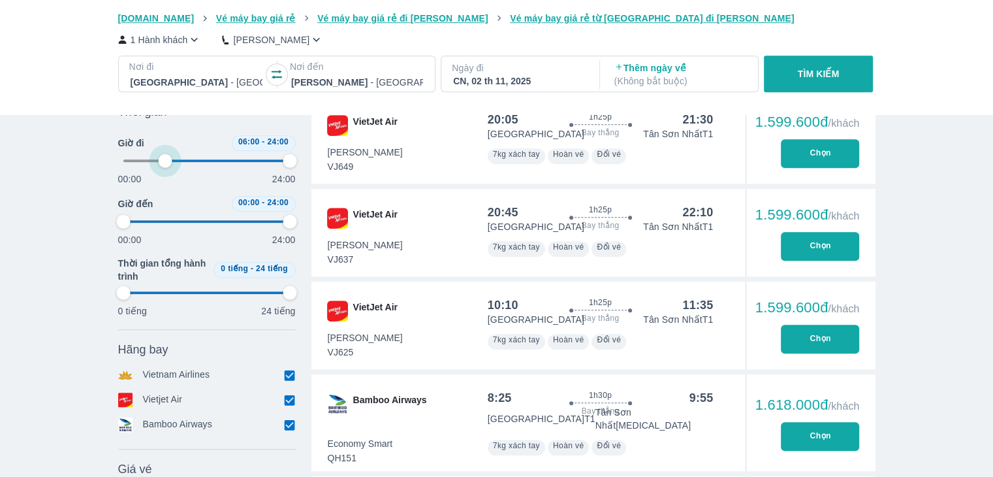
type input "97.9166666666667"
type input "31.25"
type input "97.9166666666667"
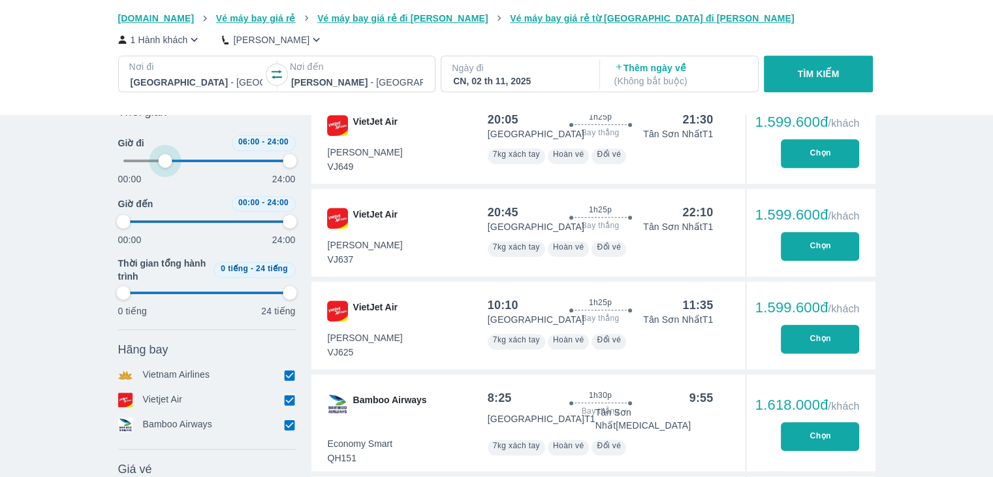
type input "97.9166666666667"
type input "37.5"
type input "97.9166666666667"
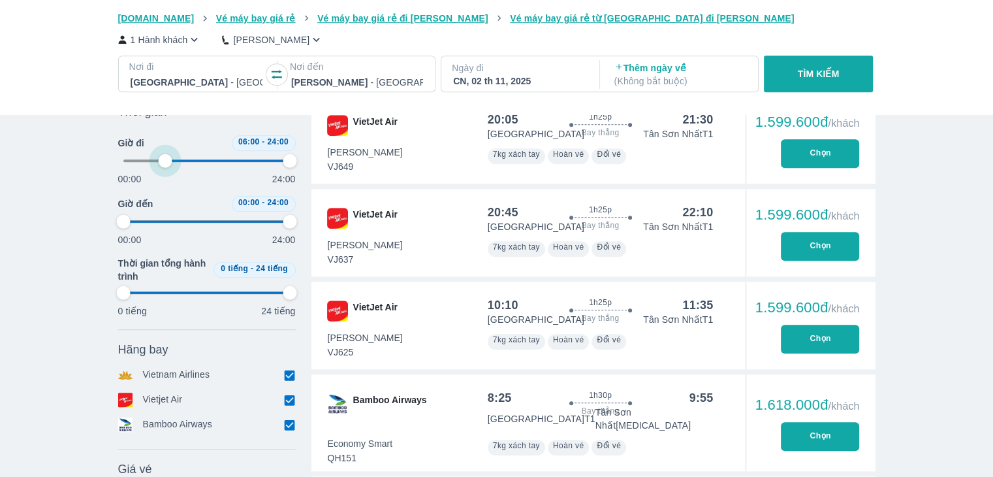
type input "97.9166666666667"
type input "39.5833333333333"
type input "97.9166666666667"
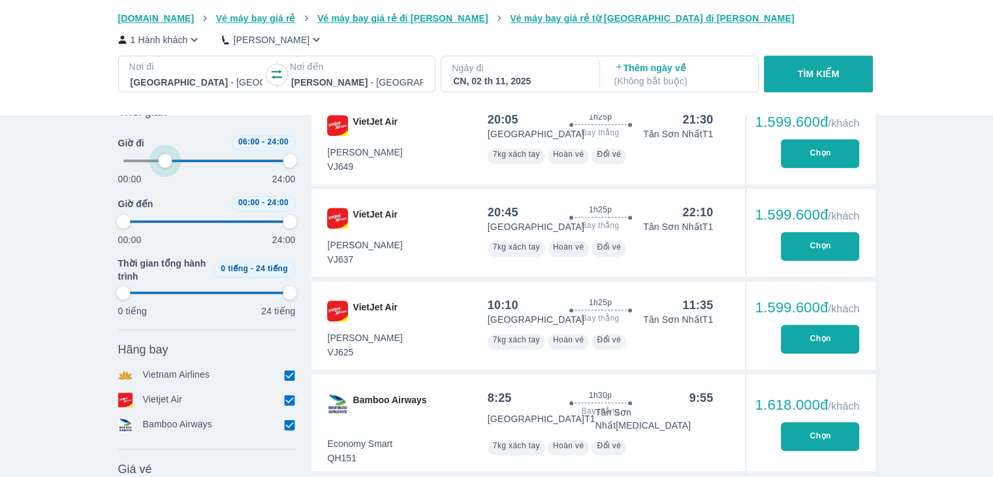
type input "41.6666666666667"
type input "97.9166666666667"
type input "41.6666666666667"
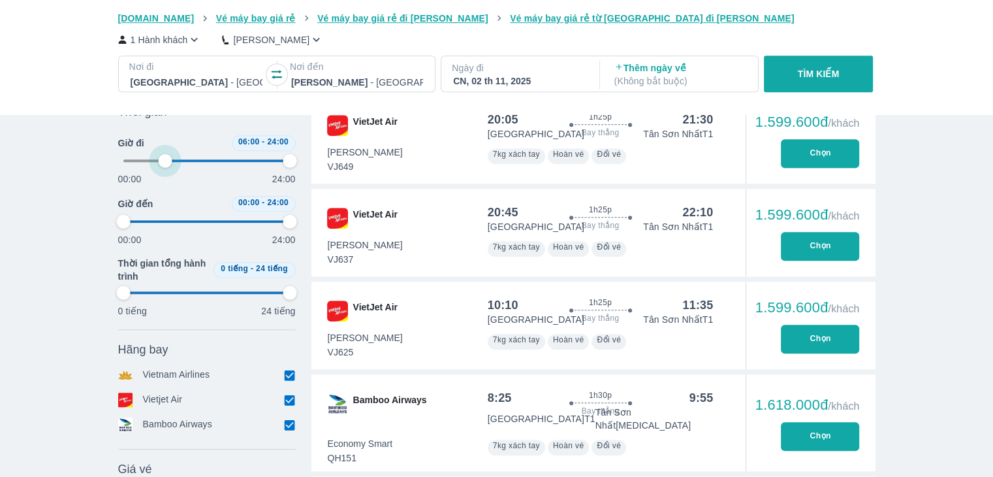
type input "97.9166666666667"
type input "41.6666666666667"
type input "97.9166666666667"
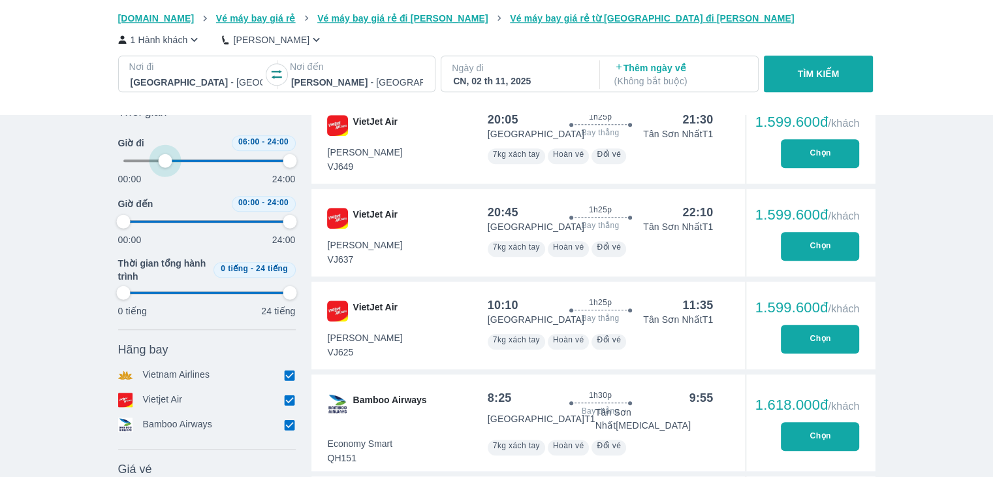
type input "97.9166666666667"
type input "41.6666666666667"
type input "97.9166666666667"
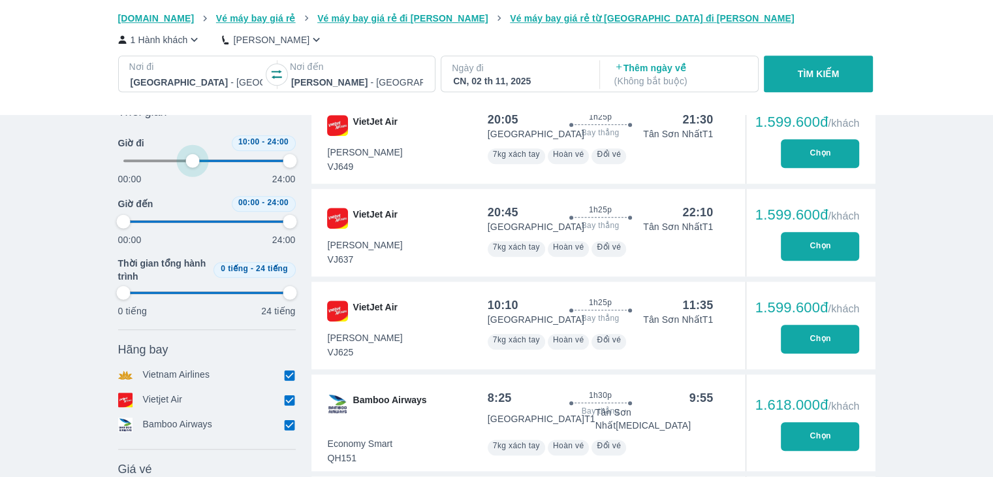
type input "97.9166666666667"
type input "43.75"
type input "97.9166666666667"
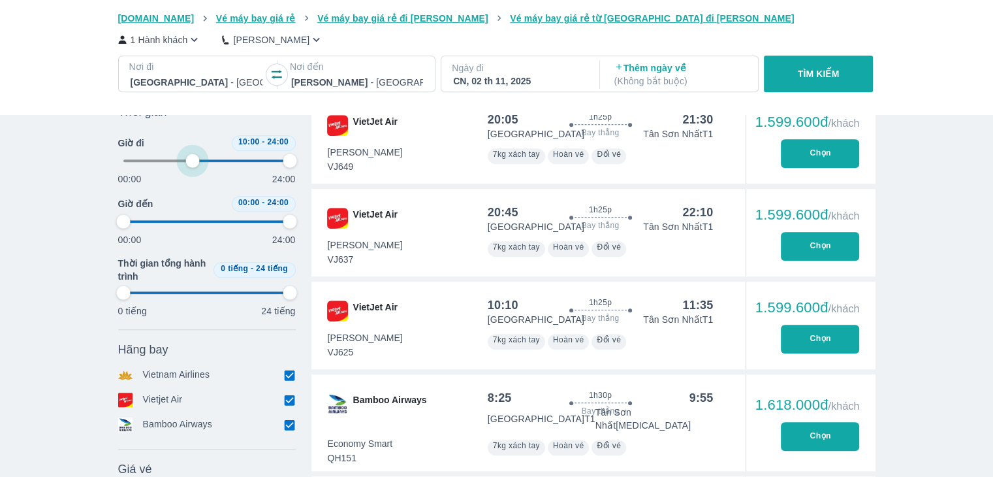
type input "97.9166666666667"
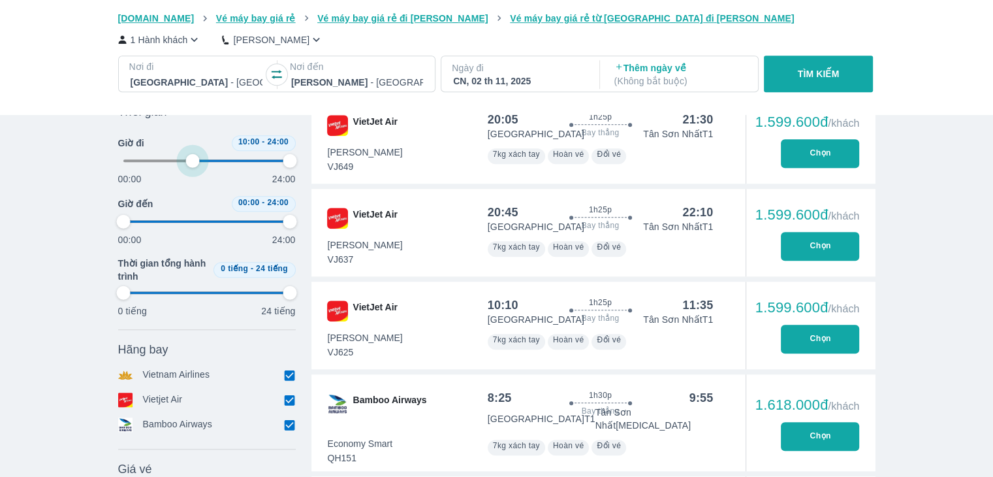
type input "97.9166666666667"
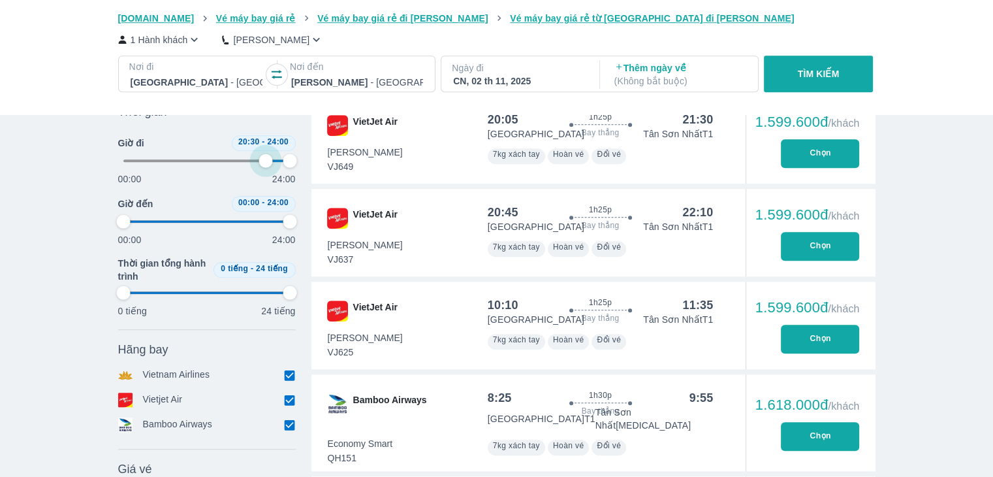
drag, startPoint x: 127, startPoint y: 158, endPoint x: 266, endPoint y: 169, distance: 139.5
click at [266, 169] on span at bounding box center [206, 161] width 167 height 20
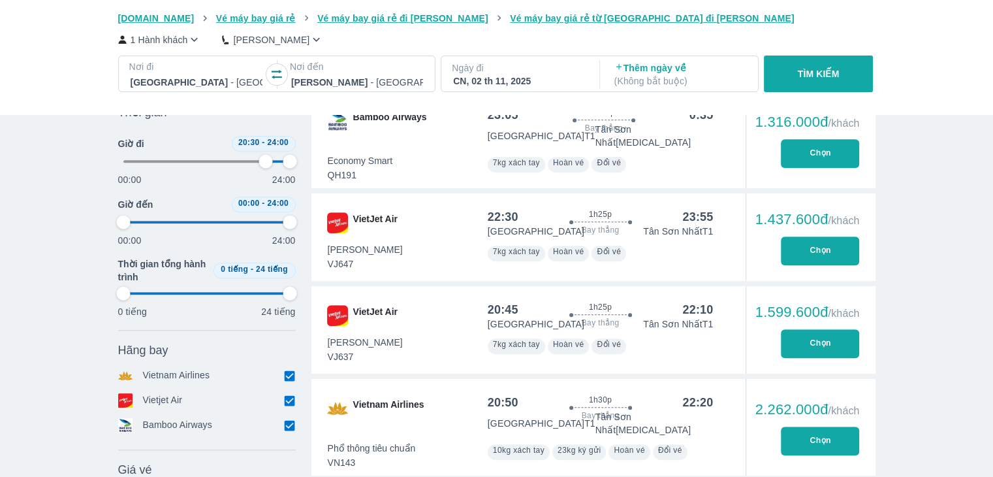
scroll to position [457, 0]
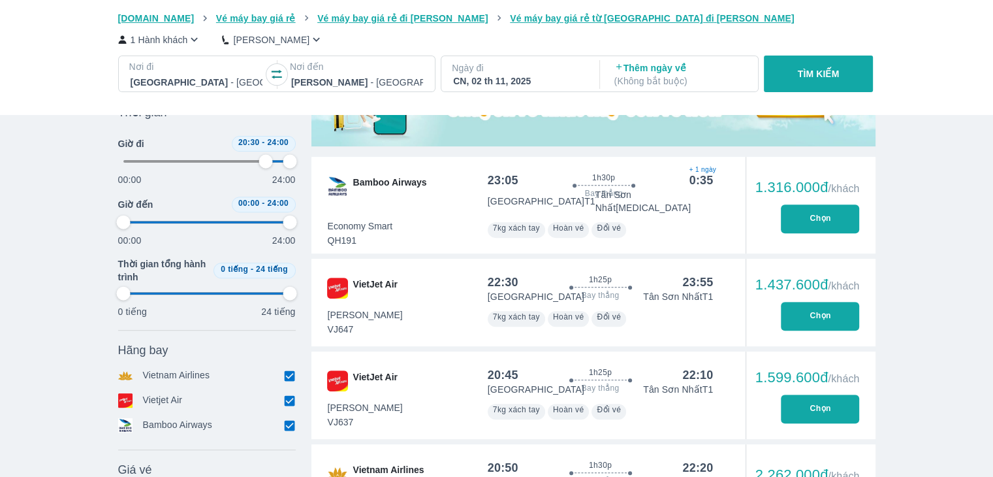
click at [810, 395] on button "Chọn" at bounding box center [820, 408] width 78 height 29
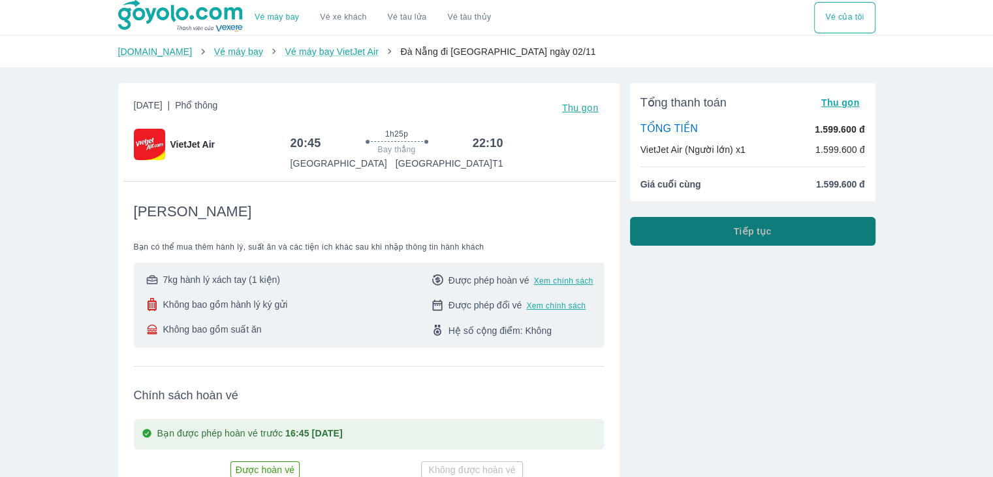
click at [760, 233] on span "Tiếp tục" at bounding box center [753, 231] width 38 height 13
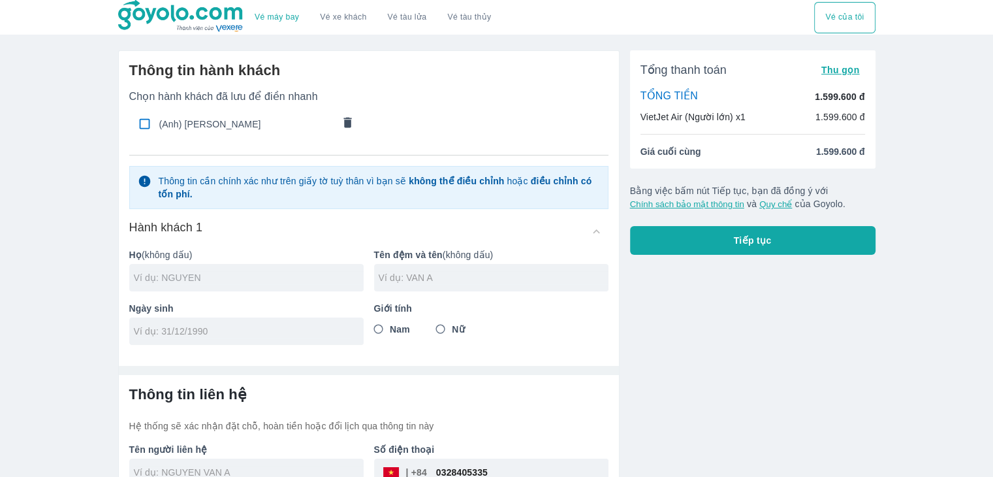
click at [219, 275] on input "text" at bounding box center [249, 277] width 230 height 13
drag, startPoint x: 168, startPoint y: 348, endPoint x: 168, endPoint y: 339, distance: 8.5
click at [168, 343] on div "Thông tin hành khách Chọn hành khách đã lưu để điền nhanh (Anh) HO QUANG KHOI T…" at bounding box center [369, 203] width 500 height 304
click at [168, 334] on input "tel" at bounding box center [242, 330] width 217 height 13
click at [379, 328] on input "Nam" at bounding box center [379, 329] width 24 height 24
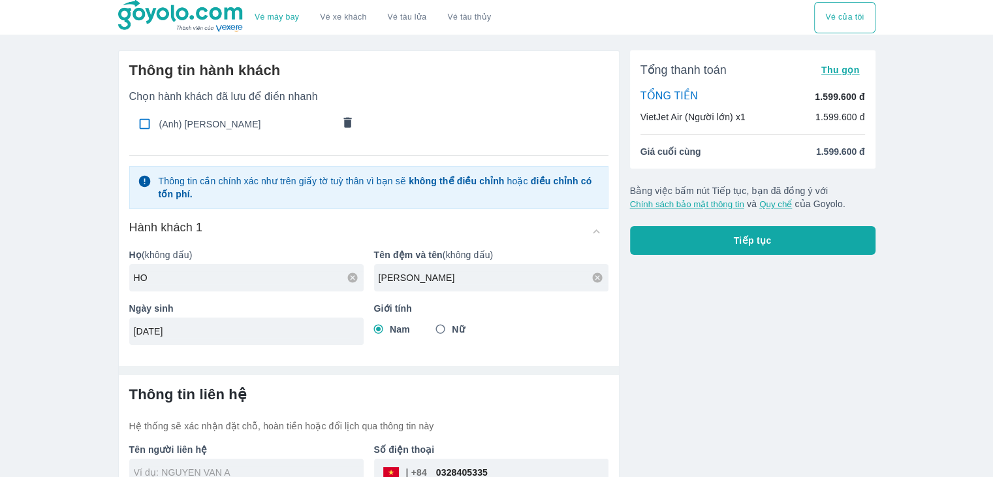
scroll to position [73, 0]
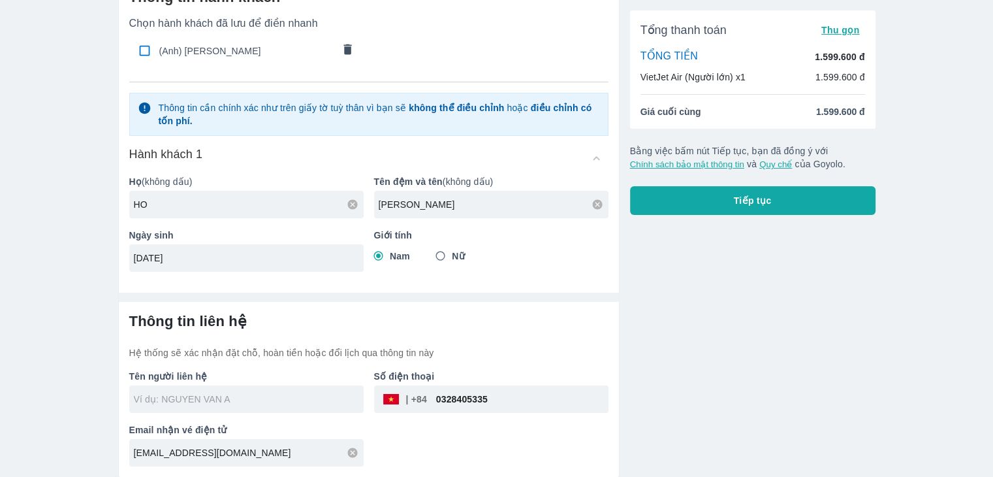
click at [221, 401] on input "text" at bounding box center [249, 398] width 230 height 13
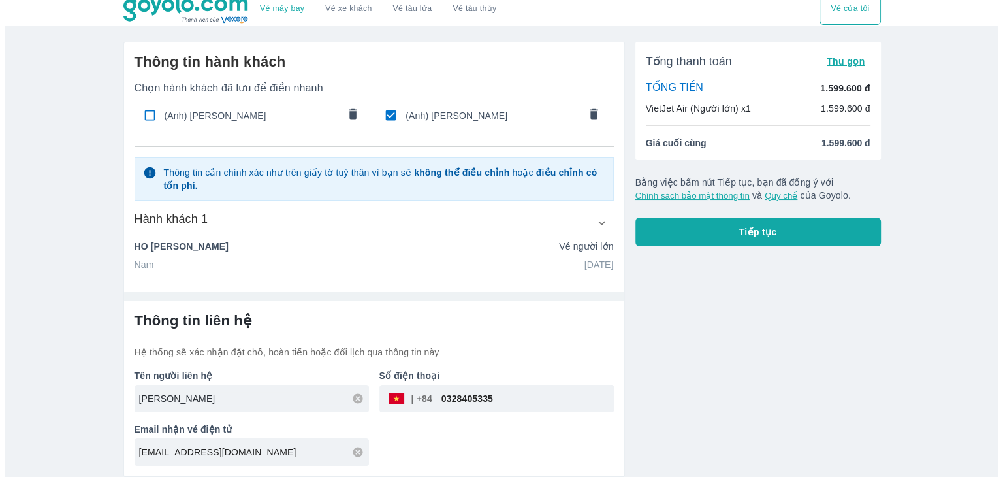
scroll to position [8, 0]
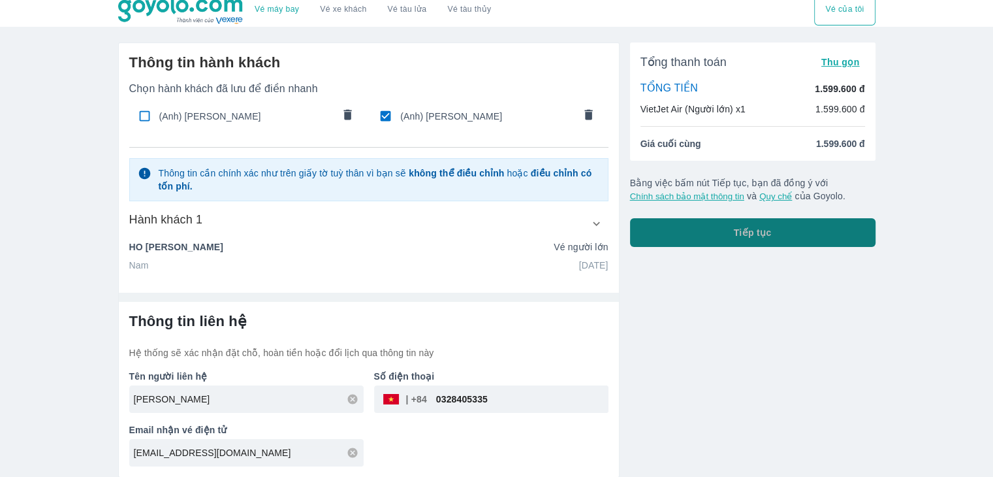
click at [796, 230] on button "Tiếp tục" at bounding box center [752, 232] width 245 height 29
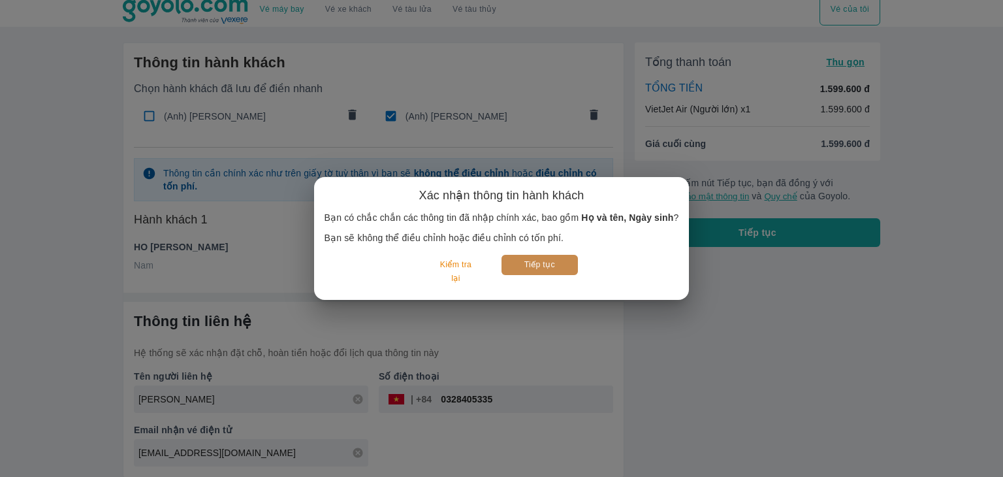
click at [558, 262] on button "Tiếp tục" at bounding box center [539, 265] width 76 height 20
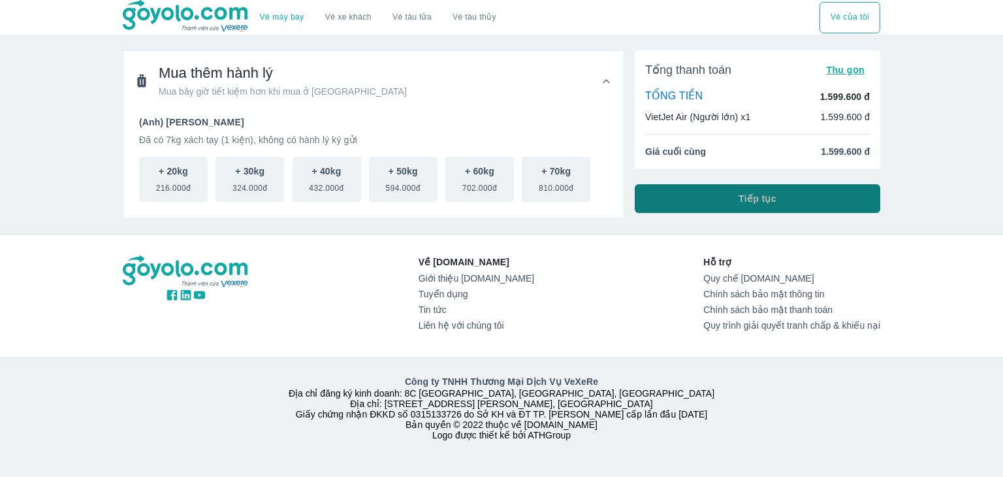
click at [689, 195] on button "Tiếp tục" at bounding box center [757, 198] width 245 height 29
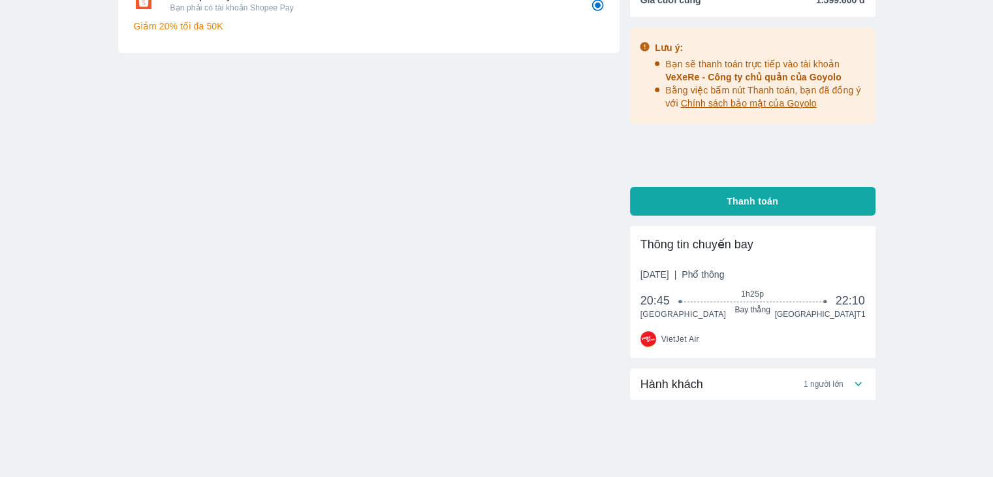
scroll to position [158, 0]
